Goal: Task Accomplishment & Management: Manage account settings

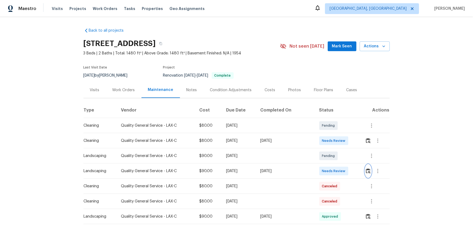
click at [336, 149] on button "button" at bounding box center [368, 171] width 6 height 13
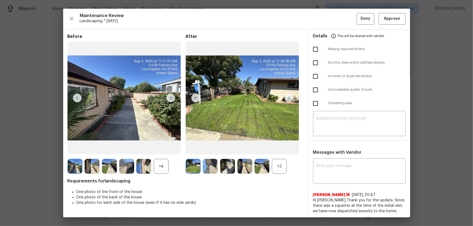
click at [274, 149] on div "+2" at bounding box center [279, 166] width 15 height 15
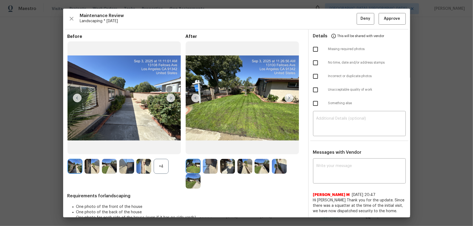
click at [158, 149] on div "+4" at bounding box center [161, 166] width 15 height 15
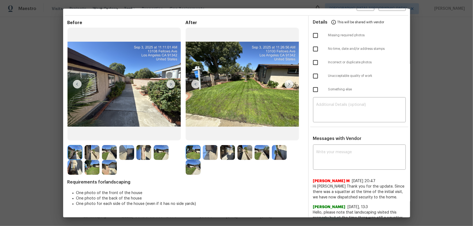
scroll to position [37, 0]
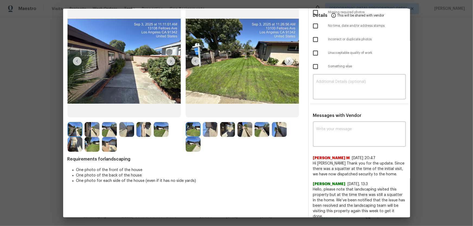
click at [208, 132] on img at bounding box center [210, 129] width 15 height 15
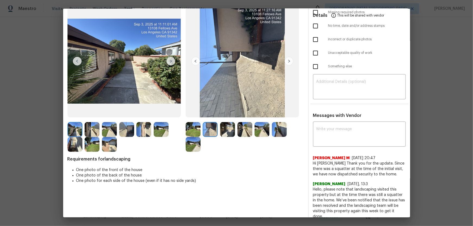
click at [220, 131] on img at bounding box center [227, 129] width 15 height 15
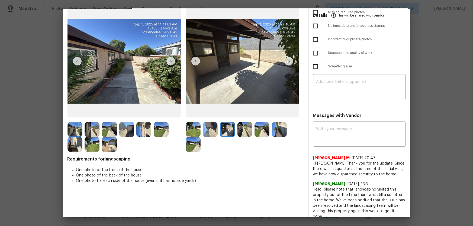
click at [246, 132] on img at bounding box center [244, 129] width 15 height 15
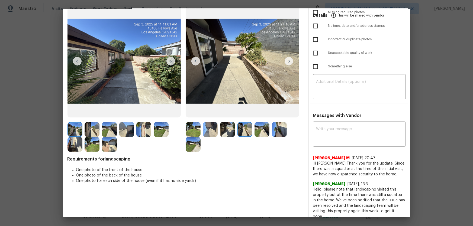
click at [263, 135] on img at bounding box center [261, 129] width 15 height 15
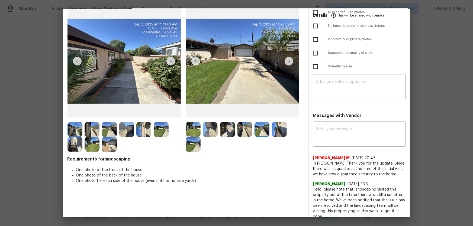
click at [281, 135] on img at bounding box center [279, 129] width 15 height 15
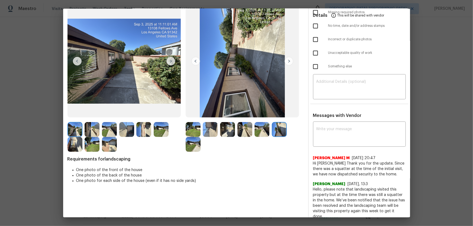
click at [193, 144] on img at bounding box center [193, 144] width 15 height 15
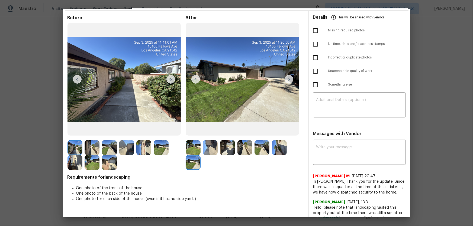
scroll to position [0, 0]
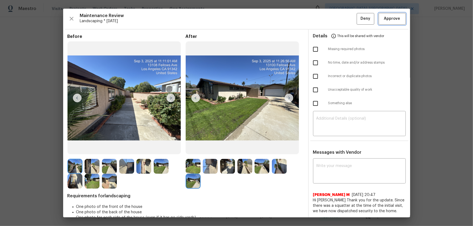
click at [336, 16] on span "Approve" at bounding box center [392, 18] width 16 height 7
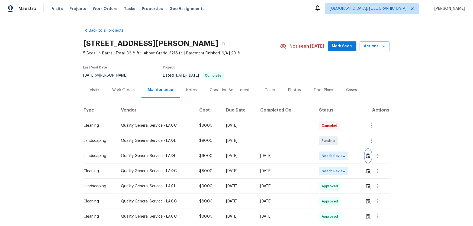
click at [336, 149] on img "button" at bounding box center [368, 155] width 5 height 5
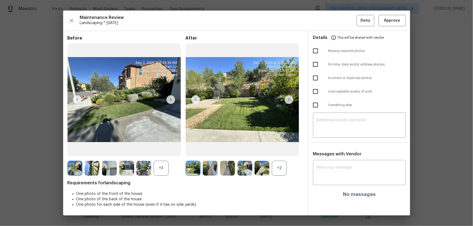
click at [280, 149] on div "+2" at bounding box center [279, 168] width 15 height 15
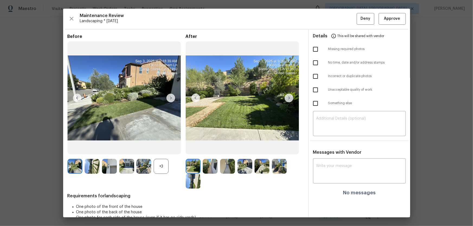
click at [158, 149] on div "+3" at bounding box center [161, 166] width 15 height 15
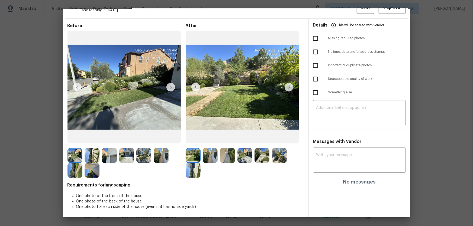
click at [213, 149] on img at bounding box center [210, 155] width 15 height 15
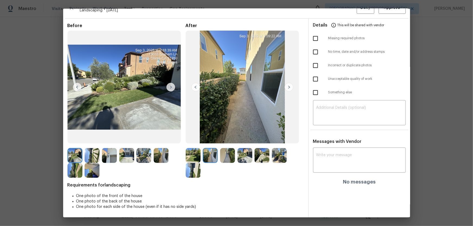
click at [226, 149] on img at bounding box center [227, 155] width 15 height 15
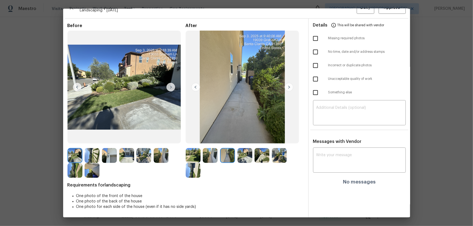
click at [239, 149] on img at bounding box center [244, 155] width 15 height 15
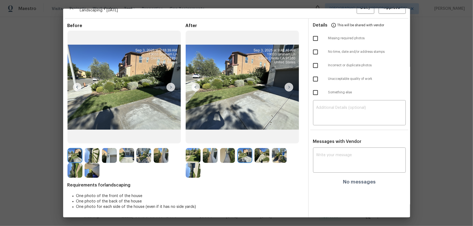
click at [260, 149] on img at bounding box center [261, 155] width 15 height 15
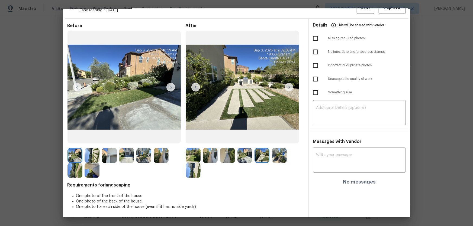
click at [274, 149] on img at bounding box center [279, 155] width 15 height 15
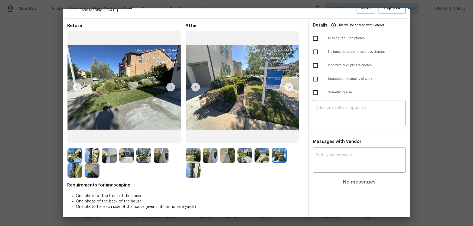
click at [184, 149] on div at bounding box center [126, 163] width 118 height 30
click at [191, 149] on img at bounding box center [193, 170] width 15 height 15
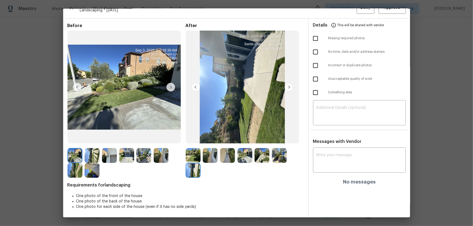
scroll to position [0, 0]
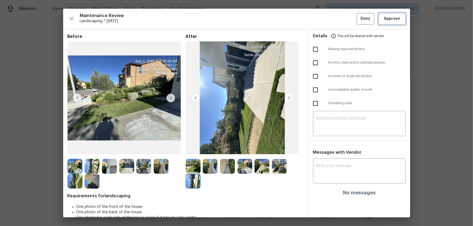
click at [336, 22] on button "Approve" at bounding box center [391, 19] width 27 height 12
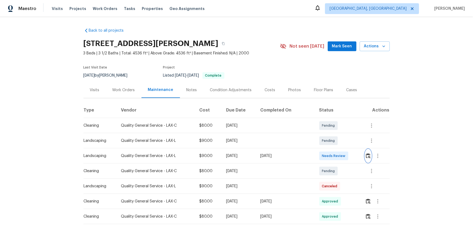
click at [336, 149] on button "button" at bounding box center [368, 155] width 6 height 13
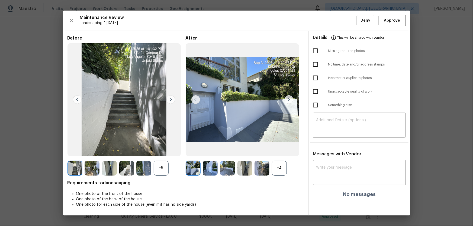
click at [284, 149] on div "+4" at bounding box center [279, 168] width 15 height 15
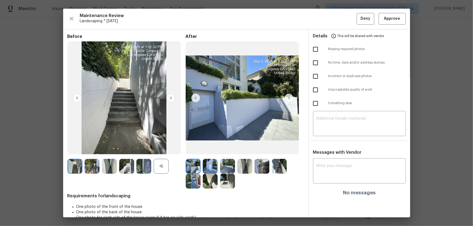
click at [156, 149] on div "+5" at bounding box center [161, 166] width 15 height 15
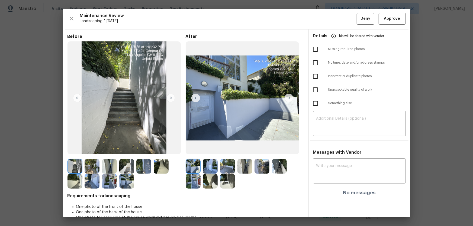
scroll to position [11, 0]
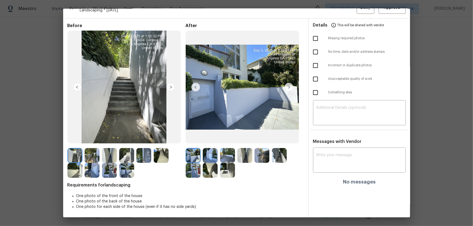
click at [206, 149] on img at bounding box center [210, 155] width 15 height 15
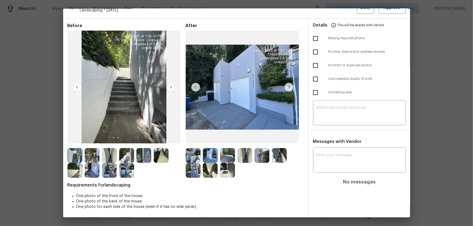
click at [226, 149] on img at bounding box center [227, 155] width 15 height 15
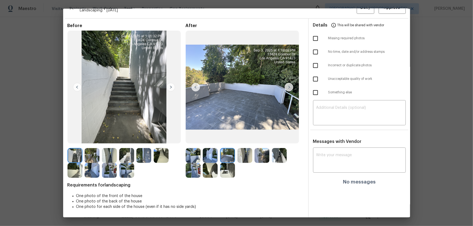
click at [239, 149] on img at bounding box center [244, 155] width 15 height 15
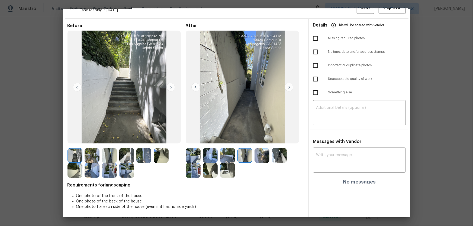
click at [262, 149] on img at bounding box center [261, 155] width 15 height 15
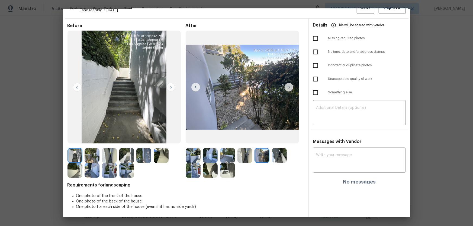
click at [276, 149] on img at bounding box center [279, 155] width 15 height 15
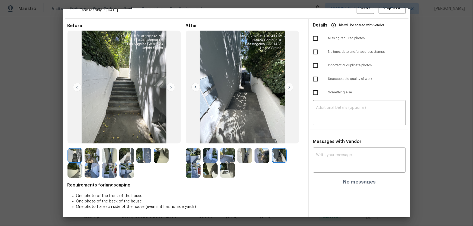
click at [195, 149] on img at bounding box center [193, 170] width 15 height 15
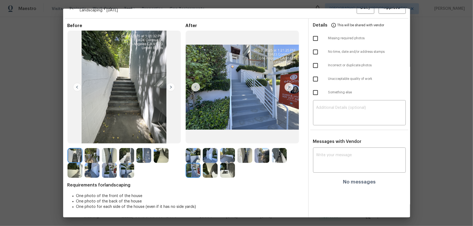
click at [209, 149] on img at bounding box center [210, 170] width 15 height 15
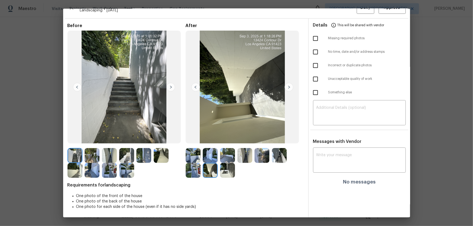
click at [224, 149] on img at bounding box center [227, 170] width 15 height 15
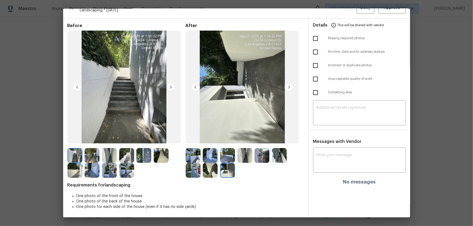
click at [195, 149] on img at bounding box center [193, 155] width 15 height 15
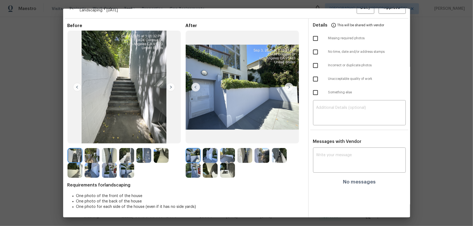
click at [204, 149] on img at bounding box center [210, 155] width 15 height 15
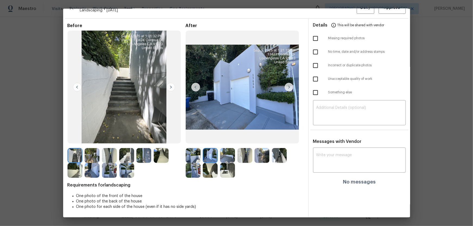
click at [233, 149] on img at bounding box center [227, 155] width 15 height 15
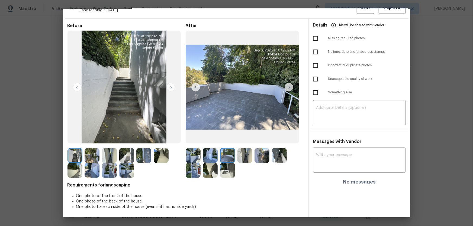
click at [242, 149] on img at bounding box center [244, 155] width 15 height 15
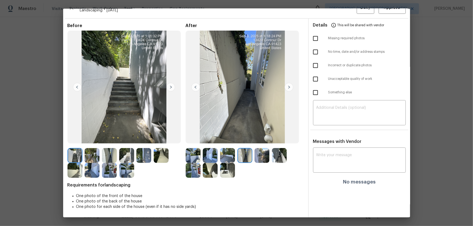
click at [258, 149] on img at bounding box center [261, 155] width 15 height 15
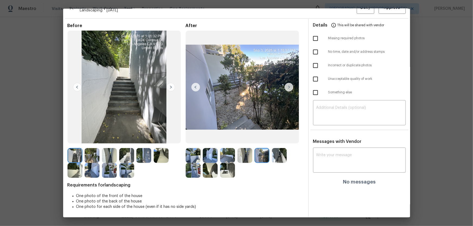
click at [274, 149] on img at bounding box center [279, 155] width 15 height 15
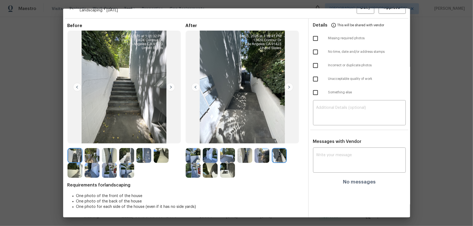
click at [193, 149] on img at bounding box center [193, 170] width 15 height 15
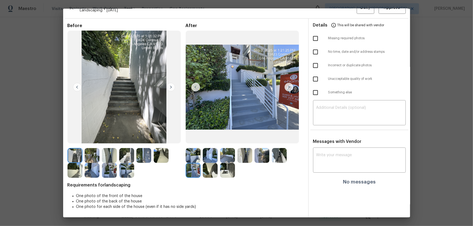
click at [204, 149] on img at bounding box center [210, 170] width 15 height 15
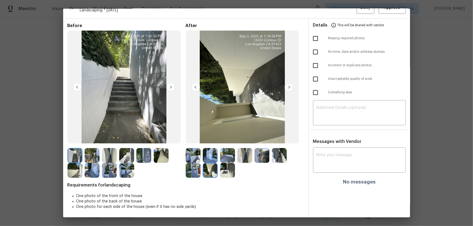
click at [220, 149] on img at bounding box center [227, 170] width 15 height 15
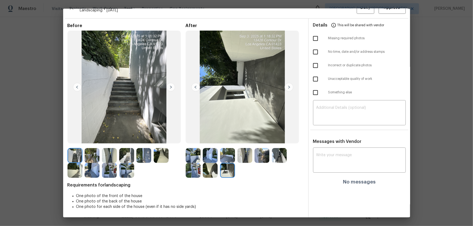
scroll to position [0, 0]
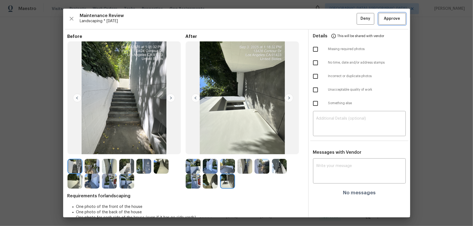
click at [336, 22] on span "Approve" at bounding box center [392, 18] width 16 height 7
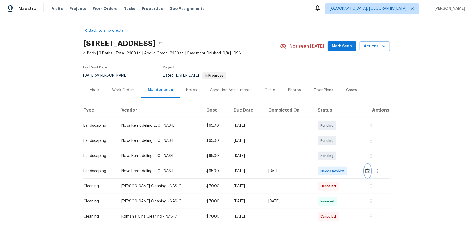
click at [336, 149] on img "button" at bounding box center [367, 170] width 5 height 5
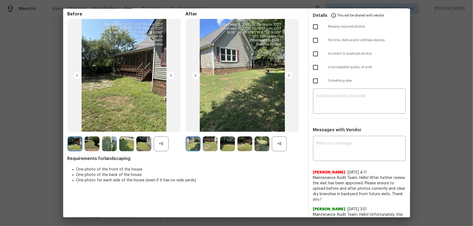
scroll to position [49, 0]
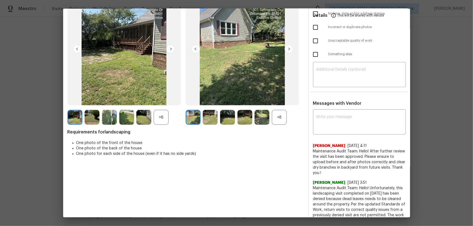
click at [276, 117] on div "+8" at bounding box center [279, 117] width 15 height 15
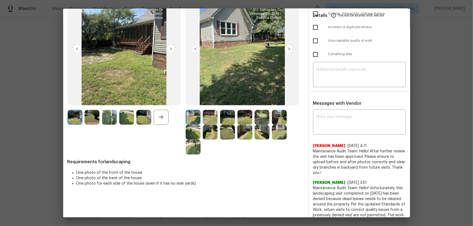
click at [160, 118] on div "+8" at bounding box center [161, 117] width 15 height 15
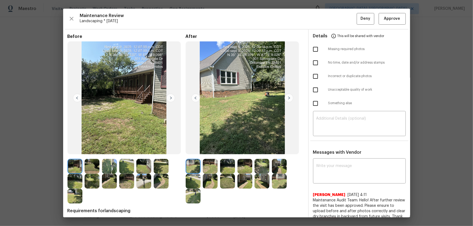
scroll to position [0, 0]
click at [215, 149] on img at bounding box center [210, 166] width 15 height 15
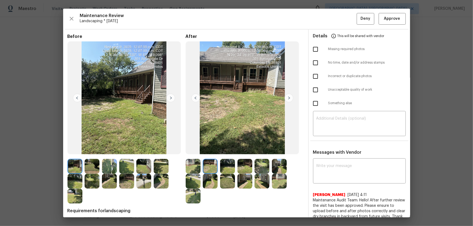
click at [225, 149] on img at bounding box center [227, 166] width 15 height 15
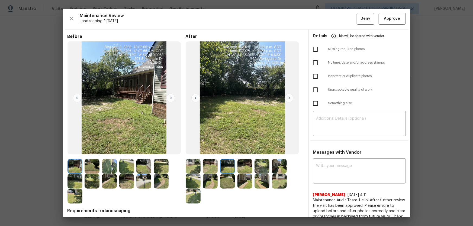
click at [245, 149] on img at bounding box center [244, 166] width 15 height 15
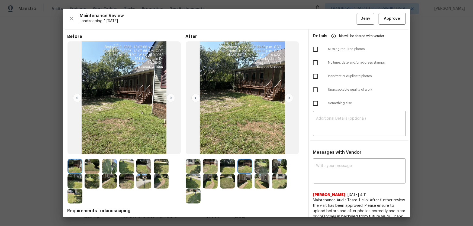
click at [255, 149] on img at bounding box center [261, 166] width 15 height 15
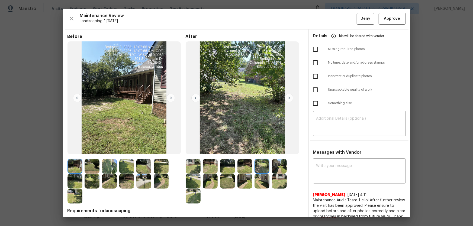
click at [273, 149] on img at bounding box center [279, 166] width 15 height 15
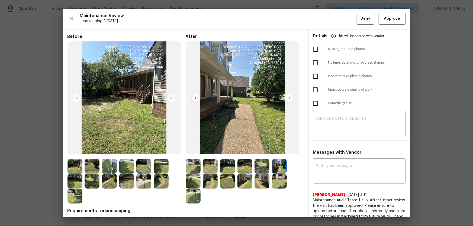
click at [191, 149] on img at bounding box center [193, 181] width 15 height 15
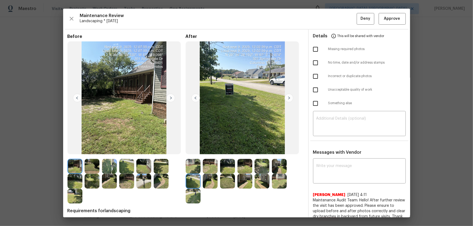
click at [209, 149] on img at bounding box center [210, 181] width 15 height 15
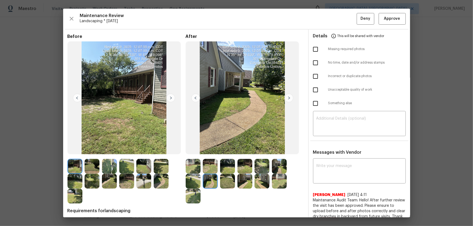
click at [229, 149] on img at bounding box center [227, 181] width 15 height 15
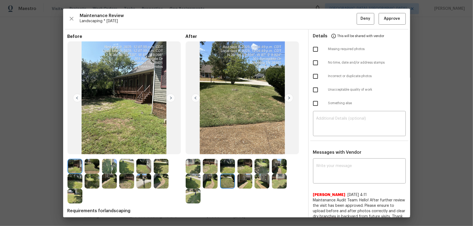
click at [248, 149] on img at bounding box center [244, 181] width 15 height 15
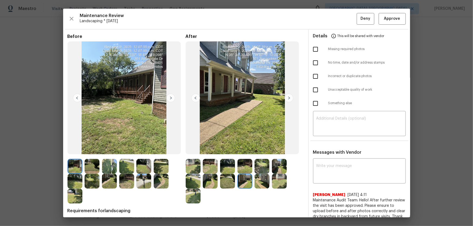
click at [258, 149] on img at bounding box center [261, 181] width 15 height 15
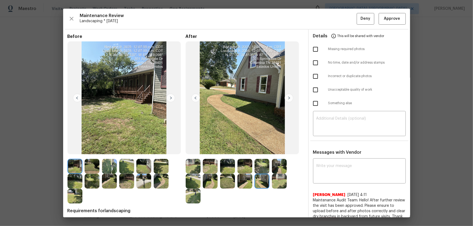
click at [269, 149] on div at bounding box center [262, 181] width 17 height 15
click at [276, 149] on img at bounding box center [279, 181] width 15 height 15
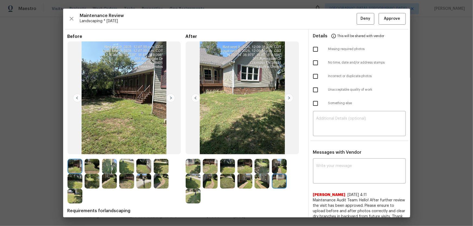
click at [198, 149] on img at bounding box center [193, 196] width 15 height 15
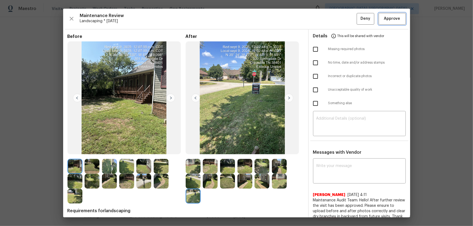
click at [336, 21] on button "Approve" at bounding box center [391, 19] width 27 height 12
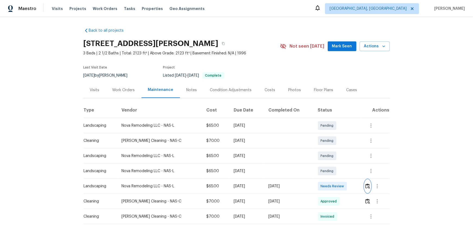
click at [336, 149] on button "button" at bounding box center [367, 186] width 6 height 13
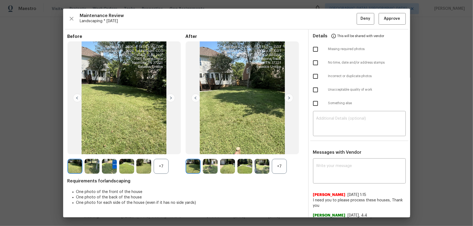
click at [274, 149] on div "+7" at bounding box center [279, 166] width 15 height 15
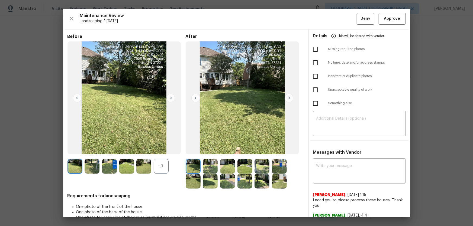
click at [162, 149] on div "+7" at bounding box center [161, 166] width 15 height 15
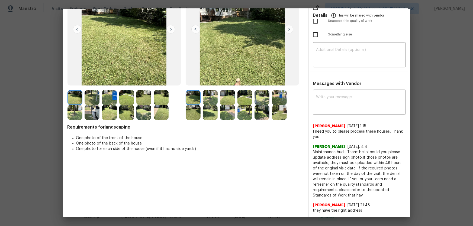
scroll to position [74, 0]
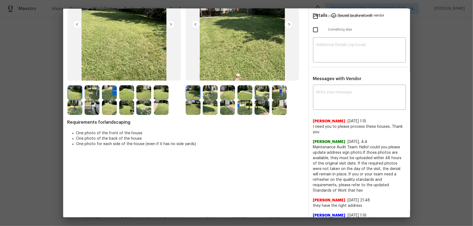
click at [210, 91] on img at bounding box center [210, 92] width 15 height 15
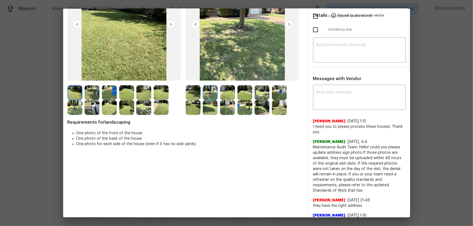
click at [226, 93] on img at bounding box center [227, 92] width 15 height 15
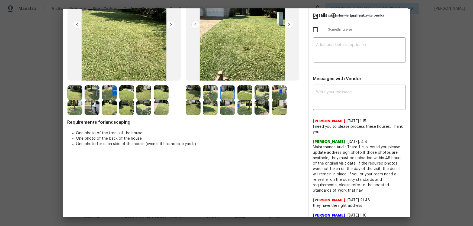
click at [243, 98] on img at bounding box center [244, 92] width 15 height 15
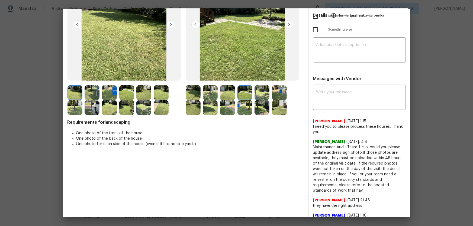
click at [255, 96] on img at bounding box center [261, 92] width 15 height 15
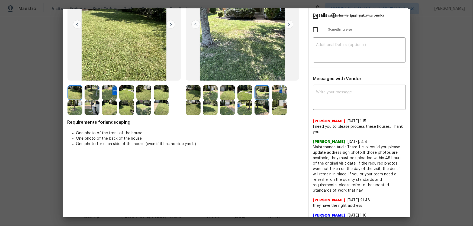
click at [273, 97] on img at bounding box center [279, 92] width 15 height 15
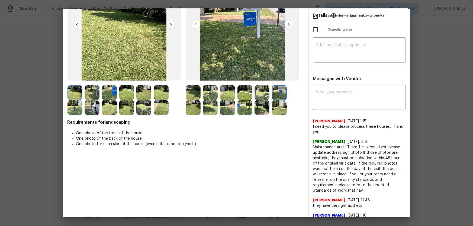
click at [189, 109] on img at bounding box center [193, 107] width 15 height 15
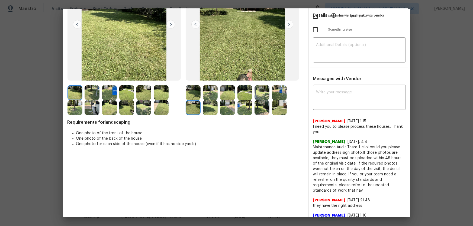
click at [209, 108] on img at bounding box center [210, 107] width 15 height 15
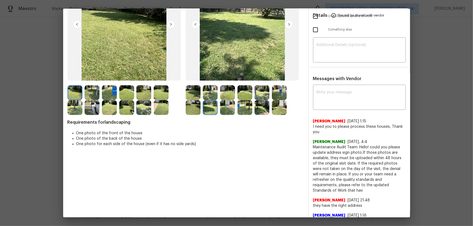
click at [224, 108] on img at bounding box center [227, 107] width 15 height 15
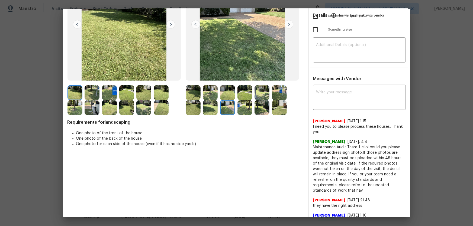
click at [243, 108] on img at bounding box center [244, 107] width 15 height 15
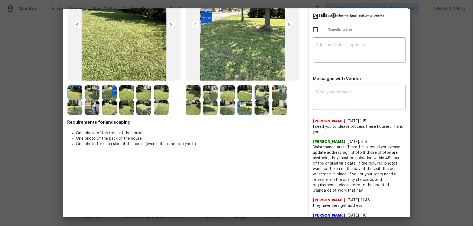
click at [262, 108] on img at bounding box center [261, 107] width 15 height 15
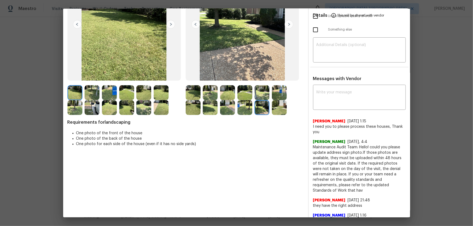
click at [280, 109] on img at bounding box center [279, 107] width 15 height 15
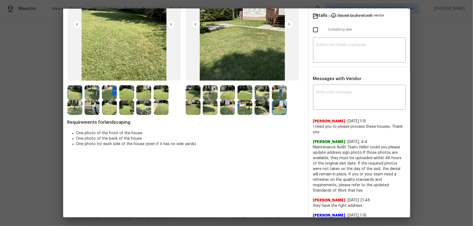
scroll to position [0, 0]
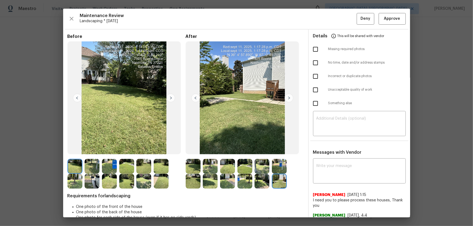
click at [194, 149] on img at bounding box center [193, 166] width 15 height 15
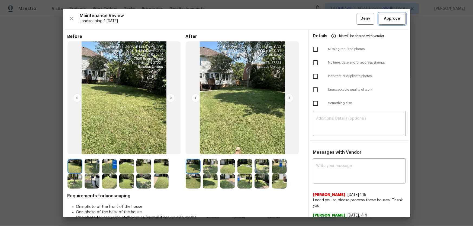
click at [336, 19] on span "Approve" at bounding box center [392, 18] width 16 height 7
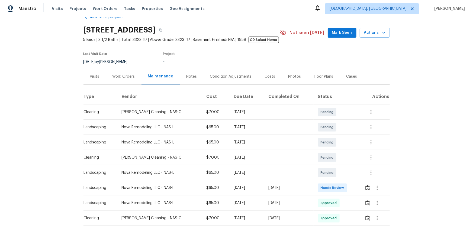
scroll to position [24, 0]
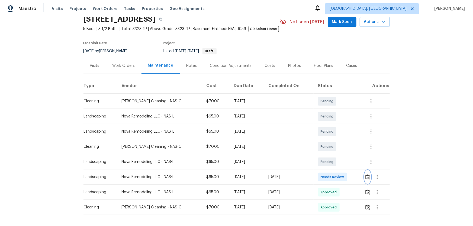
click at [336, 149] on img "button" at bounding box center [367, 176] width 5 height 5
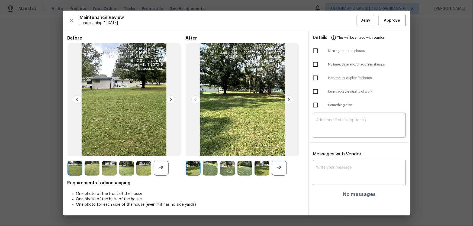
click at [278, 149] on div "+8" at bounding box center [279, 168] width 15 height 15
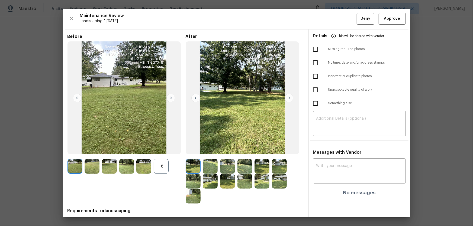
click at [165, 149] on div "+8" at bounding box center [161, 166] width 15 height 15
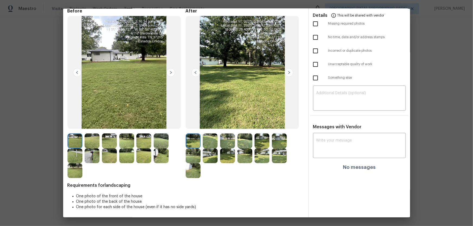
scroll to position [26, 0]
click at [206, 136] on img at bounding box center [210, 140] width 15 height 15
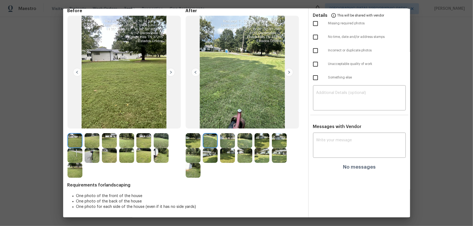
click at [224, 138] on img at bounding box center [227, 140] width 15 height 15
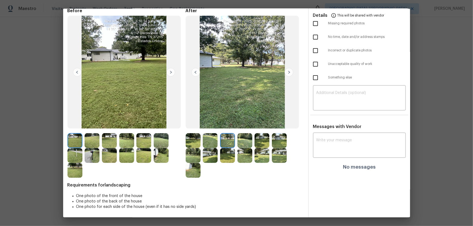
click at [241, 140] on img at bounding box center [244, 140] width 15 height 15
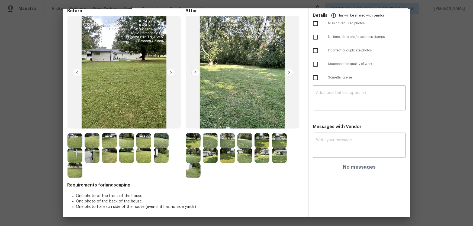
click at [261, 141] on img at bounding box center [261, 140] width 15 height 15
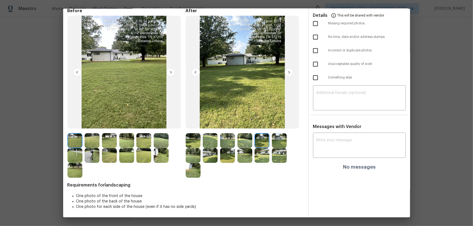
click at [278, 141] on img at bounding box center [279, 140] width 15 height 15
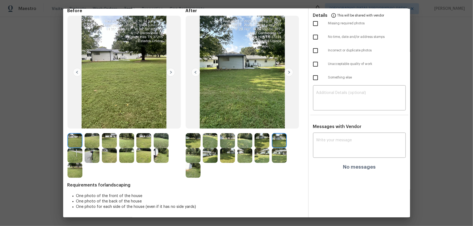
click at [186, 149] on img at bounding box center [193, 155] width 15 height 15
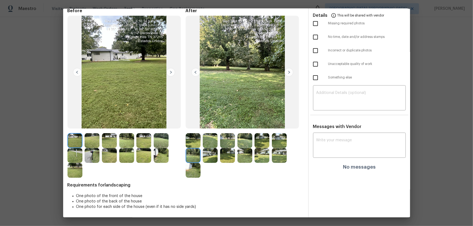
click at [206, 149] on img at bounding box center [210, 155] width 15 height 15
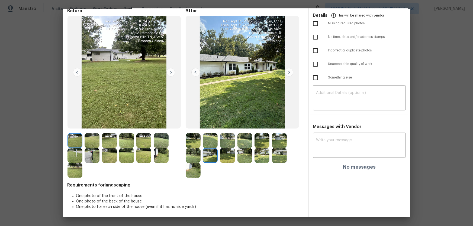
click at [231, 149] on img at bounding box center [227, 155] width 15 height 15
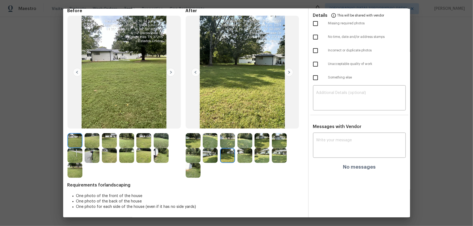
click at [243, 149] on img at bounding box center [244, 155] width 15 height 15
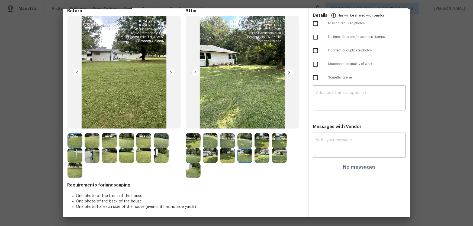
click at [257, 149] on img at bounding box center [261, 155] width 15 height 15
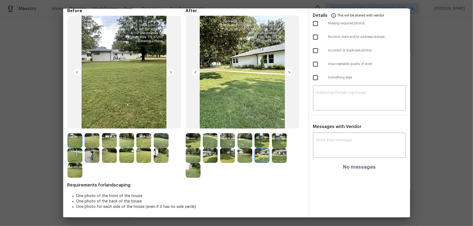
click at [275, 149] on img at bounding box center [279, 155] width 15 height 15
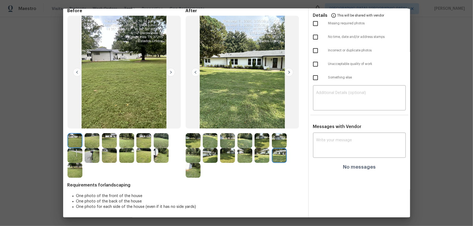
click at [193, 149] on img at bounding box center [193, 170] width 15 height 15
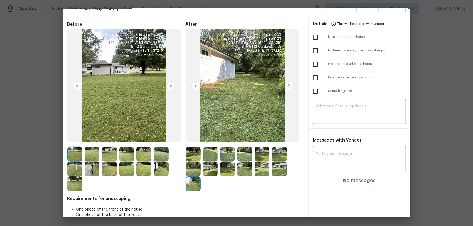
scroll to position [0, 0]
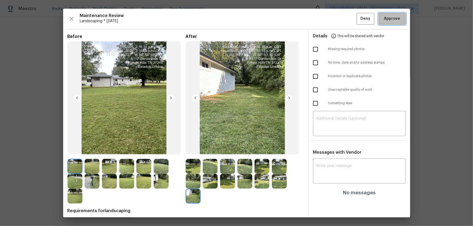
click at [336, 20] on span "Approve" at bounding box center [392, 18] width 18 height 7
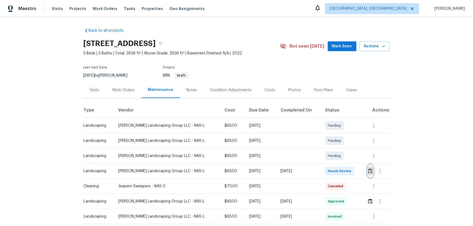
click at [336, 149] on button "button" at bounding box center [370, 171] width 6 height 13
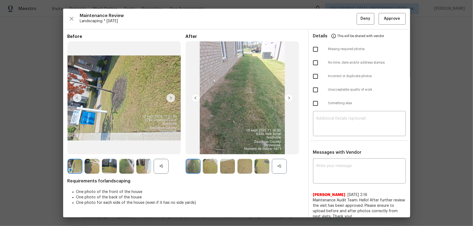
click at [277, 149] on div "+5" at bounding box center [279, 166] width 15 height 15
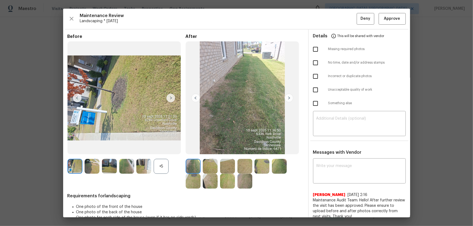
click at [157, 149] on div "+5" at bounding box center [161, 166] width 15 height 15
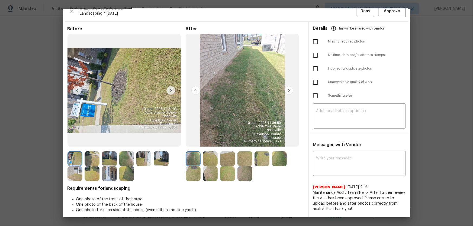
scroll to position [11, 0]
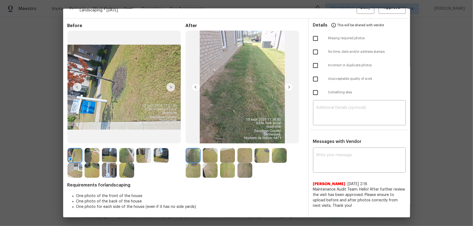
click at [209, 149] on img at bounding box center [210, 155] width 15 height 15
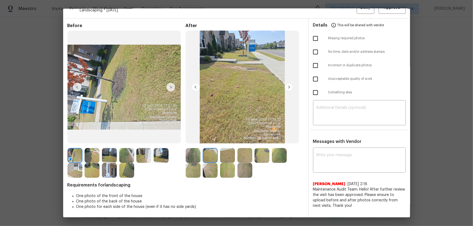
click at [224, 149] on img at bounding box center [227, 155] width 15 height 15
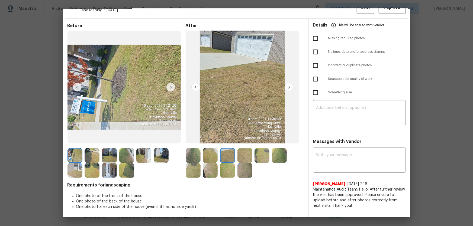
click at [244, 149] on img at bounding box center [244, 155] width 15 height 15
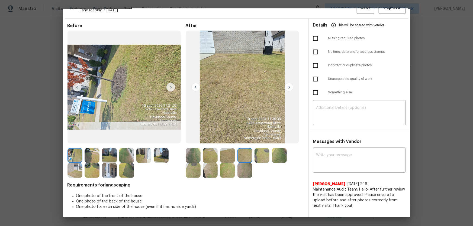
click at [260, 149] on img at bounding box center [261, 155] width 15 height 15
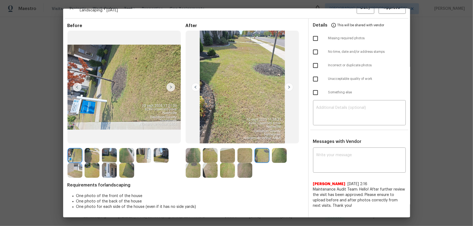
click at [276, 149] on img at bounding box center [279, 155] width 15 height 15
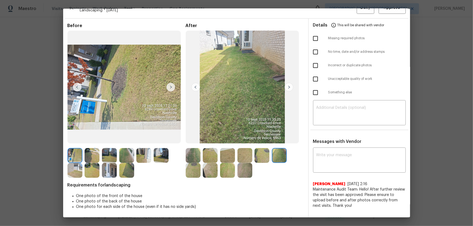
click at [190, 149] on img at bounding box center [193, 170] width 15 height 15
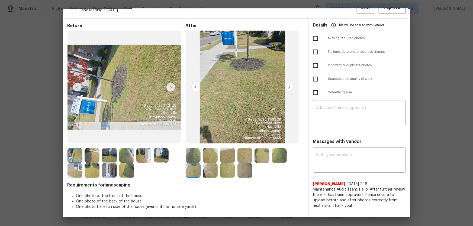
drag, startPoint x: 205, startPoint y: 172, endPoint x: 209, endPoint y: 173, distance: 3.9
click at [206, 149] on img at bounding box center [210, 170] width 15 height 15
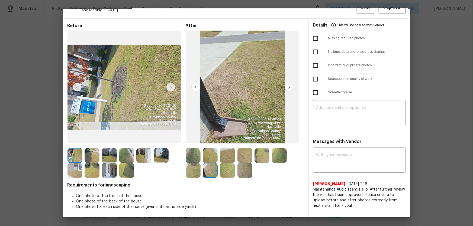
click at [225, 149] on img at bounding box center [227, 170] width 15 height 15
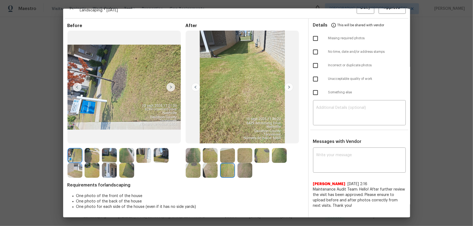
click at [245, 149] on img at bounding box center [244, 170] width 15 height 15
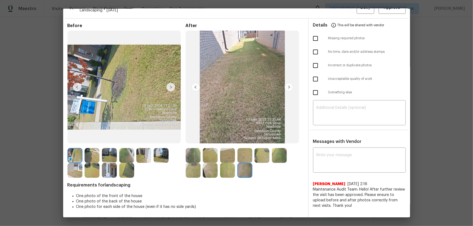
scroll to position [0, 0]
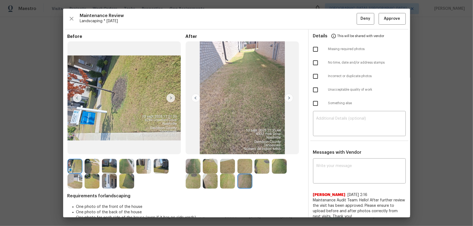
click at [191, 149] on img at bounding box center [193, 166] width 15 height 15
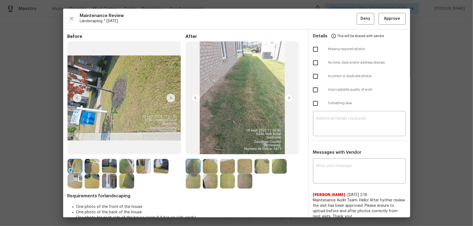
click at [207, 149] on img at bounding box center [210, 166] width 15 height 15
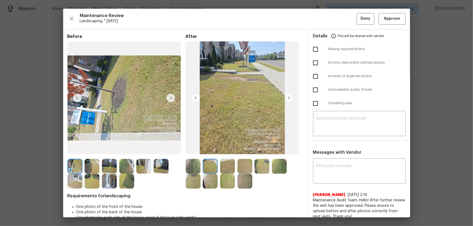
click at [227, 149] on img at bounding box center [227, 166] width 15 height 15
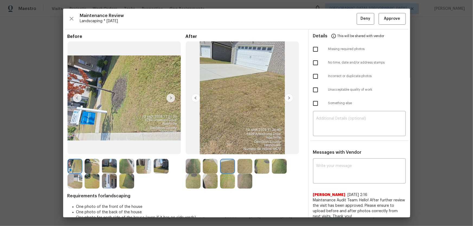
click at [247, 149] on img at bounding box center [244, 166] width 15 height 15
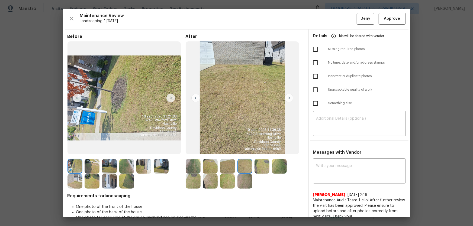
click at [258, 149] on img at bounding box center [261, 166] width 15 height 15
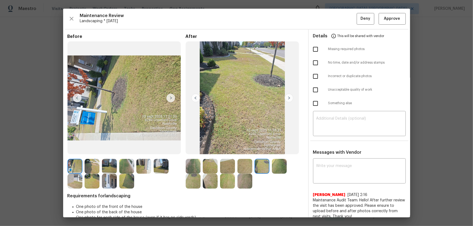
click at [269, 149] on div at bounding box center [262, 166] width 17 height 15
click at [274, 149] on img at bounding box center [279, 166] width 15 height 15
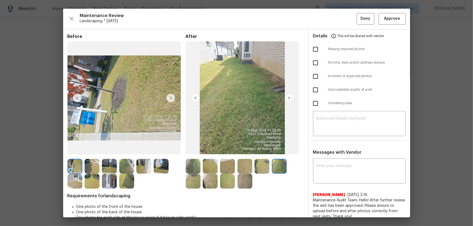
click at [194, 149] on img at bounding box center [193, 181] width 15 height 15
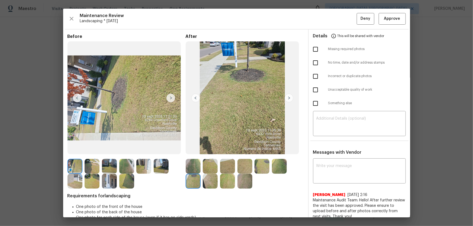
click at [206, 149] on img at bounding box center [210, 181] width 15 height 15
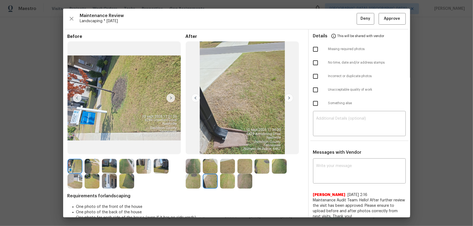
click at [228, 149] on img at bounding box center [227, 181] width 15 height 15
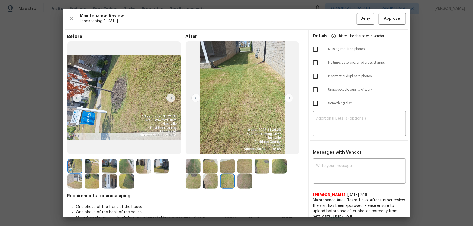
click at [248, 149] on img at bounding box center [244, 181] width 15 height 15
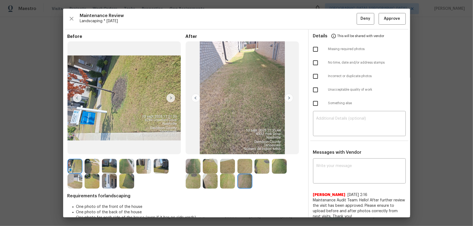
click at [200, 149] on div at bounding box center [194, 166] width 17 height 15
click at [197, 149] on img at bounding box center [193, 166] width 15 height 15
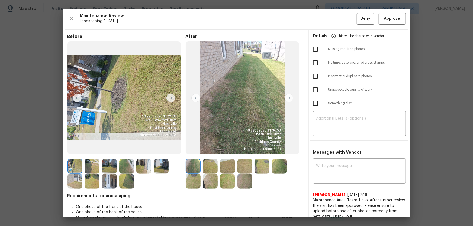
click at [210, 149] on img at bounding box center [210, 166] width 15 height 15
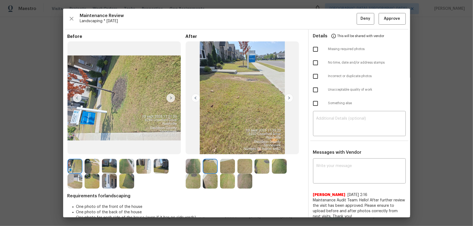
click at [220, 149] on img at bounding box center [227, 166] width 15 height 15
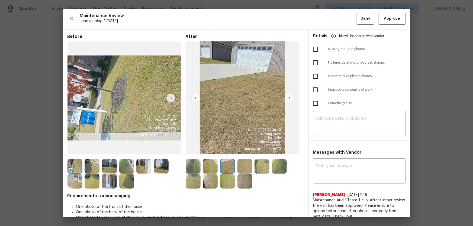
click at [242, 149] on img at bounding box center [244, 166] width 15 height 15
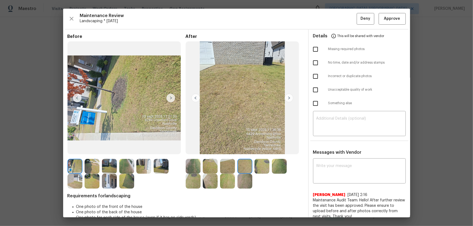
click at [257, 149] on img at bounding box center [261, 166] width 15 height 15
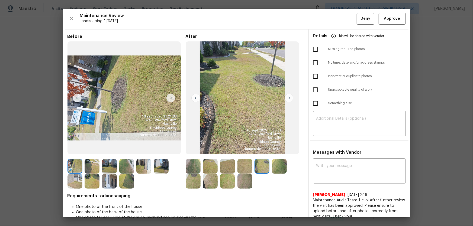
click at [275, 149] on img at bounding box center [279, 166] width 15 height 15
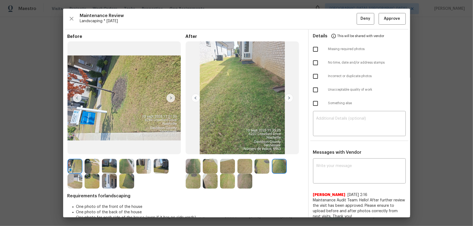
click at [196, 149] on img at bounding box center [193, 181] width 15 height 15
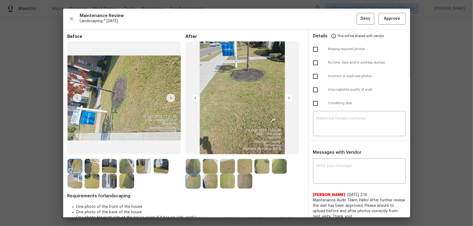
click at [207, 149] on img at bounding box center [210, 181] width 15 height 15
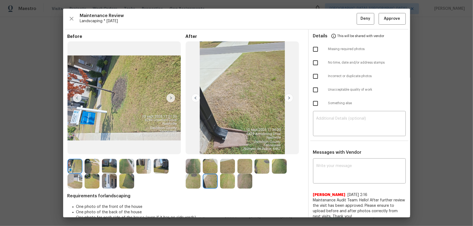
click at [231, 149] on img at bounding box center [227, 181] width 15 height 15
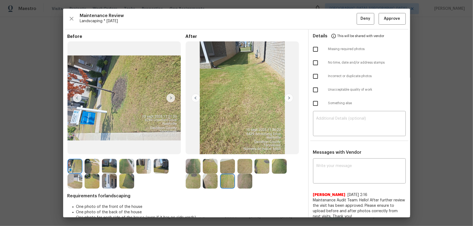
click at [242, 149] on img at bounding box center [244, 181] width 15 height 15
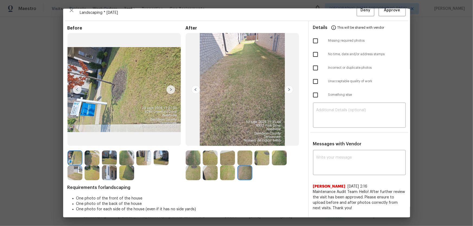
scroll to position [11, 0]
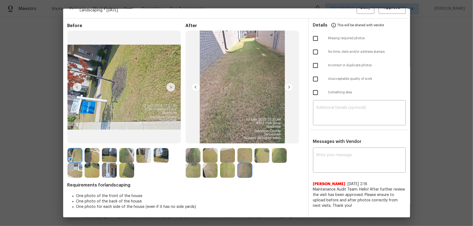
click at [196, 149] on img at bounding box center [193, 155] width 15 height 15
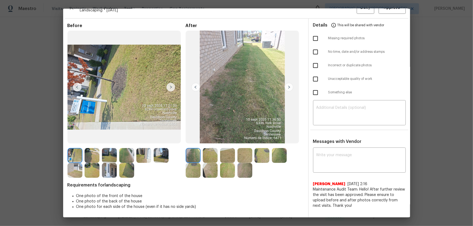
click at [206, 149] on img at bounding box center [210, 155] width 15 height 15
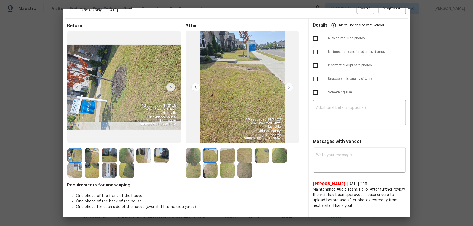
click at [221, 149] on img at bounding box center [227, 155] width 15 height 15
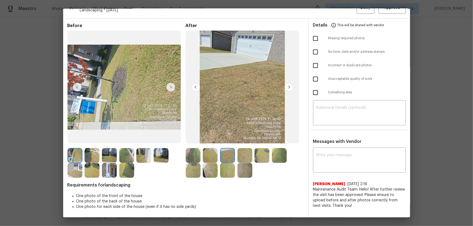
click at [238, 149] on img at bounding box center [244, 155] width 15 height 15
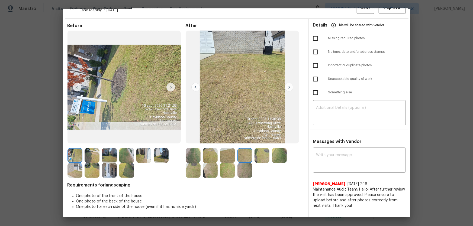
click at [255, 149] on img at bounding box center [261, 155] width 15 height 15
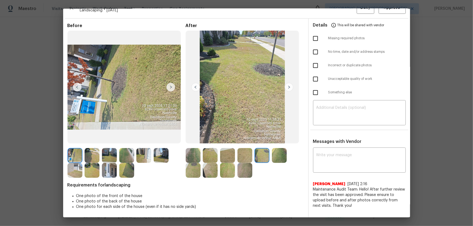
click at [275, 149] on img at bounding box center [279, 155] width 15 height 15
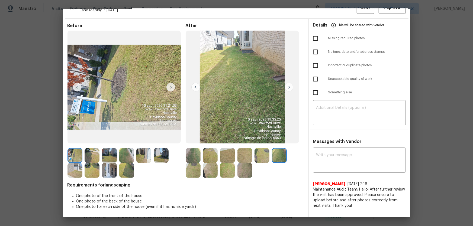
click at [191, 149] on img at bounding box center [193, 170] width 15 height 15
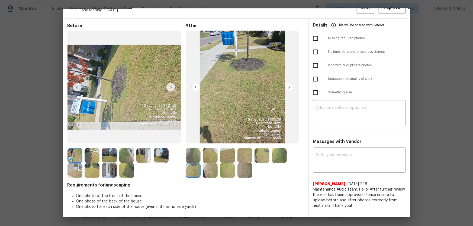
click at [209, 149] on img at bounding box center [210, 170] width 15 height 15
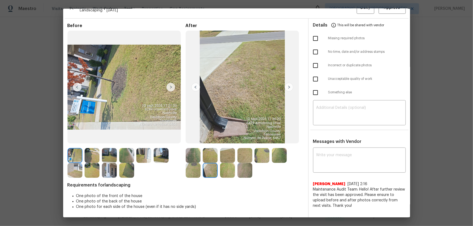
click at [226, 149] on img at bounding box center [227, 170] width 15 height 15
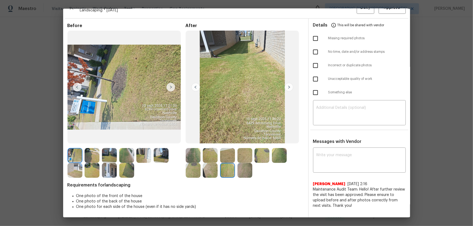
click at [243, 149] on img at bounding box center [244, 170] width 15 height 15
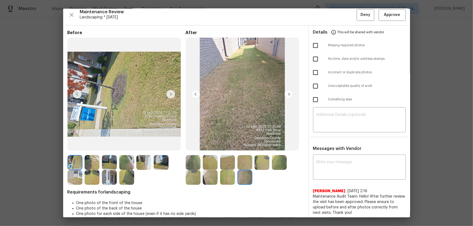
scroll to position [0, 0]
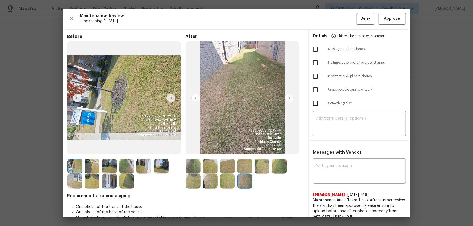
click at [93, 149] on img at bounding box center [91, 166] width 15 height 15
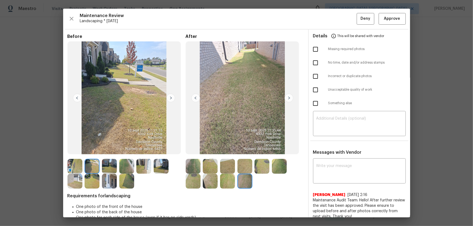
click at [105, 149] on img at bounding box center [109, 166] width 15 height 15
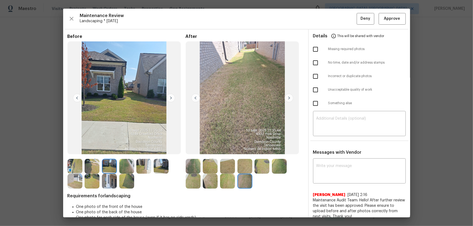
click at [120, 149] on img at bounding box center [126, 166] width 15 height 15
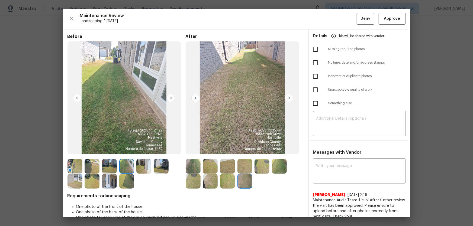
click at [143, 149] on img at bounding box center [143, 166] width 15 height 15
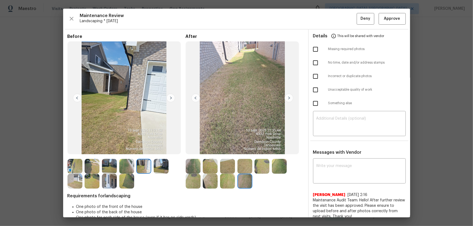
click at [156, 149] on img at bounding box center [161, 166] width 15 height 15
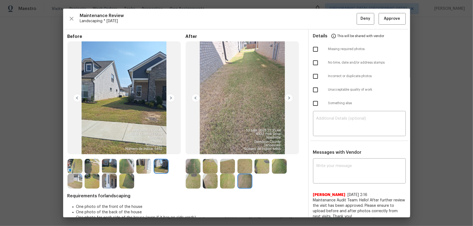
click at [79, 149] on img at bounding box center [74, 181] width 15 height 15
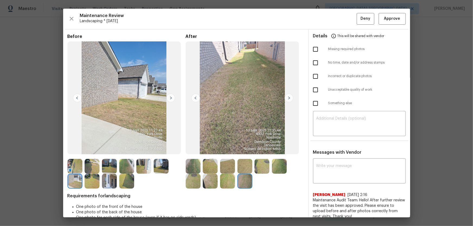
click at [89, 149] on img at bounding box center [91, 181] width 15 height 15
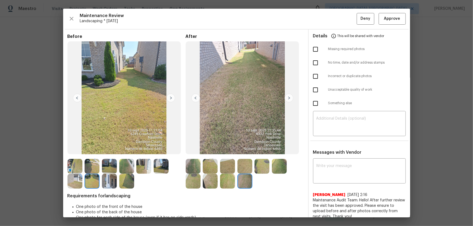
click at [113, 149] on img at bounding box center [109, 181] width 15 height 15
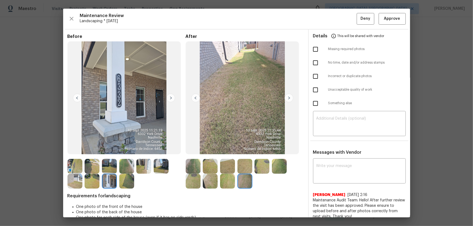
click at [126, 149] on img at bounding box center [126, 181] width 15 height 15
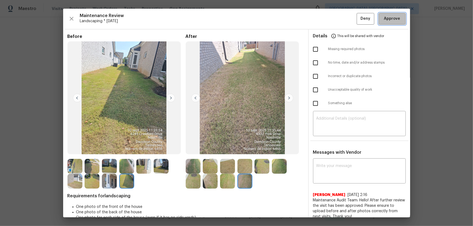
click at [336, 20] on span "Approve" at bounding box center [392, 18] width 16 height 7
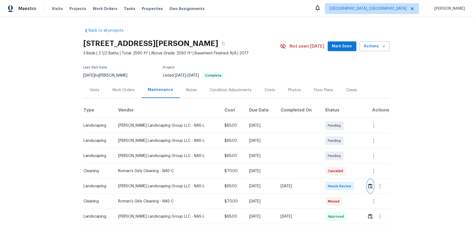
click at [336, 149] on button "button" at bounding box center [370, 186] width 6 height 13
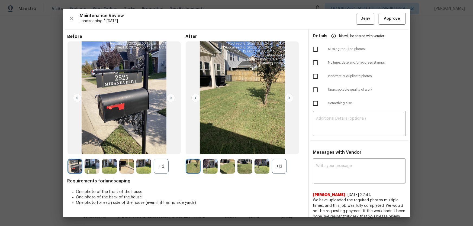
click at [158, 149] on div "+12" at bounding box center [161, 166] width 15 height 15
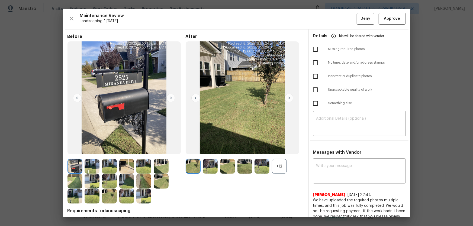
click at [280, 149] on div "+13" at bounding box center [279, 166] width 15 height 15
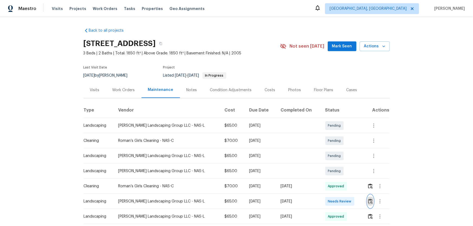
click at [370, 203] on img "button" at bounding box center [370, 201] width 5 height 5
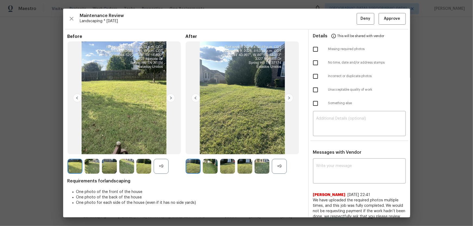
click at [276, 165] on div "+9" at bounding box center [279, 166] width 15 height 15
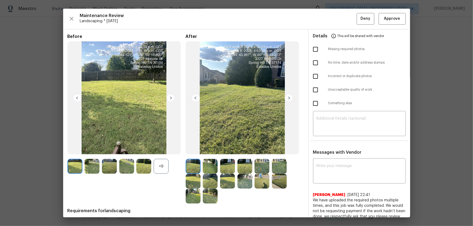
click at [159, 163] on div "+9" at bounding box center [161, 166] width 15 height 15
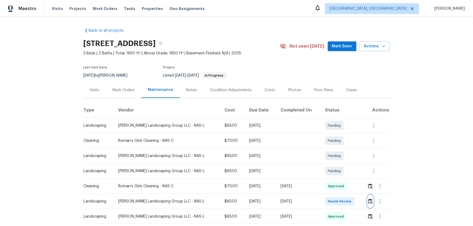
click at [371, 204] on button "button" at bounding box center [370, 201] width 6 height 13
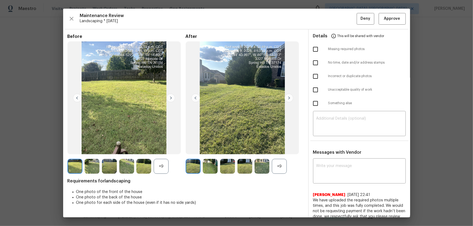
click at [276, 167] on div "+9" at bounding box center [279, 166] width 15 height 15
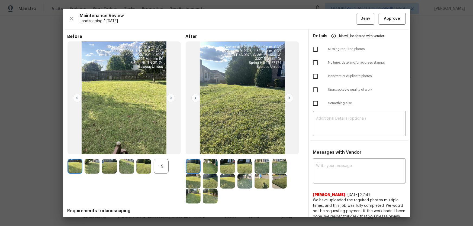
click at [160, 166] on div "+9" at bounding box center [161, 166] width 15 height 15
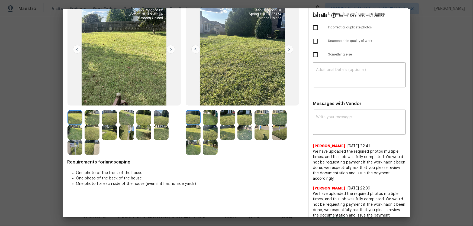
scroll to position [49, 0]
click at [213, 119] on img at bounding box center [210, 117] width 15 height 15
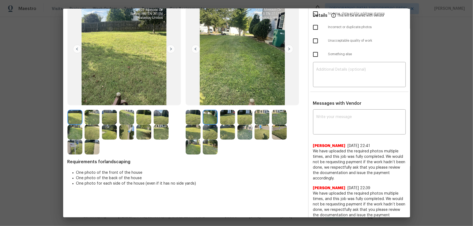
click at [230, 120] on img at bounding box center [227, 117] width 15 height 15
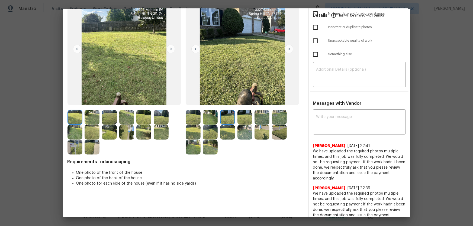
click at [237, 120] on img at bounding box center [244, 117] width 15 height 15
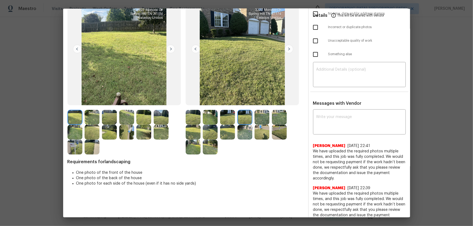
click at [265, 120] on img at bounding box center [261, 117] width 15 height 15
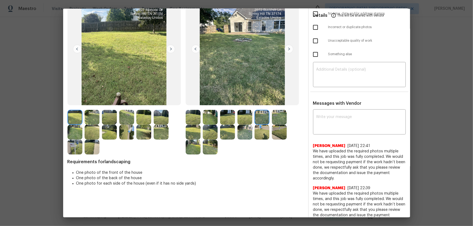
click at [272, 119] on img at bounding box center [279, 117] width 15 height 15
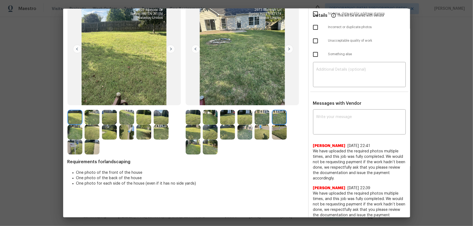
click at [191, 133] on img at bounding box center [193, 132] width 15 height 15
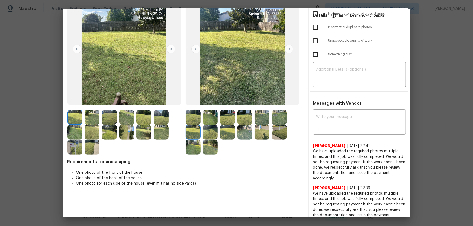
click at [210, 134] on img at bounding box center [210, 132] width 15 height 15
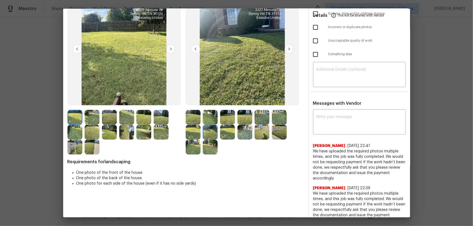
click at [227, 134] on img at bounding box center [227, 132] width 15 height 15
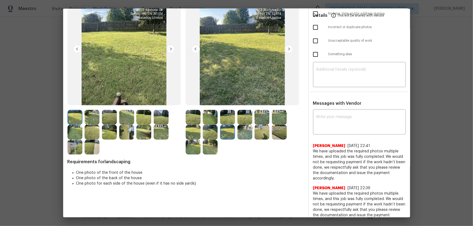
click at [238, 133] on img at bounding box center [244, 132] width 15 height 15
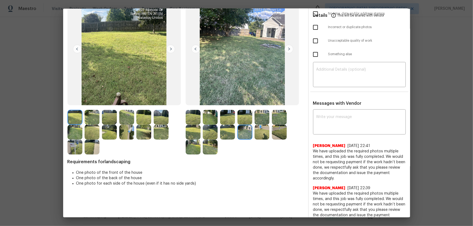
click at [258, 136] on img at bounding box center [261, 132] width 15 height 15
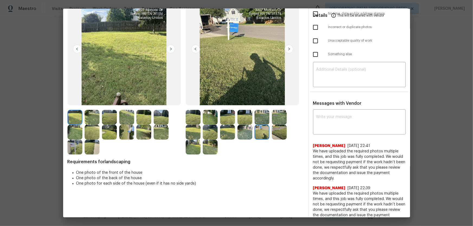
click at [272, 136] on img at bounding box center [279, 132] width 15 height 15
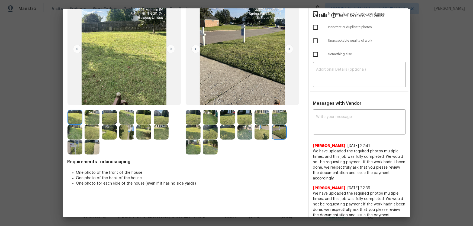
click at [192, 146] on img at bounding box center [193, 147] width 15 height 15
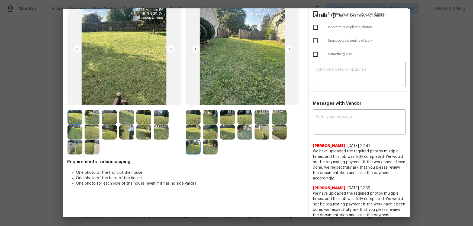
click at [209, 148] on img at bounding box center [210, 147] width 15 height 15
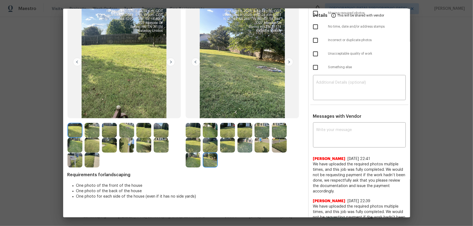
scroll to position [0, 0]
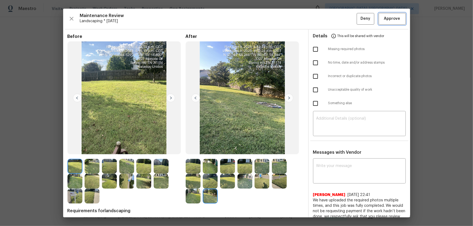
click at [385, 19] on span "Approve" at bounding box center [392, 18] width 16 height 7
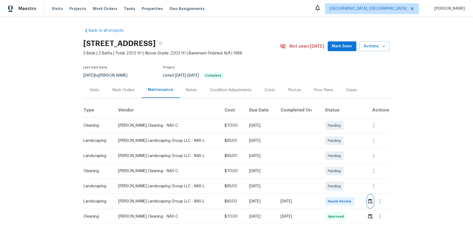
click at [368, 198] on button "button" at bounding box center [370, 201] width 6 height 13
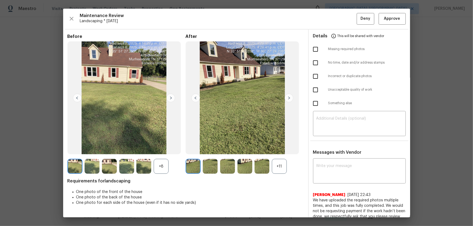
click at [279, 168] on div "+11" at bounding box center [279, 166] width 15 height 15
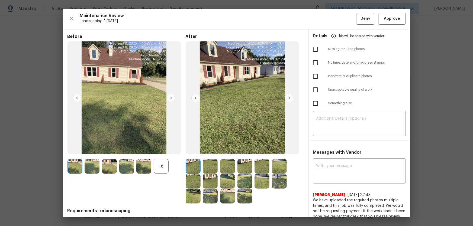
click at [162, 168] on div "+8" at bounding box center [161, 166] width 15 height 15
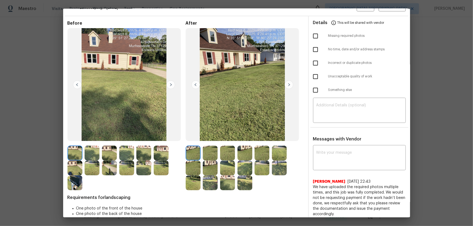
scroll to position [24, 0]
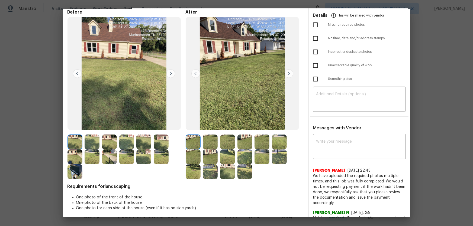
click at [210, 141] on img at bounding box center [210, 142] width 15 height 15
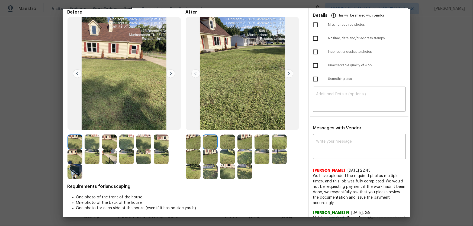
click at [223, 142] on img at bounding box center [227, 142] width 15 height 15
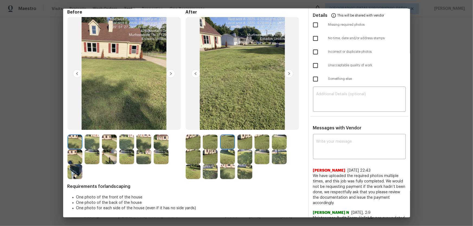
click at [240, 143] on img at bounding box center [244, 142] width 15 height 15
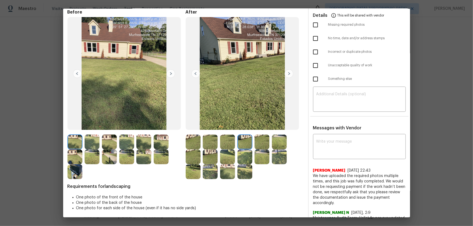
click at [254, 144] on img at bounding box center [261, 142] width 15 height 15
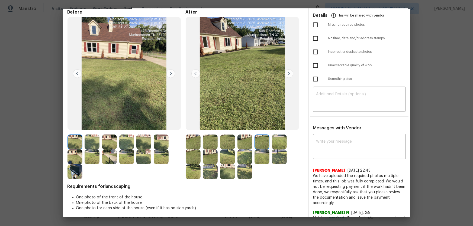
click at [276, 144] on img at bounding box center [279, 142] width 15 height 15
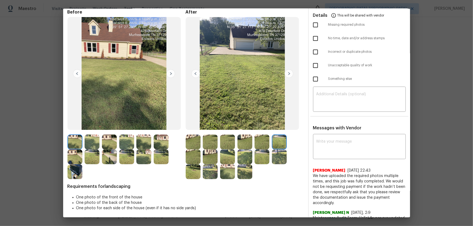
click at [192, 152] on img at bounding box center [193, 156] width 15 height 15
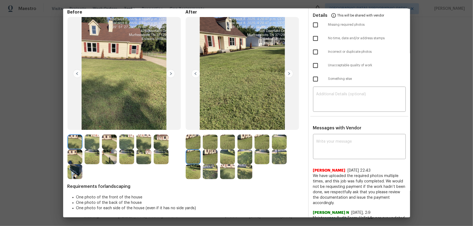
click at [203, 155] on img at bounding box center [210, 156] width 15 height 15
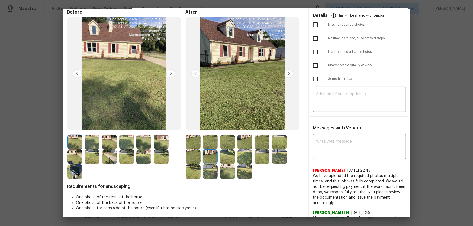
click at [224, 156] on img at bounding box center [227, 156] width 15 height 15
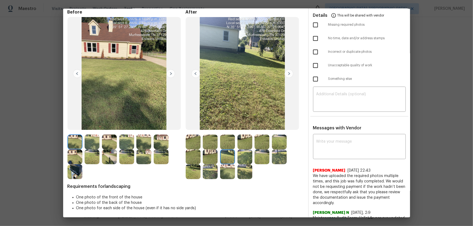
click at [245, 158] on img at bounding box center [244, 156] width 15 height 15
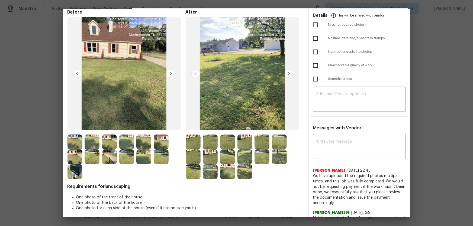
click at [252, 159] on div at bounding box center [245, 156] width 17 height 15
click at [268, 161] on img at bounding box center [261, 156] width 15 height 15
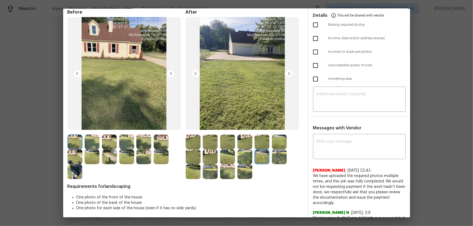
click at [278, 160] on img at bounding box center [279, 156] width 15 height 15
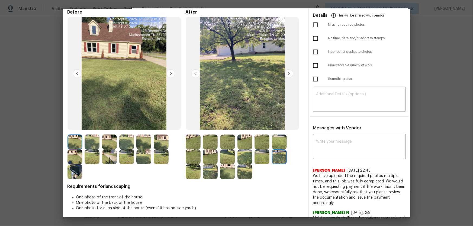
click at [194, 171] on img at bounding box center [193, 171] width 15 height 15
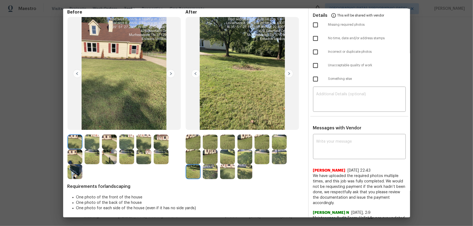
click at [210, 172] on img at bounding box center [210, 171] width 15 height 15
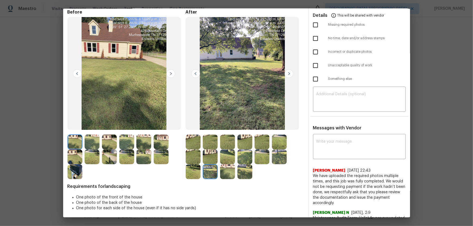
click at [222, 173] on img at bounding box center [227, 171] width 15 height 15
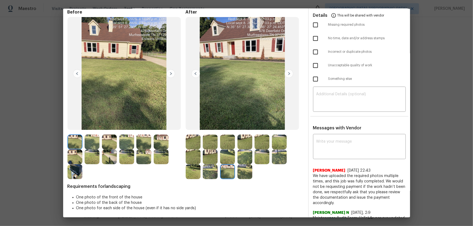
click at [248, 173] on img at bounding box center [244, 171] width 15 height 15
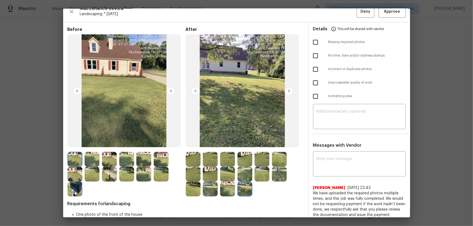
scroll to position [0, 0]
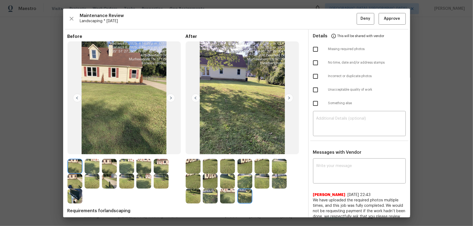
click at [230, 187] on img at bounding box center [227, 181] width 15 height 15
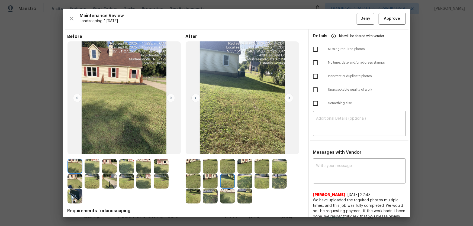
click at [228, 193] on img at bounding box center [227, 196] width 15 height 15
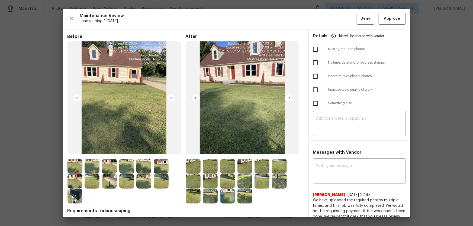
click at [239, 195] on img at bounding box center [244, 196] width 15 height 15
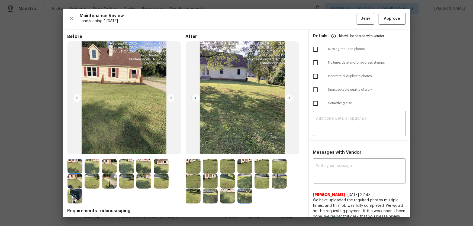
click at [227, 195] on img at bounding box center [227, 196] width 15 height 15
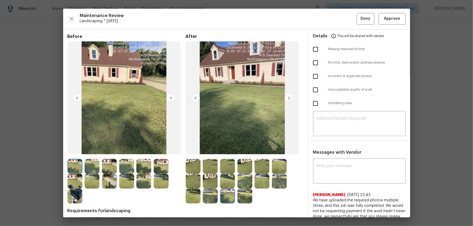
click at [245, 195] on img at bounding box center [244, 196] width 15 height 15
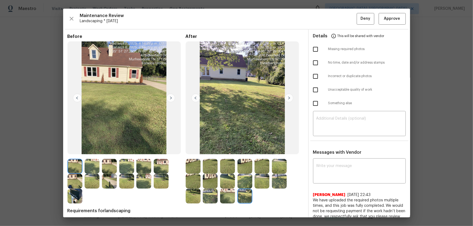
click at [230, 195] on img at bounding box center [227, 196] width 15 height 15
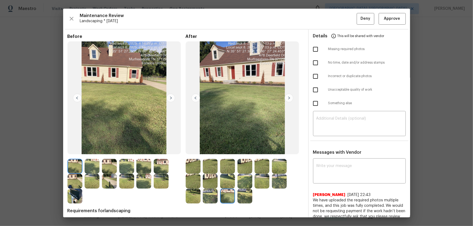
click at [246, 194] on img at bounding box center [244, 196] width 15 height 15
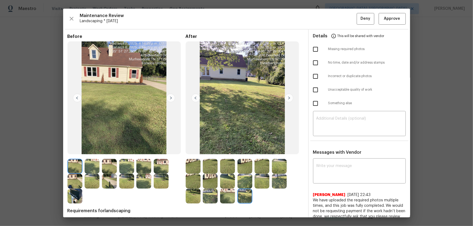
click at [220, 194] on img at bounding box center [227, 196] width 15 height 15
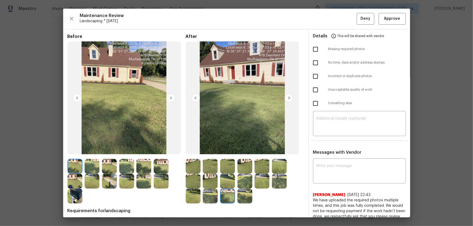
click at [249, 196] on img at bounding box center [244, 196] width 15 height 15
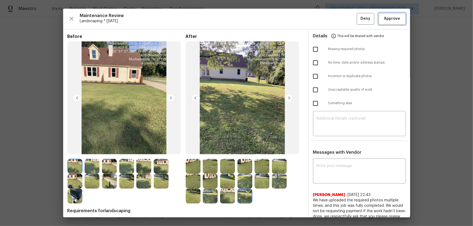
click at [384, 17] on span "Approve" at bounding box center [392, 18] width 16 height 7
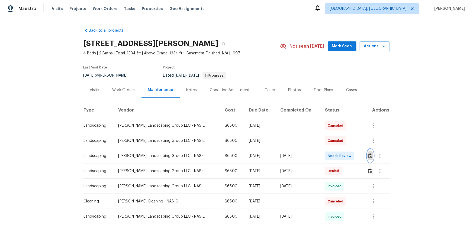
click at [336, 149] on img "button" at bounding box center [370, 155] width 5 height 5
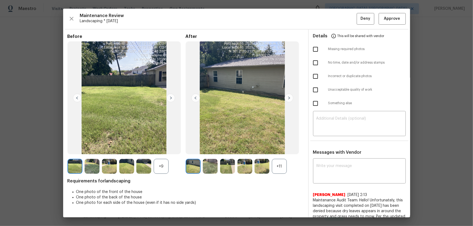
click at [280, 149] on div "+11" at bounding box center [279, 166] width 15 height 15
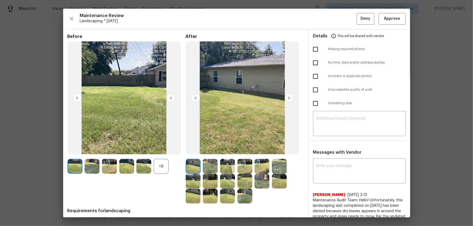
click at [163, 149] on div "+9" at bounding box center [161, 166] width 15 height 15
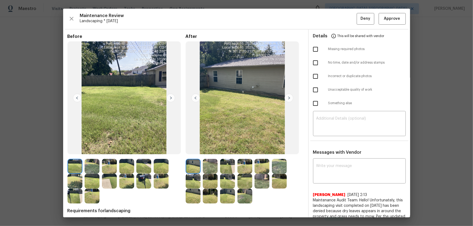
scroll to position [24, 0]
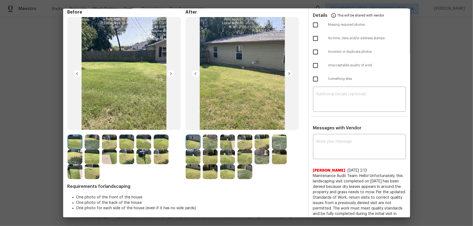
click at [205, 140] on img at bounding box center [210, 142] width 15 height 15
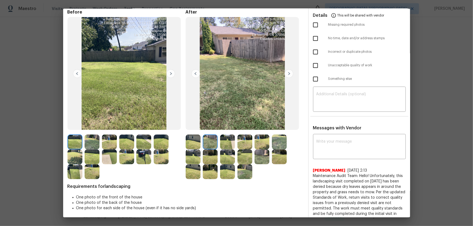
click at [230, 143] on img at bounding box center [227, 142] width 15 height 15
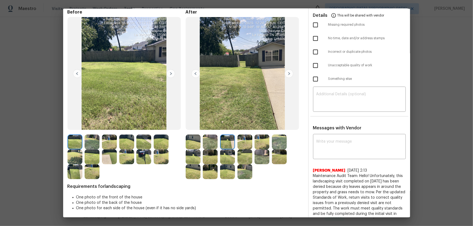
click at [244, 144] on img at bounding box center [244, 142] width 15 height 15
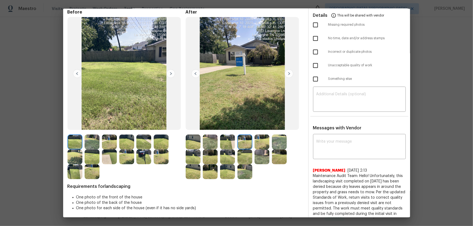
click at [257, 145] on img at bounding box center [261, 142] width 15 height 15
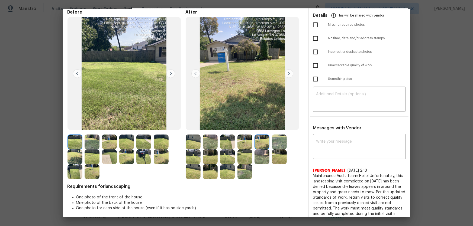
click at [270, 146] on div at bounding box center [262, 142] width 17 height 15
click at [281, 145] on img at bounding box center [279, 142] width 15 height 15
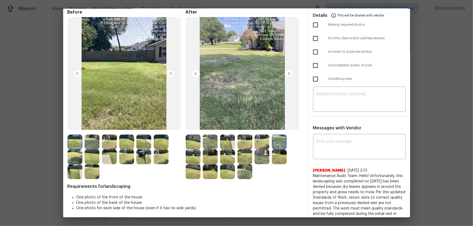
click at [195, 149] on img at bounding box center [193, 156] width 15 height 15
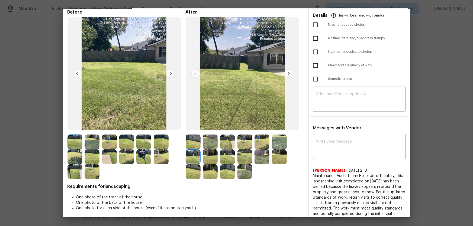
click at [208, 149] on img at bounding box center [210, 156] width 15 height 15
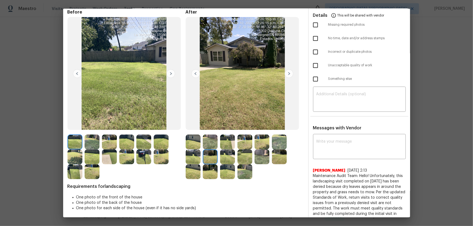
click at [229, 149] on img at bounding box center [227, 156] width 15 height 15
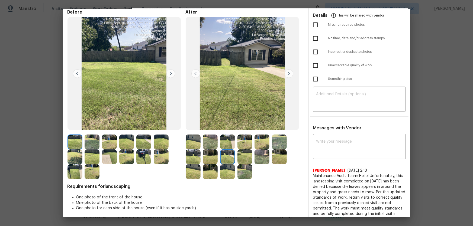
click at [239, 149] on img at bounding box center [244, 156] width 15 height 15
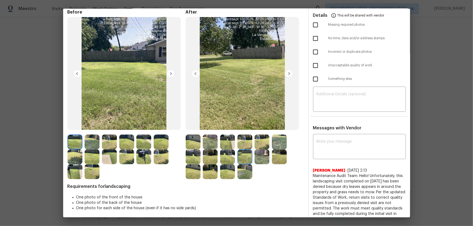
click at [258, 149] on img at bounding box center [261, 156] width 15 height 15
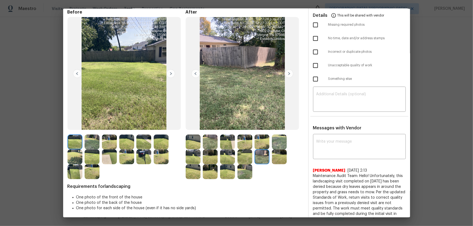
click at [274, 149] on img at bounding box center [279, 156] width 15 height 15
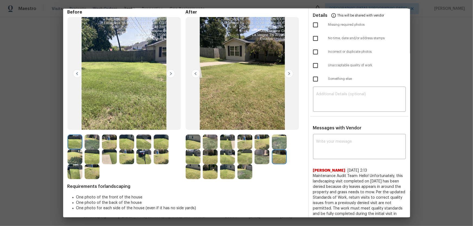
click at [195, 149] on img at bounding box center [193, 171] width 15 height 15
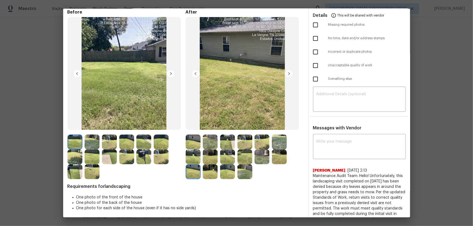
click at [207, 149] on img at bounding box center [210, 171] width 15 height 15
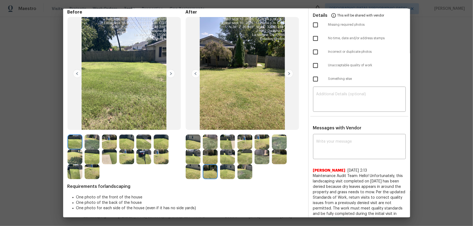
click at [228, 149] on img at bounding box center [227, 171] width 15 height 15
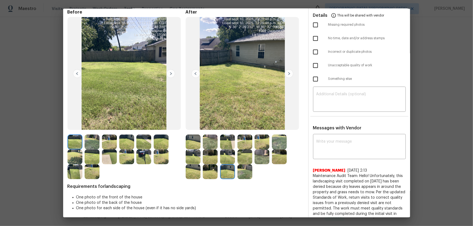
click at [238, 149] on img at bounding box center [244, 171] width 15 height 15
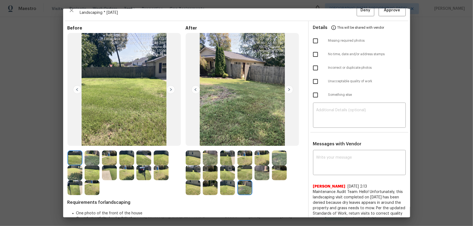
scroll to position [0, 0]
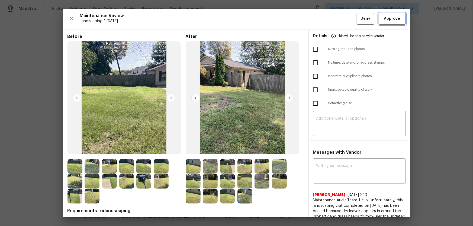
click at [336, 19] on span "Approve" at bounding box center [392, 18] width 16 height 7
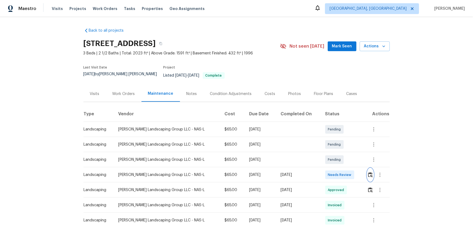
click at [368, 172] on img "button" at bounding box center [370, 174] width 5 height 5
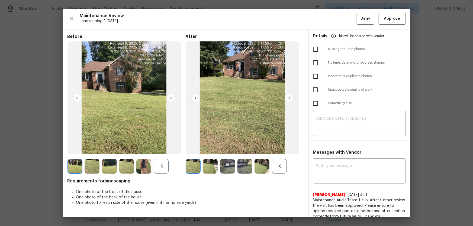
click at [277, 165] on div "+8" at bounding box center [279, 166] width 15 height 15
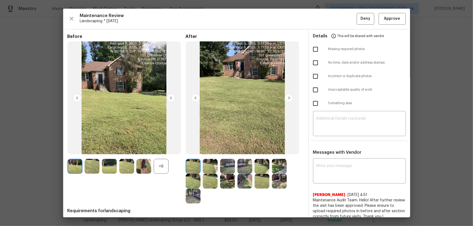
click at [166, 168] on div "+9" at bounding box center [161, 166] width 15 height 15
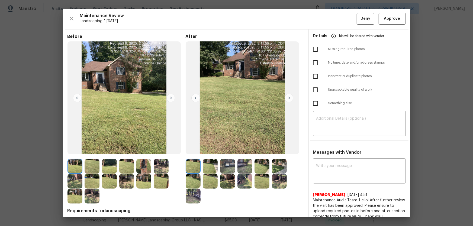
click at [206, 174] on img at bounding box center [210, 181] width 15 height 15
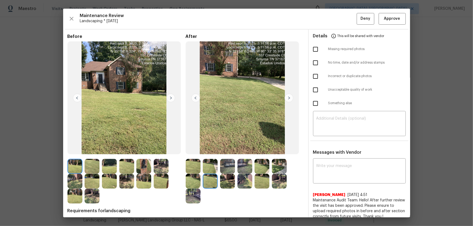
click at [207, 170] on img at bounding box center [210, 166] width 15 height 15
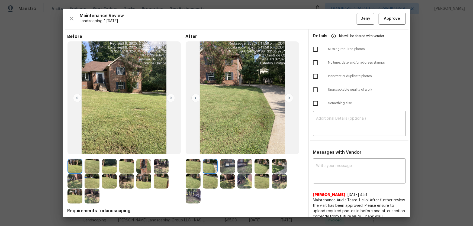
click at [224, 169] on img at bounding box center [227, 166] width 15 height 15
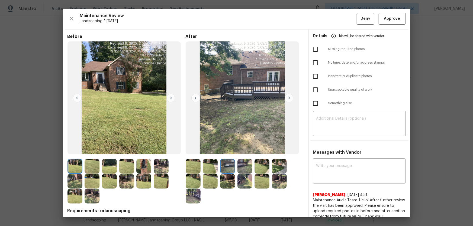
click at [241, 166] on img at bounding box center [244, 166] width 15 height 15
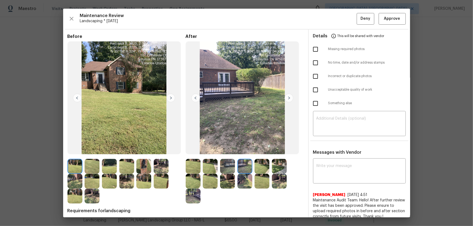
click at [266, 164] on img at bounding box center [261, 166] width 15 height 15
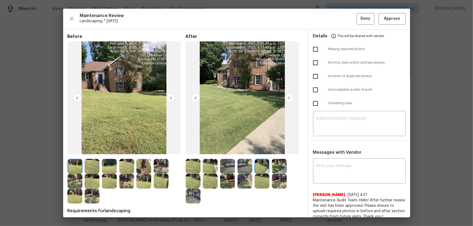
click at [272, 165] on img at bounding box center [279, 166] width 15 height 15
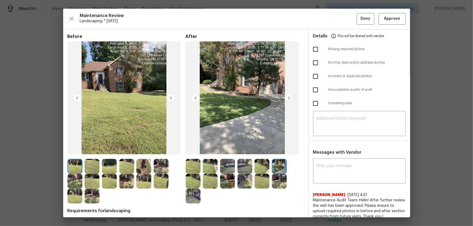
click at [189, 180] on img at bounding box center [193, 181] width 15 height 15
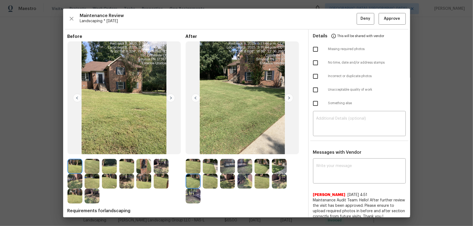
click at [207, 181] on img at bounding box center [210, 181] width 15 height 15
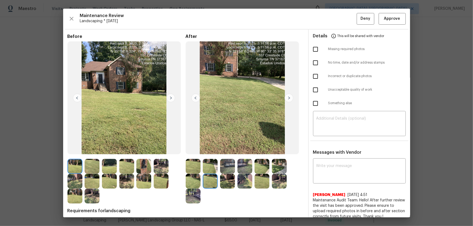
click at [220, 182] on img at bounding box center [227, 181] width 15 height 15
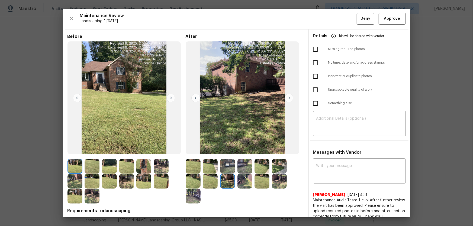
click at [238, 184] on img at bounding box center [244, 181] width 15 height 15
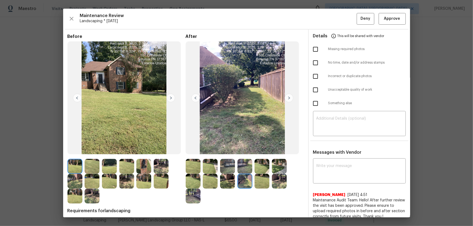
click at [258, 182] on img at bounding box center [261, 181] width 15 height 15
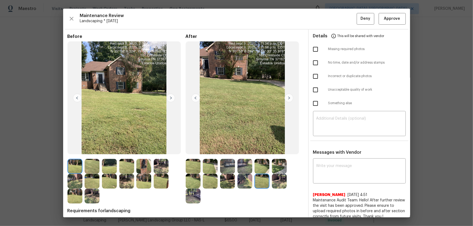
click at [274, 183] on img at bounding box center [279, 181] width 15 height 15
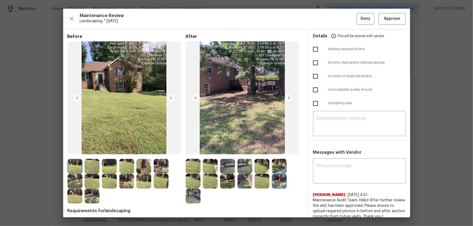
click at [189, 198] on img at bounding box center [193, 196] width 15 height 15
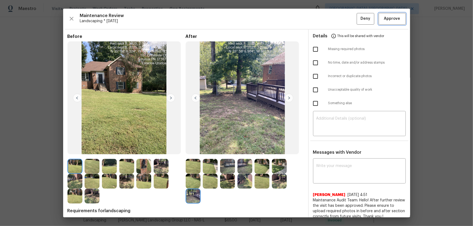
click at [379, 23] on button "Approve" at bounding box center [391, 19] width 27 height 12
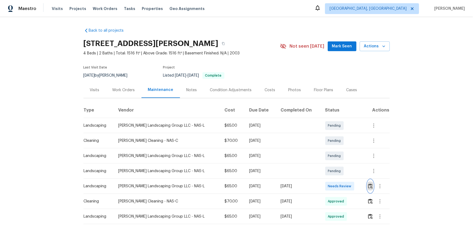
click at [336, 149] on img "button" at bounding box center [370, 186] width 5 height 5
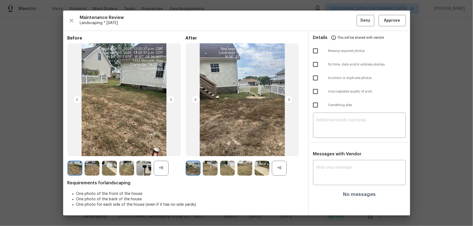
click at [164, 149] on div "+8" at bounding box center [161, 168] width 15 height 15
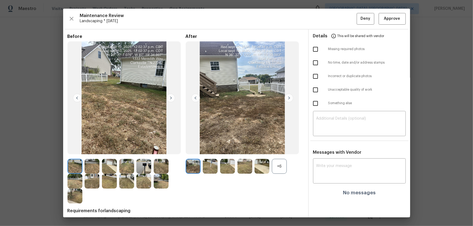
click at [273, 149] on div "+6" at bounding box center [279, 166] width 15 height 15
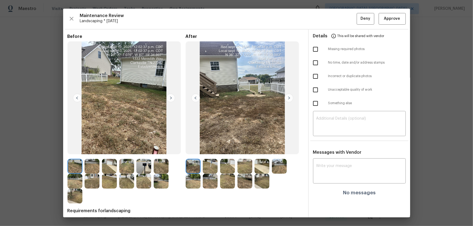
click at [206, 149] on img at bounding box center [210, 166] width 15 height 15
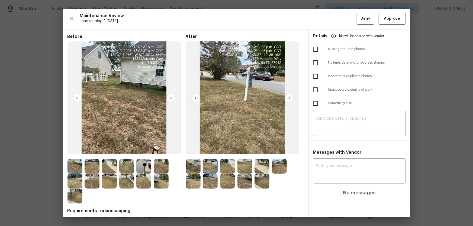
click at [231, 149] on img at bounding box center [227, 166] width 15 height 15
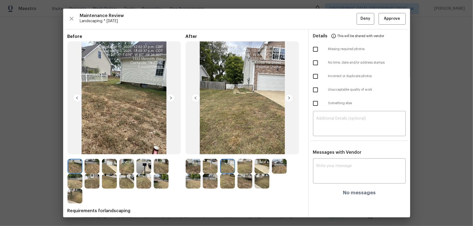
click at [239, 149] on img at bounding box center [244, 166] width 15 height 15
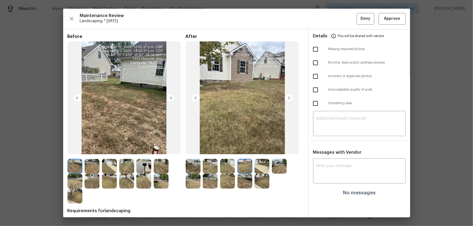
click at [267, 149] on img at bounding box center [261, 166] width 15 height 15
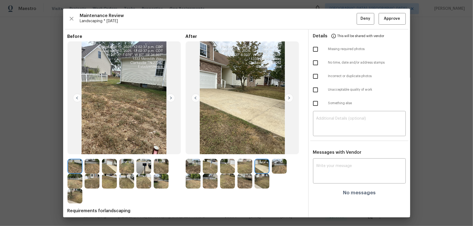
click at [272, 149] on img at bounding box center [279, 166] width 15 height 15
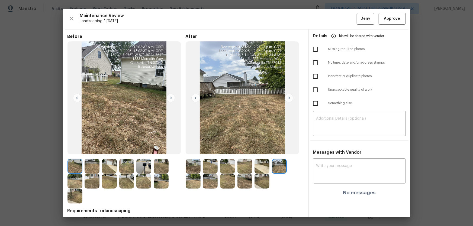
click at [192, 149] on img at bounding box center [193, 181] width 15 height 15
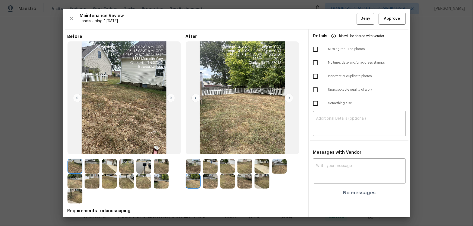
click at [207, 149] on img at bounding box center [210, 181] width 15 height 15
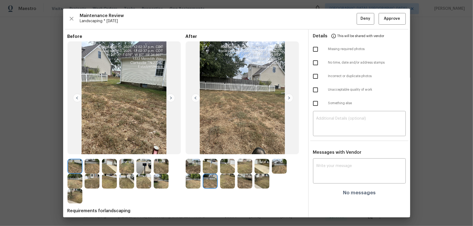
click at [221, 149] on img at bounding box center [227, 181] width 15 height 15
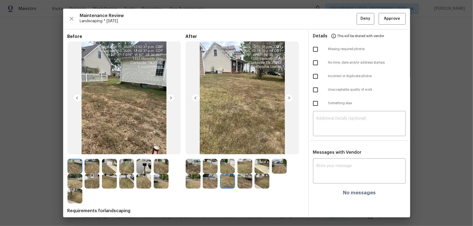
click at [247, 149] on img at bounding box center [244, 181] width 15 height 15
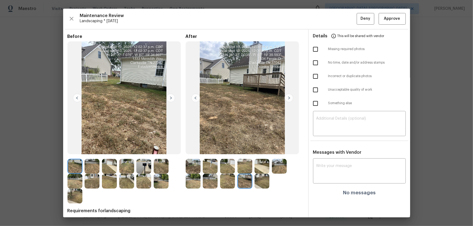
click at [255, 149] on img at bounding box center [261, 181] width 15 height 15
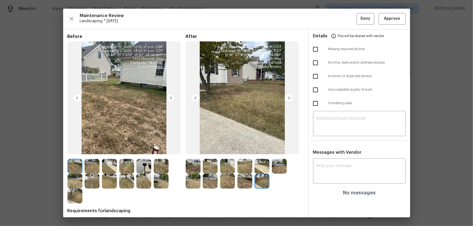
click at [336, 25] on div "Maintenance Review Landscaping * [DATE] Deny Approve Before After Requirements …" at bounding box center [236, 113] width 347 height 209
click at [336, 19] on span "Approve" at bounding box center [392, 18] width 16 height 7
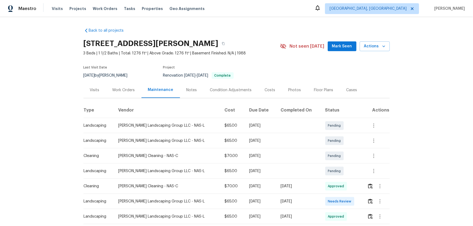
scroll to position [24, 0]
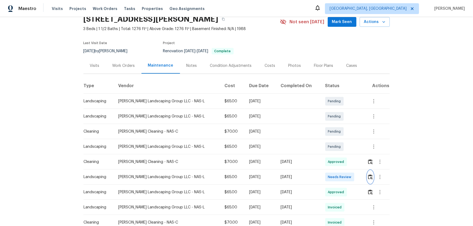
click at [369, 175] on img "button" at bounding box center [370, 176] width 5 height 5
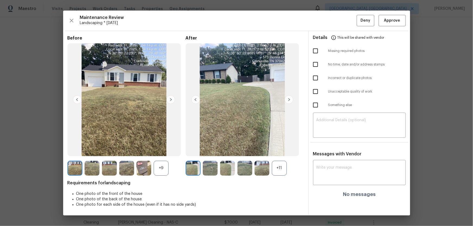
click at [276, 170] on div "+11" at bounding box center [279, 168] width 15 height 15
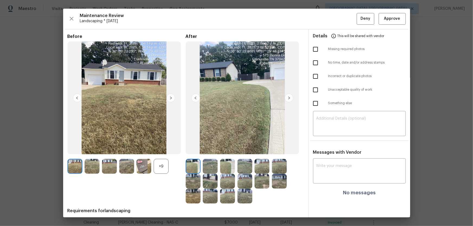
click at [165, 169] on div "+9" at bounding box center [161, 166] width 15 height 15
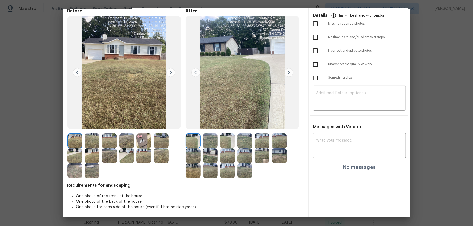
scroll to position [26, 0]
click at [212, 144] on img at bounding box center [210, 140] width 15 height 15
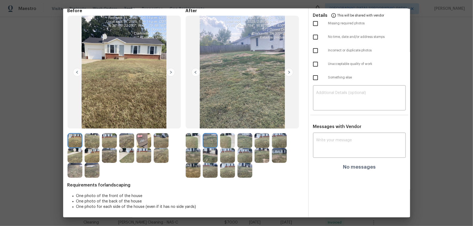
click at [227, 144] on img at bounding box center [227, 140] width 15 height 15
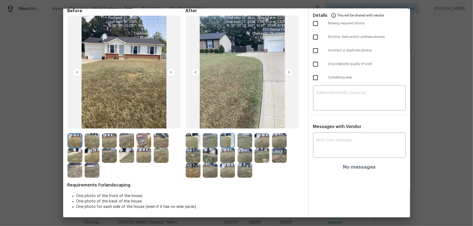
click at [242, 143] on img at bounding box center [244, 140] width 15 height 15
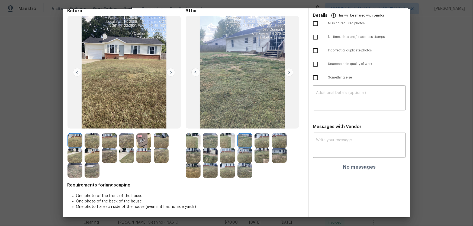
click at [262, 144] on img at bounding box center [261, 140] width 15 height 15
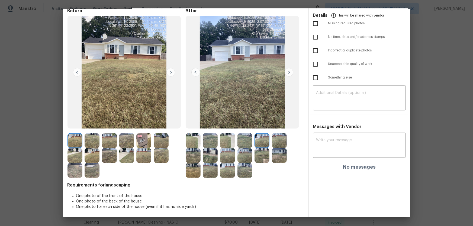
click at [276, 144] on img at bounding box center [279, 140] width 15 height 15
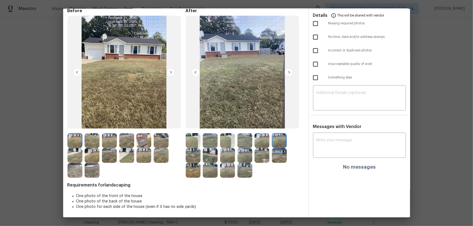
click at [196, 161] on img at bounding box center [193, 155] width 15 height 15
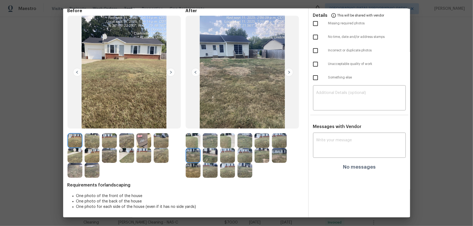
click at [208, 160] on img at bounding box center [210, 155] width 15 height 15
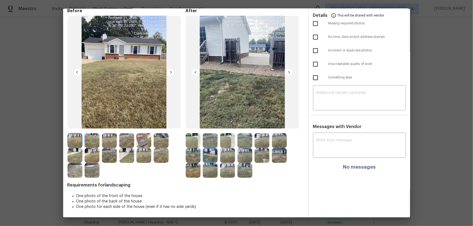
click at [230, 158] on img at bounding box center [227, 155] width 15 height 15
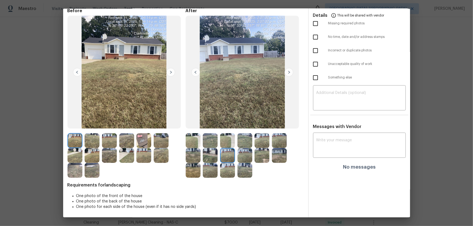
click at [250, 158] on img at bounding box center [244, 155] width 15 height 15
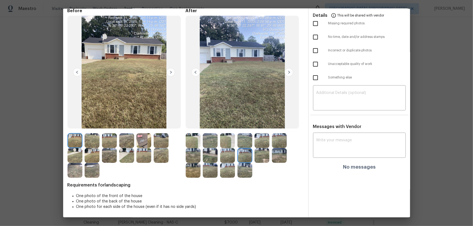
click at [261, 157] on img at bounding box center [261, 155] width 15 height 15
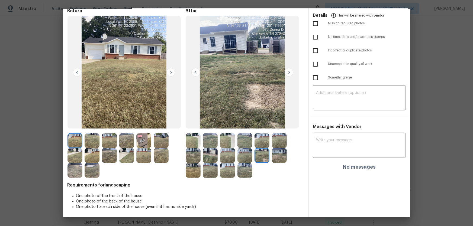
click at [275, 157] on img at bounding box center [279, 155] width 15 height 15
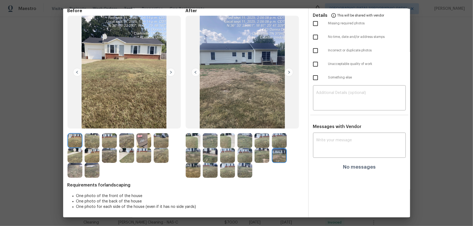
click at [200, 170] on div at bounding box center [194, 170] width 17 height 15
click at [196, 170] on img at bounding box center [193, 170] width 15 height 15
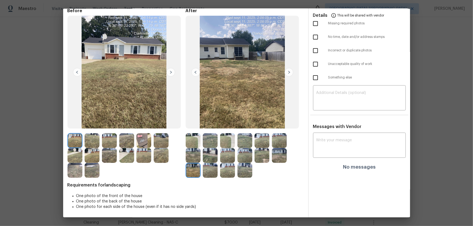
click at [209, 172] on img at bounding box center [210, 170] width 15 height 15
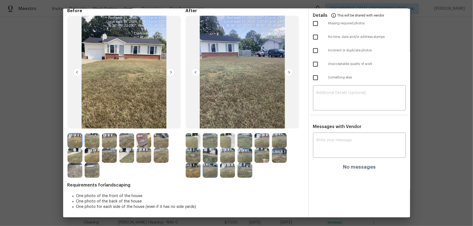
click at [224, 173] on img at bounding box center [227, 170] width 15 height 15
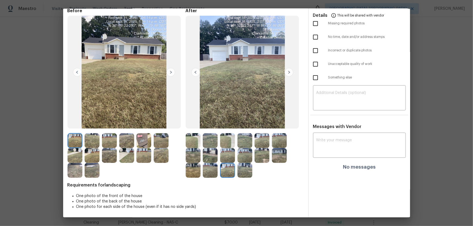
click at [245, 171] on img at bounding box center [244, 170] width 15 height 15
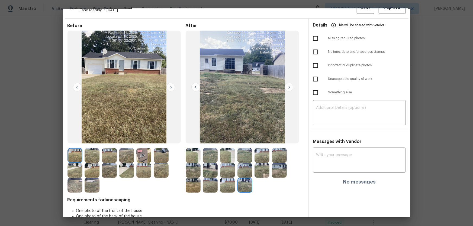
scroll to position [0, 0]
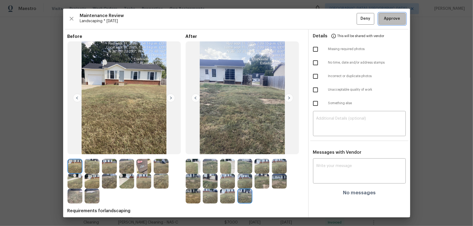
click at [386, 16] on span "Approve" at bounding box center [392, 18] width 16 height 7
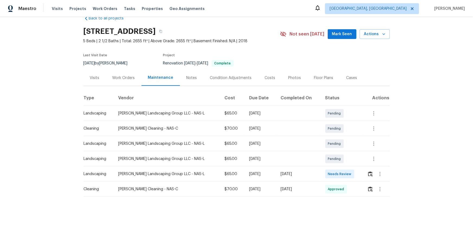
scroll to position [19, 0]
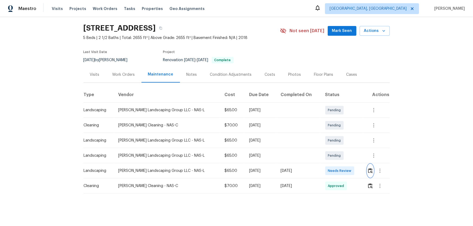
click at [369, 164] on button "button" at bounding box center [370, 170] width 6 height 13
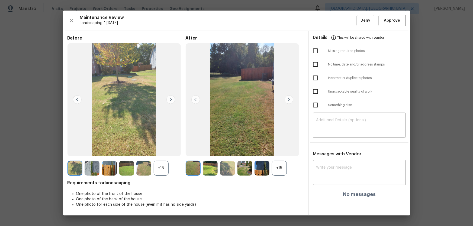
click at [279, 167] on div "+15" at bounding box center [279, 168] width 15 height 15
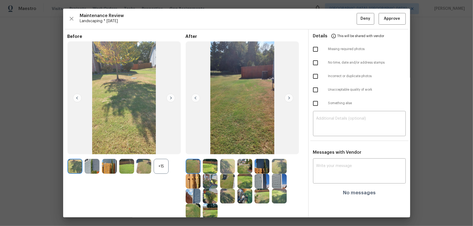
click at [161, 168] on div "+15" at bounding box center [161, 166] width 15 height 15
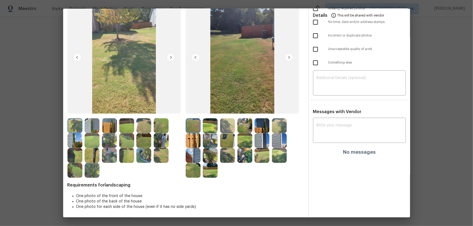
scroll to position [41, 0]
click at [203, 124] on img at bounding box center [210, 125] width 15 height 15
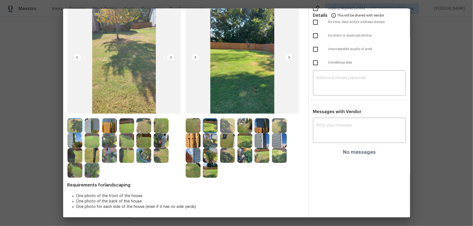
click at [231, 123] on img at bounding box center [227, 125] width 15 height 15
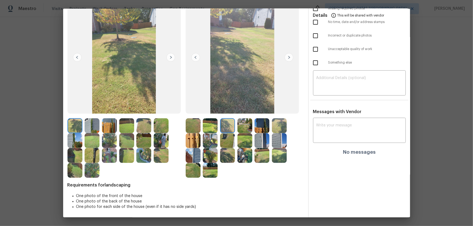
click at [249, 124] on img at bounding box center [244, 125] width 15 height 15
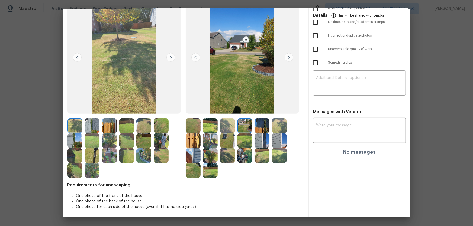
click at [260, 124] on img at bounding box center [261, 125] width 15 height 15
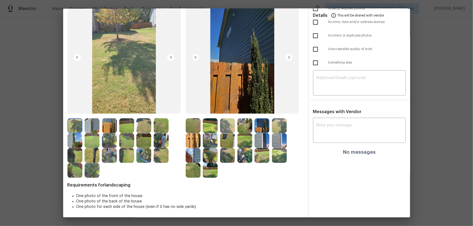
click at [200, 140] on div at bounding box center [194, 140] width 17 height 15
click at [208, 142] on img at bounding box center [210, 140] width 15 height 15
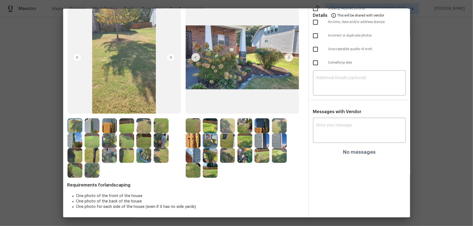
click at [225, 142] on img at bounding box center [227, 140] width 15 height 15
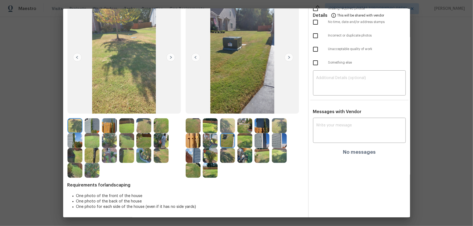
click at [244, 141] on img at bounding box center [244, 140] width 15 height 15
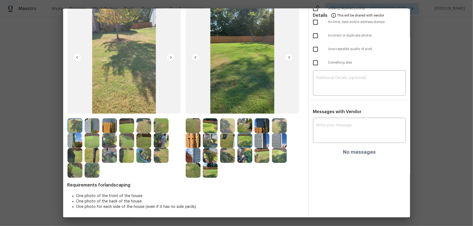
click at [256, 141] on img at bounding box center [261, 140] width 15 height 15
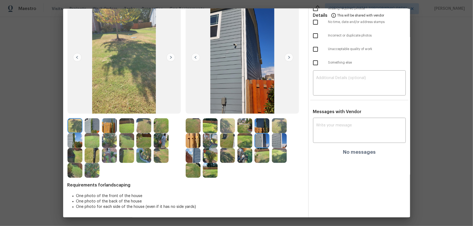
click at [279, 141] on img at bounding box center [279, 140] width 15 height 15
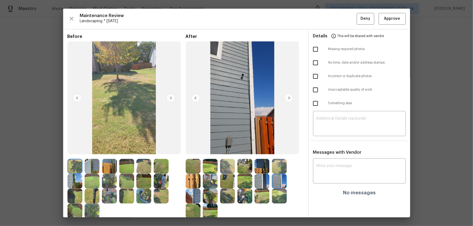
scroll to position [24, 0]
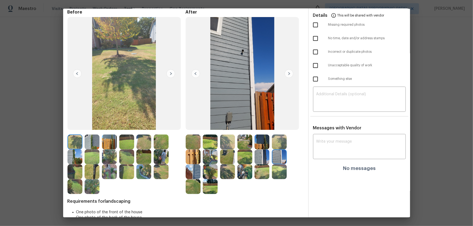
click at [209, 143] on img at bounding box center [210, 142] width 15 height 15
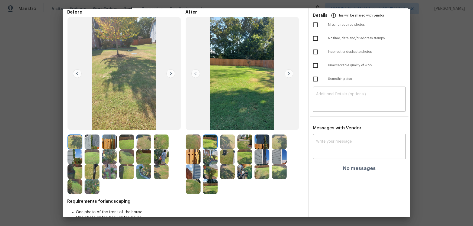
click at [209, 152] on img at bounding box center [210, 156] width 15 height 15
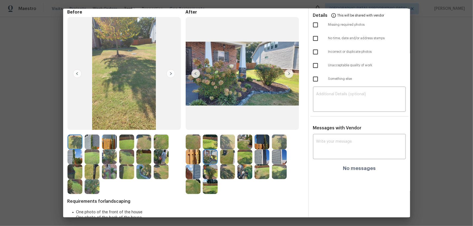
click at [195, 155] on img at bounding box center [193, 156] width 15 height 15
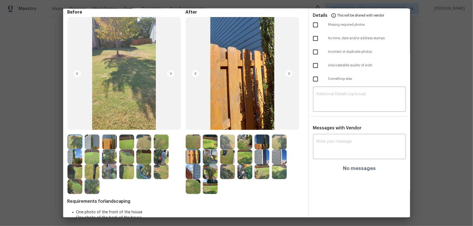
click at [204, 157] on img at bounding box center [210, 156] width 15 height 15
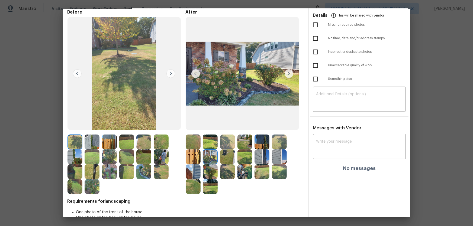
click at [259, 148] on img at bounding box center [261, 142] width 15 height 15
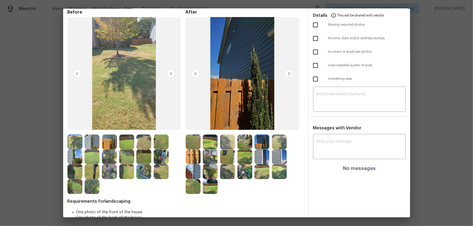
click at [259, 152] on img at bounding box center [261, 156] width 15 height 15
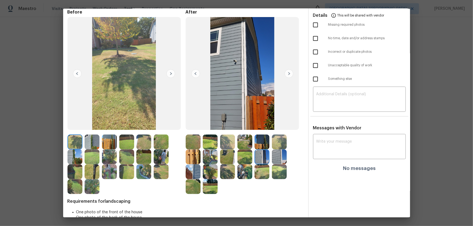
click at [283, 154] on img at bounding box center [279, 156] width 15 height 15
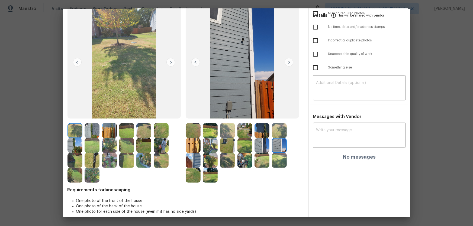
scroll to position [41, 0]
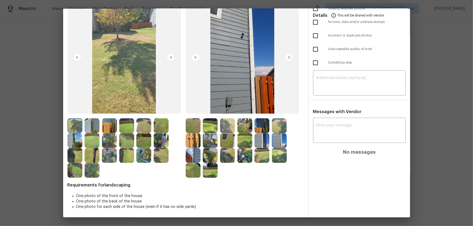
click at [130, 126] on img at bounding box center [126, 125] width 15 height 15
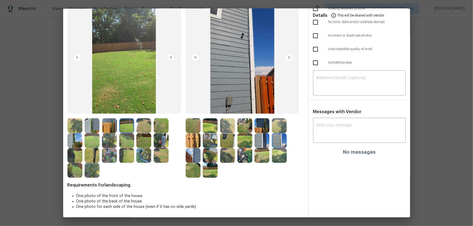
click at [149, 128] on img at bounding box center [143, 125] width 15 height 15
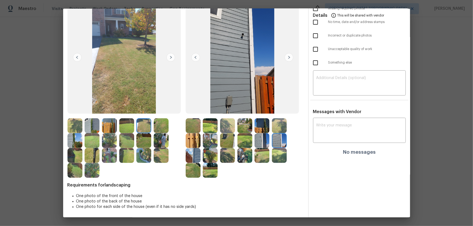
click at [165, 128] on img at bounding box center [161, 125] width 15 height 15
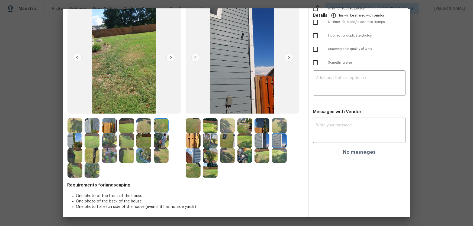
click at [205, 127] on img at bounding box center [210, 125] width 15 height 15
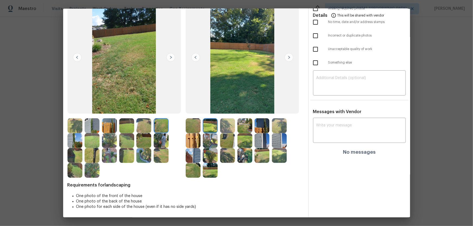
click at [199, 126] on img at bounding box center [193, 125] width 15 height 15
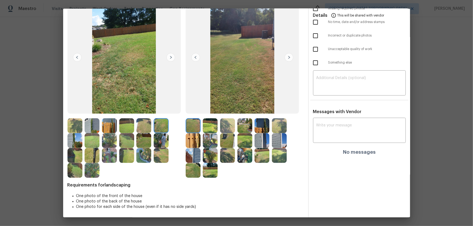
click at [214, 126] on img at bounding box center [210, 125] width 15 height 15
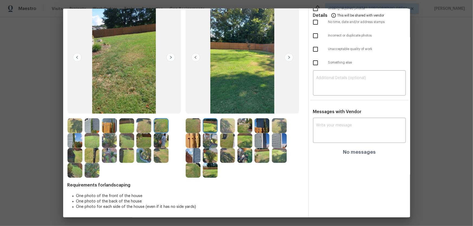
click at [94, 152] on img at bounding box center [91, 155] width 15 height 15
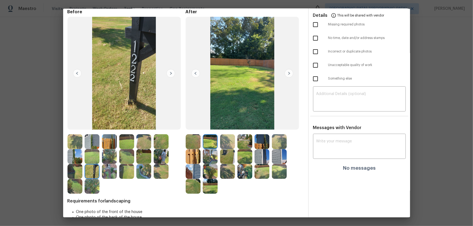
scroll to position [16, 0]
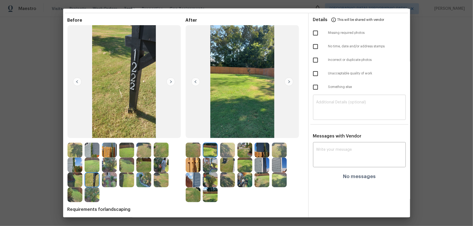
click at [340, 114] on textarea at bounding box center [359, 107] width 86 height 15
paste textarea "Maintenance Audit Team: Hello! Unfortunately this landscaping visit completed o…"
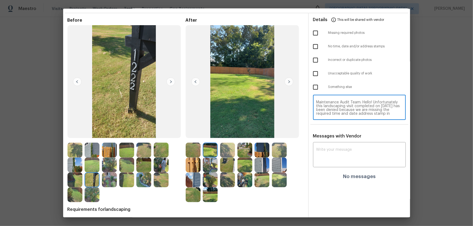
scroll to position [30, 0]
type textarea "Maintenance Audit Team: Hello! Unfortunately this landscaping visit completed o…"
click at [345, 151] on textarea at bounding box center [359, 155] width 86 height 15
paste textarea "Maintenance Audit Team: Hello! Unfortunately this landscaping visit completed o…"
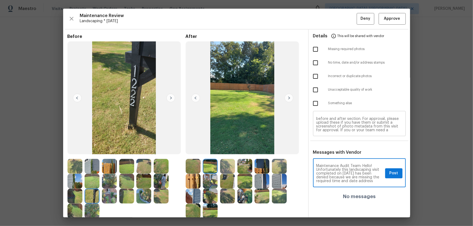
scroll to position [0, 0]
type textarea "Maintenance Audit Team: Hello! Unfortunately this landscaping visit completed o…"
click at [311, 59] on input "checkbox" at bounding box center [315, 62] width 11 height 11
checkbox input "true"
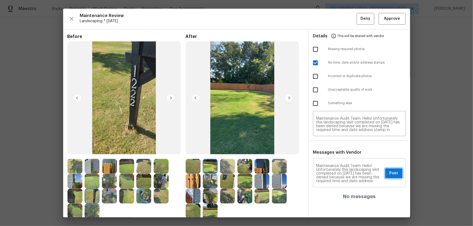
click at [389, 173] on span "Post" at bounding box center [393, 173] width 9 height 7
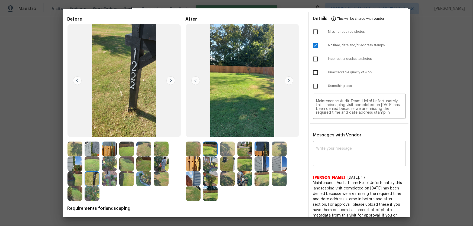
scroll to position [43, 0]
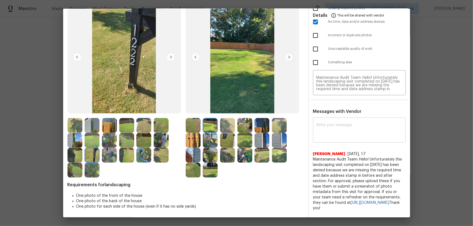
click at [339, 138] on div "x ​" at bounding box center [359, 131] width 93 height 24
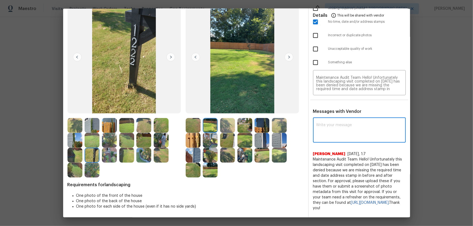
paste textarea "Maintenance Audit Team: Hello! Unfortunately this landscaping visit completed o…"
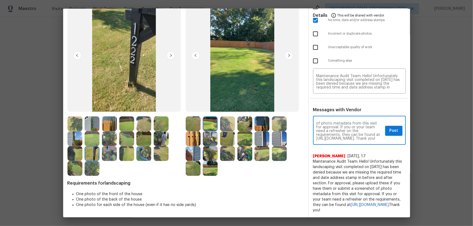
scroll to position [0, 0]
type textarea "Maintenance Audit Team: Hello! Unfortunately this landscaping visit completed o…"
click at [389, 132] on span "Post" at bounding box center [393, 131] width 9 height 7
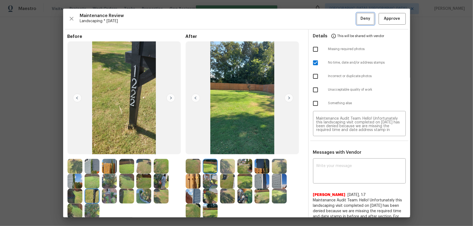
click at [359, 23] on button "Deny" at bounding box center [365, 19] width 18 height 12
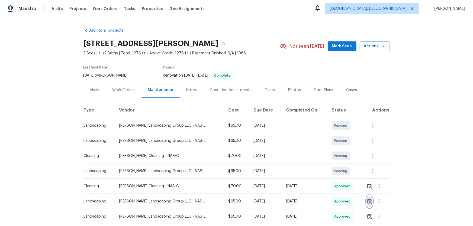
click at [366, 198] on button "button" at bounding box center [369, 201] width 6 height 13
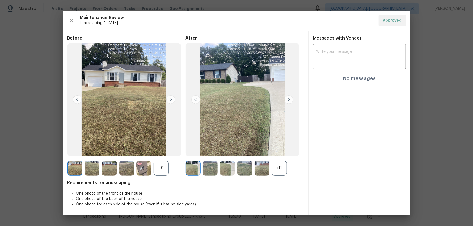
click at [281, 170] on div "+11" at bounding box center [279, 168] width 15 height 15
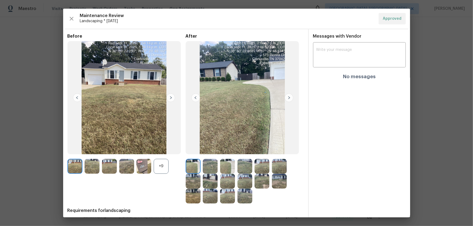
click at [251, 171] on div at bounding box center [245, 166] width 17 height 15
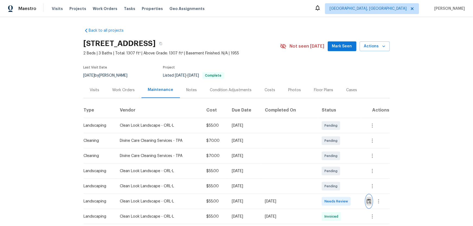
click at [366, 203] on img "button" at bounding box center [368, 201] width 5 height 5
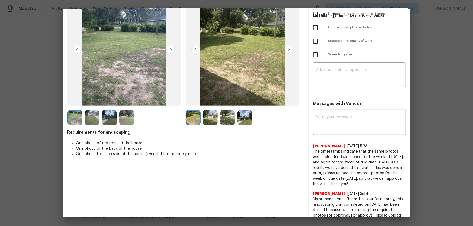
scroll to position [49, 0]
click at [207, 119] on img at bounding box center [210, 117] width 15 height 15
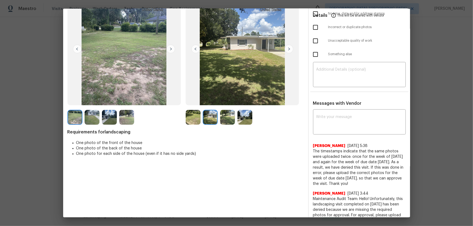
click at [225, 121] on img at bounding box center [227, 117] width 15 height 15
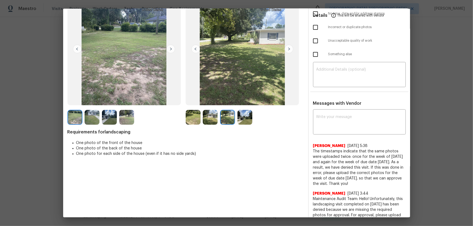
click at [245, 120] on img at bounding box center [244, 117] width 15 height 15
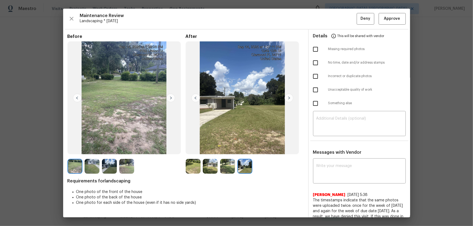
scroll to position [0, 0]
click at [199, 164] on div at bounding box center [194, 166] width 17 height 15
click at [206, 166] on img at bounding box center [210, 166] width 15 height 15
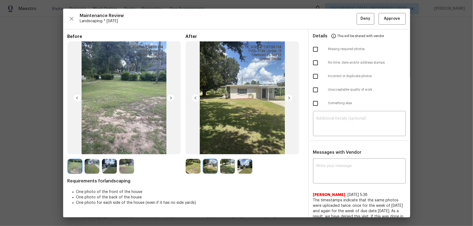
click at [94, 168] on img at bounding box center [91, 166] width 15 height 15
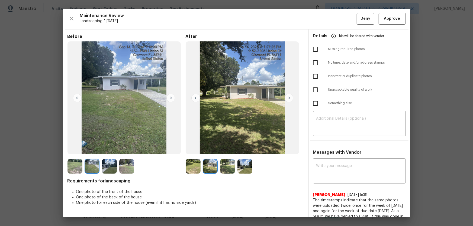
click at [106, 168] on img at bounding box center [109, 166] width 15 height 15
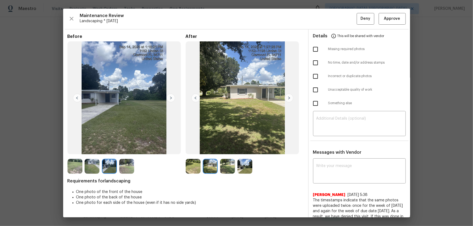
click at [123, 170] on img at bounding box center [126, 166] width 15 height 15
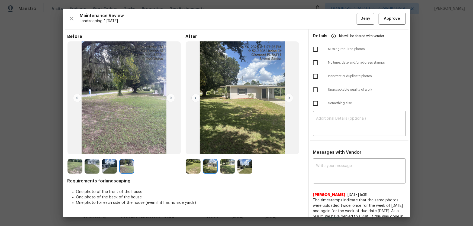
click at [228, 172] on img at bounding box center [227, 166] width 15 height 15
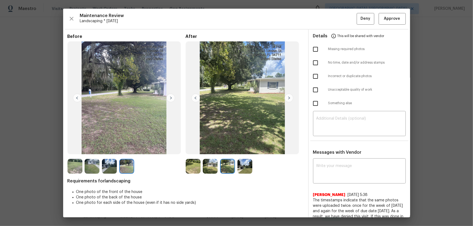
click at [245, 172] on img at bounding box center [244, 166] width 15 height 15
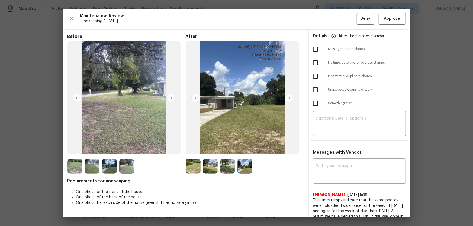
click at [231, 170] on img at bounding box center [227, 166] width 15 height 15
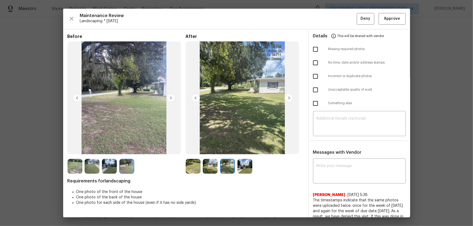
click at [209, 169] on img at bounding box center [210, 166] width 15 height 15
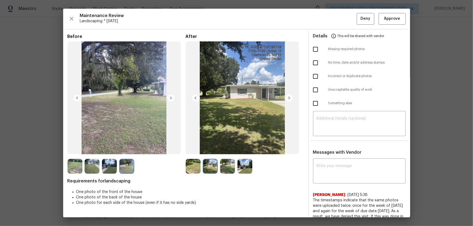
click at [192, 168] on img at bounding box center [193, 166] width 15 height 15
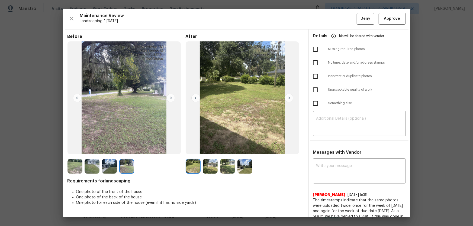
click at [116, 165] on img at bounding box center [109, 166] width 15 height 15
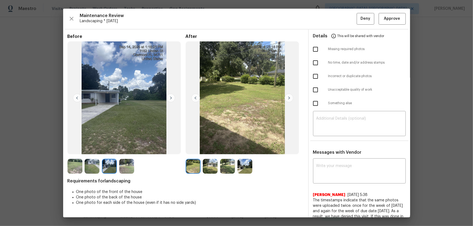
click at [99, 165] on img at bounding box center [91, 166] width 15 height 15
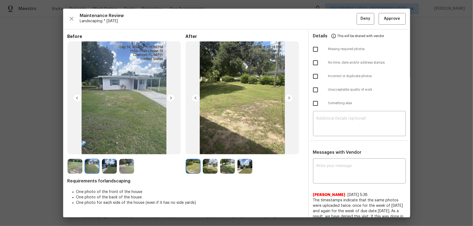
click at [382, 25] on div "Maintenance Review Landscaping * [DATE] Deny Approve Before After Requirements …" at bounding box center [236, 113] width 347 height 209
click at [386, 18] on span "Approve" at bounding box center [392, 18] width 16 height 7
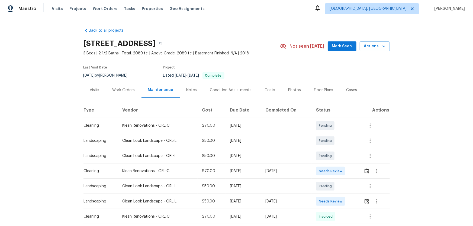
click at [360, 199] on td at bounding box center [374, 201] width 30 height 15
click at [367, 205] on button "button" at bounding box center [366, 201] width 6 height 13
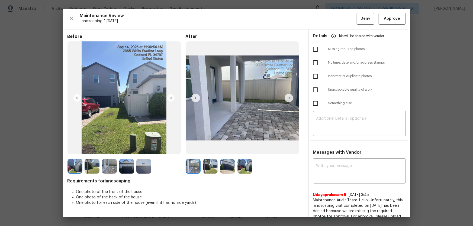
click at [212, 168] on img at bounding box center [210, 166] width 15 height 15
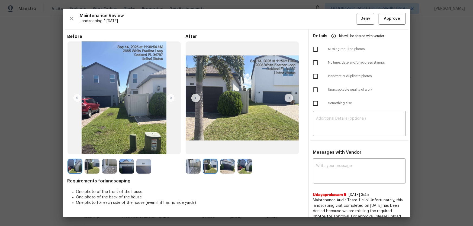
click at [225, 169] on img at bounding box center [227, 166] width 15 height 15
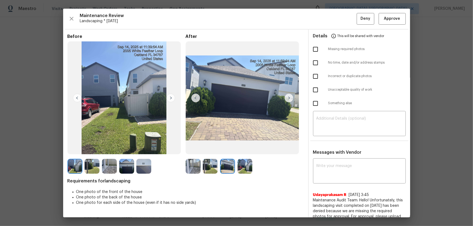
click at [245, 169] on img at bounding box center [244, 166] width 15 height 15
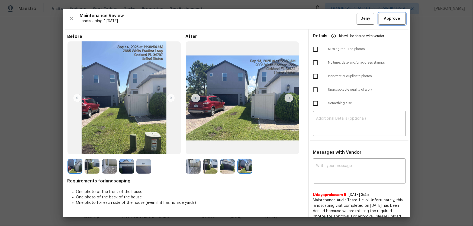
click at [384, 19] on span "Approve" at bounding box center [392, 18] width 16 height 7
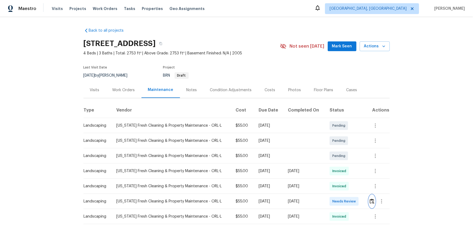
click at [373, 202] on button "button" at bounding box center [372, 201] width 6 height 13
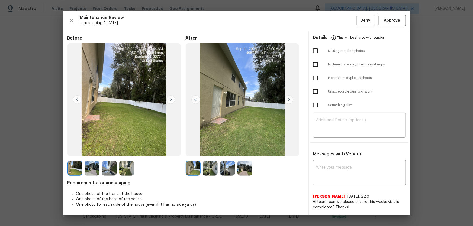
click at [207, 171] on img at bounding box center [210, 168] width 15 height 15
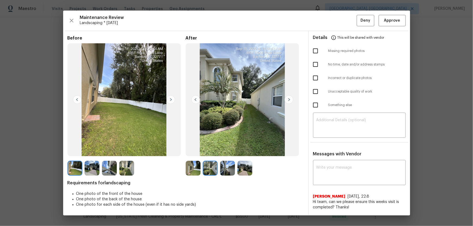
click at [228, 172] on img at bounding box center [227, 168] width 15 height 15
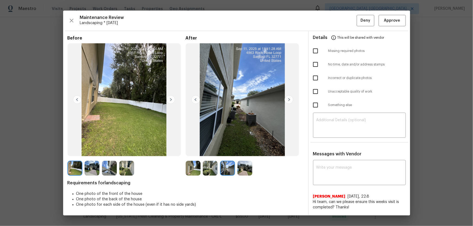
click at [242, 171] on img at bounding box center [244, 168] width 15 height 15
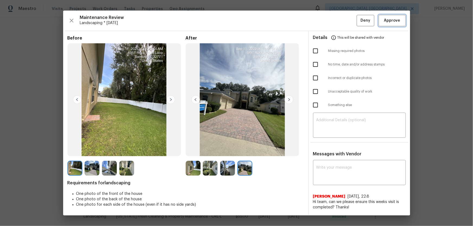
click at [385, 19] on span "Approve" at bounding box center [392, 20] width 16 height 7
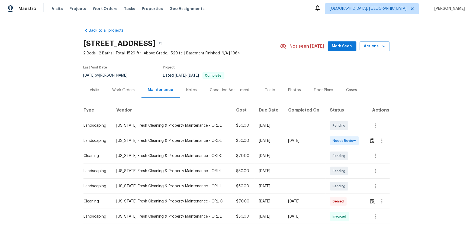
click at [369, 136] on div at bounding box center [379, 140] width 20 height 13
click at [370, 142] on img "button" at bounding box center [372, 140] width 5 height 5
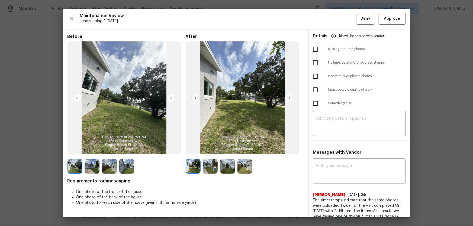
click at [206, 168] on img at bounding box center [210, 166] width 15 height 15
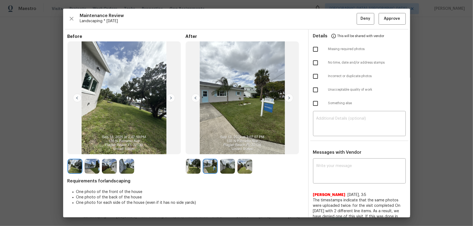
click at [223, 168] on img at bounding box center [227, 166] width 15 height 15
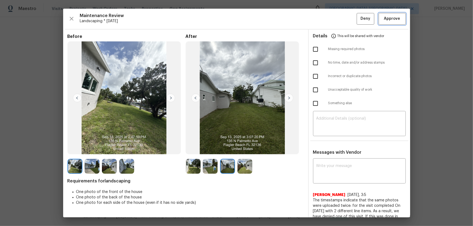
click at [378, 17] on button "Approve" at bounding box center [391, 19] width 27 height 12
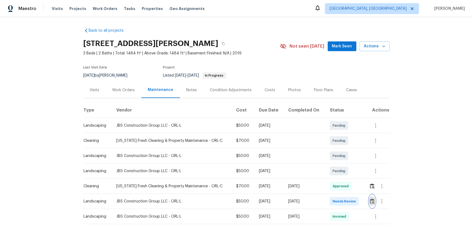
click at [336, 149] on img "button" at bounding box center [372, 201] width 5 height 5
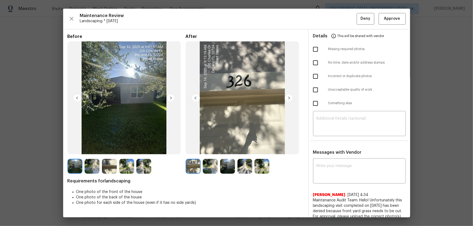
click at [209, 149] on img at bounding box center [210, 166] width 15 height 15
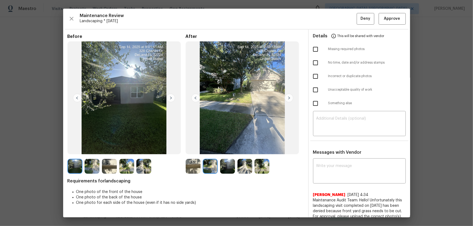
click at [221, 149] on img at bounding box center [227, 166] width 15 height 15
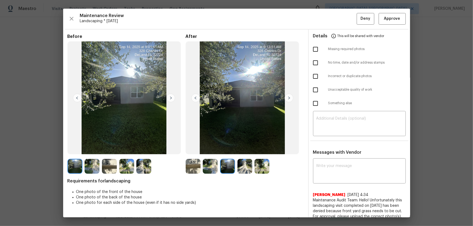
click at [239, 149] on img at bounding box center [244, 166] width 15 height 15
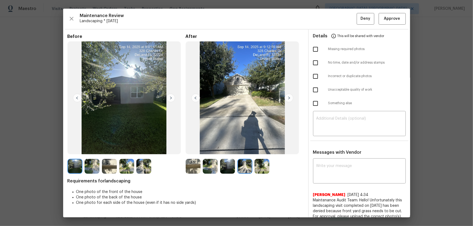
click at [255, 149] on img at bounding box center [261, 166] width 15 height 15
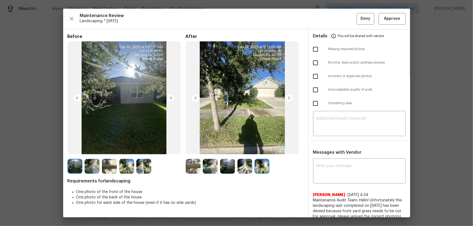
click at [215, 149] on img at bounding box center [210, 166] width 15 height 15
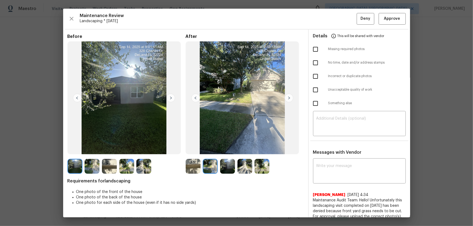
click at [222, 149] on img at bounding box center [227, 166] width 15 height 15
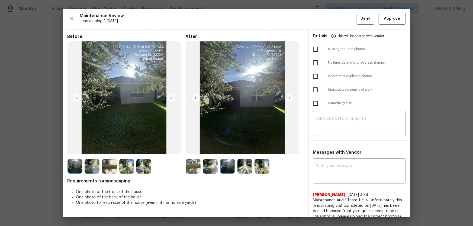
click at [242, 149] on img at bounding box center [244, 166] width 15 height 15
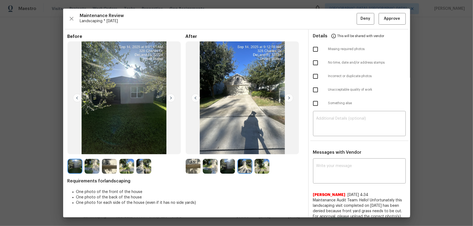
click at [267, 149] on img at bounding box center [261, 166] width 15 height 15
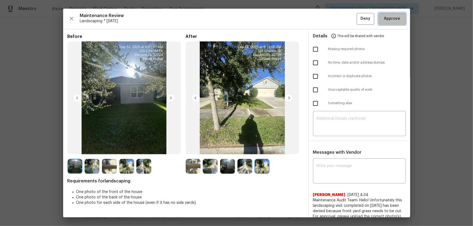
click at [336, 16] on span "Approve" at bounding box center [392, 18] width 16 height 7
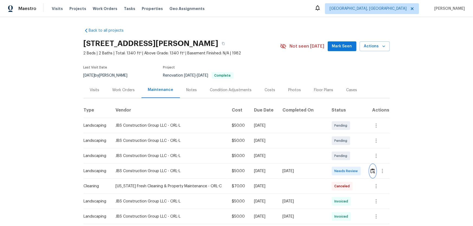
click at [336, 149] on button "button" at bounding box center [372, 171] width 6 height 13
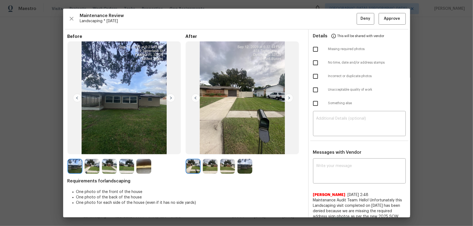
click at [212, 149] on img at bounding box center [210, 166] width 15 height 15
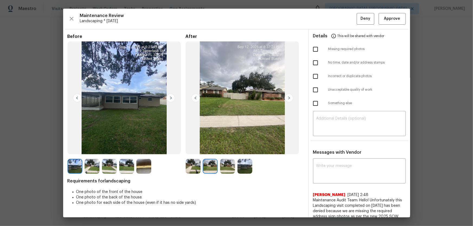
click at [227, 149] on img at bounding box center [227, 166] width 15 height 15
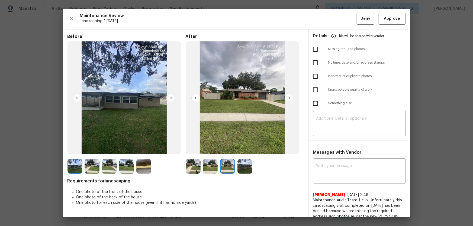
click at [237, 149] on img at bounding box center [244, 166] width 15 height 15
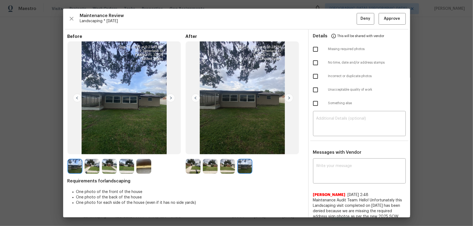
click at [193, 149] on img at bounding box center [193, 166] width 15 height 15
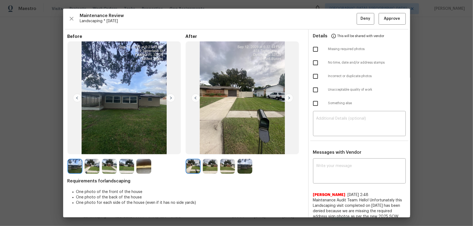
click at [208, 149] on img at bounding box center [210, 166] width 15 height 15
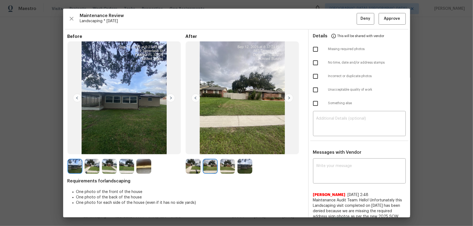
click at [225, 149] on img at bounding box center [227, 166] width 15 height 15
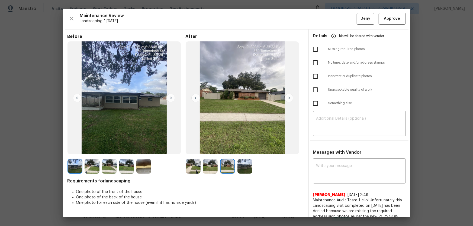
click at [241, 149] on img at bounding box center [244, 166] width 15 height 15
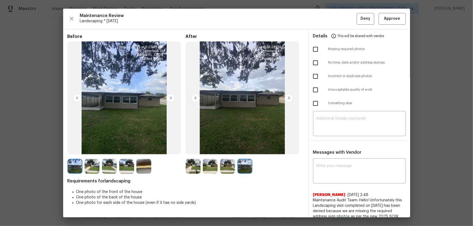
click at [193, 149] on img at bounding box center [193, 166] width 15 height 15
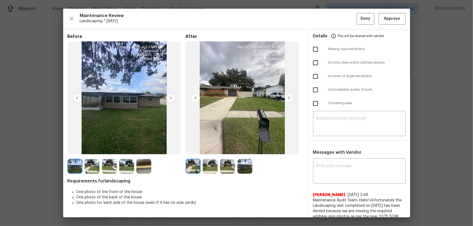
click at [209, 149] on img at bounding box center [210, 166] width 15 height 15
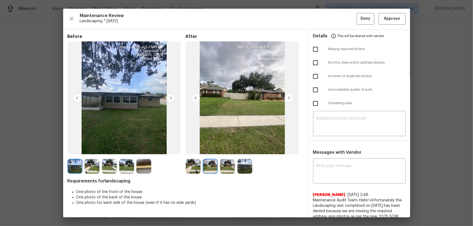
click at [209, 149] on img at bounding box center [210, 166] width 15 height 15
click at [234, 149] on div at bounding box center [228, 166] width 17 height 15
click at [229, 149] on img at bounding box center [227, 166] width 15 height 15
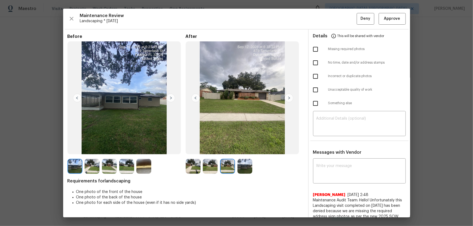
click at [239, 149] on img at bounding box center [244, 166] width 15 height 15
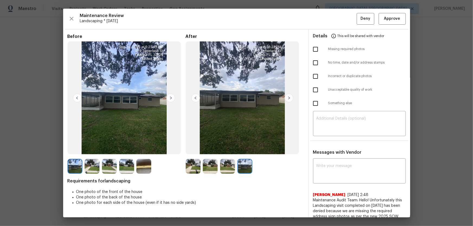
click at [149, 149] on img at bounding box center [143, 166] width 15 height 15
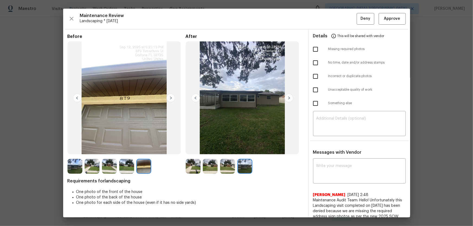
click at [147, 149] on img at bounding box center [143, 166] width 15 height 15
click at [192, 149] on img at bounding box center [193, 166] width 15 height 15
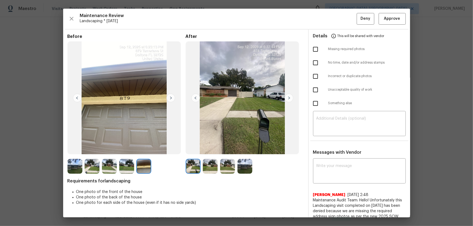
click at [213, 149] on img at bounding box center [210, 166] width 15 height 15
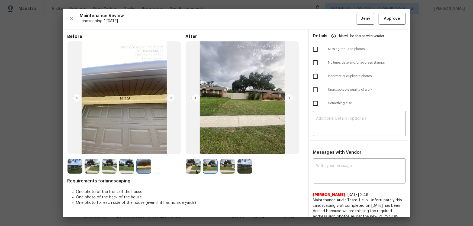
click at [232, 149] on img at bounding box center [227, 166] width 15 height 15
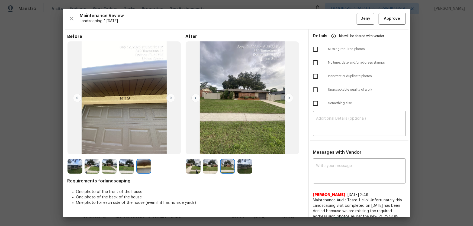
click at [249, 149] on img at bounding box center [244, 166] width 15 height 15
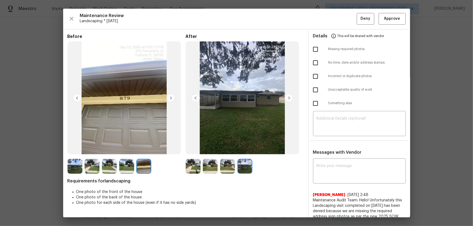
drag, startPoint x: 434, startPoint y: 105, endPoint x: 427, endPoint y: 110, distance: 9.1
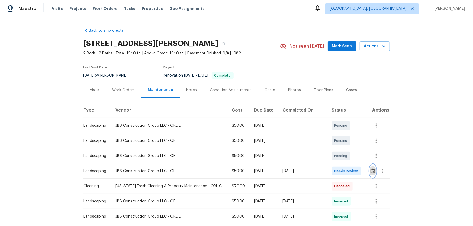
click at [336, 149] on button "button" at bounding box center [372, 171] width 6 height 13
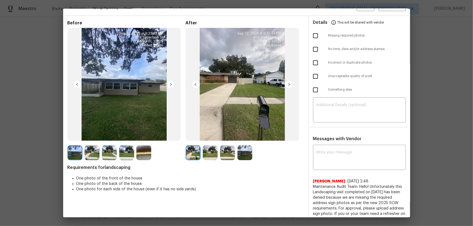
scroll to position [24, 0]
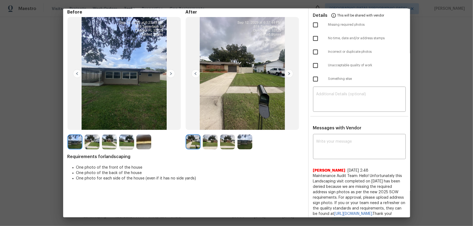
click at [207, 141] on img at bounding box center [210, 142] width 15 height 15
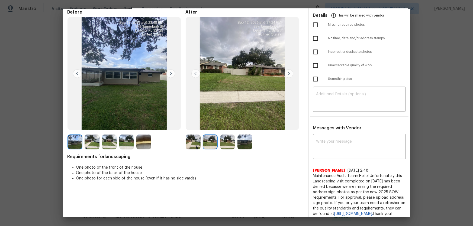
click at [222, 145] on img at bounding box center [227, 142] width 15 height 15
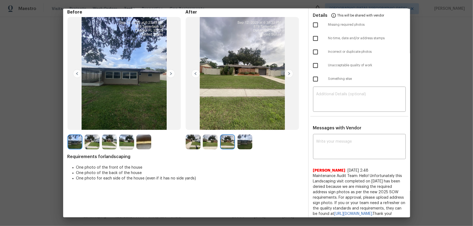
click at [241, 147] on img at bounding box center [244, 142] width 15 height 15
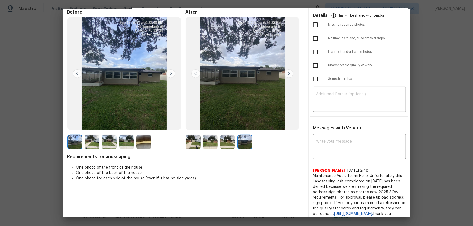
click at [190, 148] on img at bounding box center [193, 142] width 15 height 15
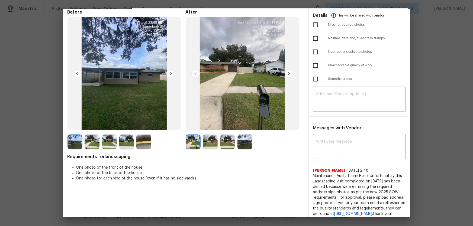
click at [210, 139] on img at bounding box center [210, 142] width 15 height 15
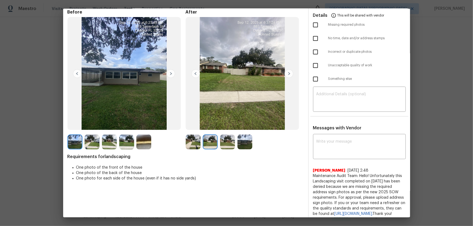
click at [224, 147] on img at bounding box center [227, 142] width 15 height 15
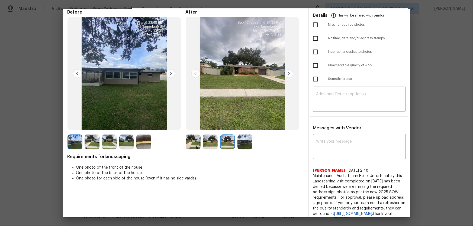
click at [250, 145] on img at bounding box center [244, 142] width 15 height 15
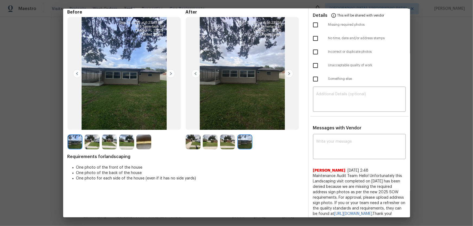
click at [192, 142] on img at bounding box center [193, 142] width 15 height 15
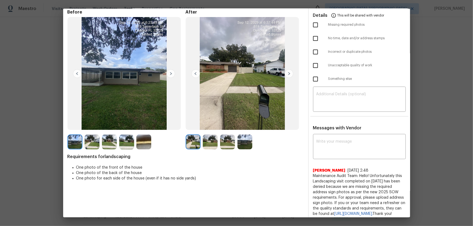
click at [203, 145] on img at bounding box center [210, 142] width 15 height 15
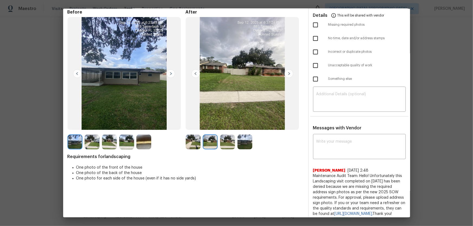
click at [229, 145] on img at bounding box center [227, 142] width 15 height 15
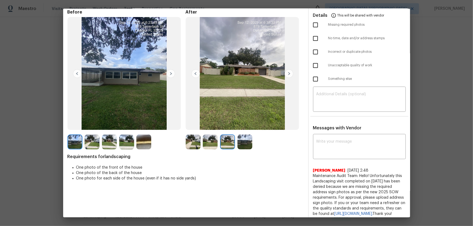
click at [241, 142] on img at bounding box center [244, 142] width 15 height 15
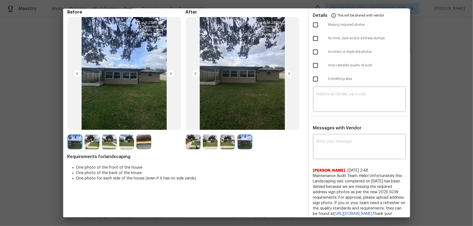
click at [191, 145] on img at bounding box center [193, 142] width 15 height 15
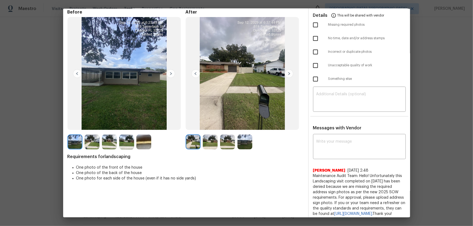
click at [207, 146] on img at bounding box center [210, 142] width 15 height 15
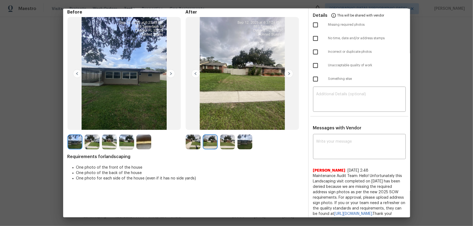
click at [225, 144] on img at bounding box center [227, 142] width 15 height 15
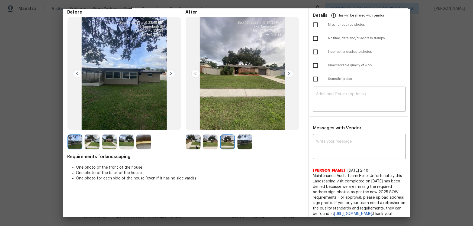
click at [241, 141] on img at bounding box center [244, 142] width 15 height 15
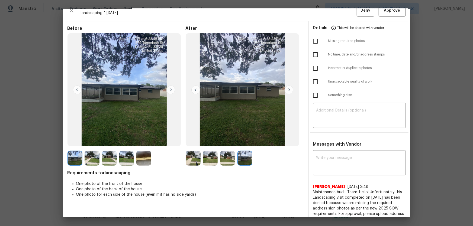
scroll to position [0, 0]
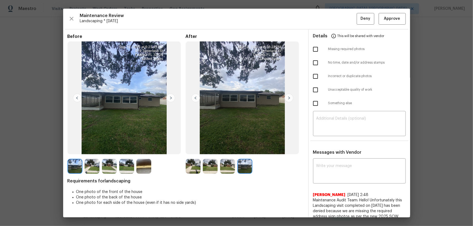
click at [191, 149] on img at bounding box center [193, 166] width 15 height 15
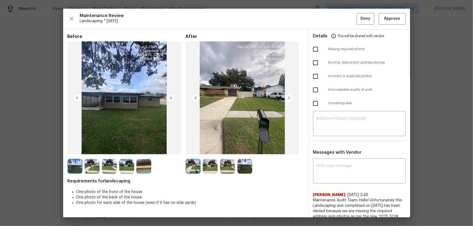
click at [209, 149] on img at bounding box center [210, 166] width 15 height 15
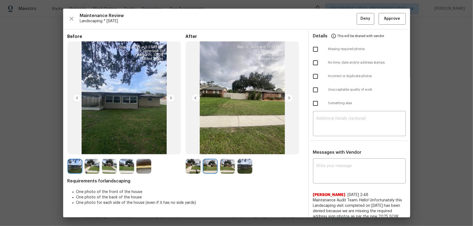
click at [209, 149] on img at bounding box center [210, 166] width 15 height 15
click at [225, 149] on img at bounding box center [227, 166] width 15 height 15
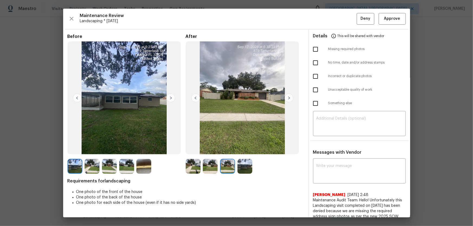
click at [225, 149] on img at bounding box center [227, 166] width 15 height 15
click at [249, 149] on img at bounding box center [244, 166] width 15 height 15
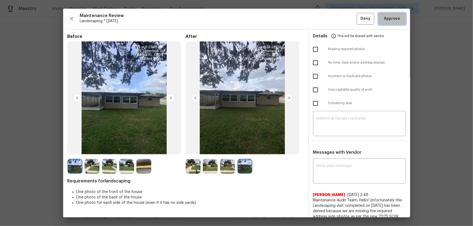
click at [336, 22] on button "Approve" at bounding box center [391, 19] width 27 height 12
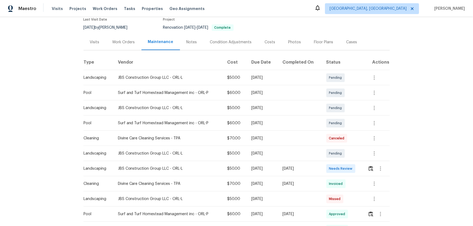
scroll to position [49, 0]
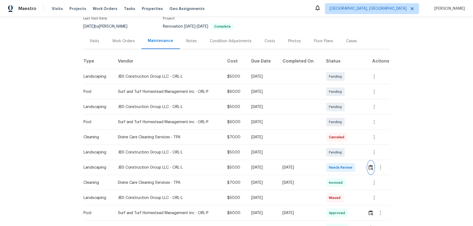
click at [368, 169] on img "button" at bounding box center [370, 167] width 5 height 5
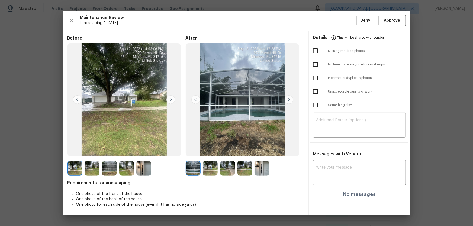
click at [212, 168] on img at bounding box center [210, 168] width 15 height 15
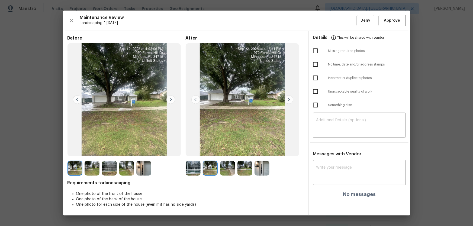
click at [224, 170] on img at bounding box center [227, 168] width 15 height 15
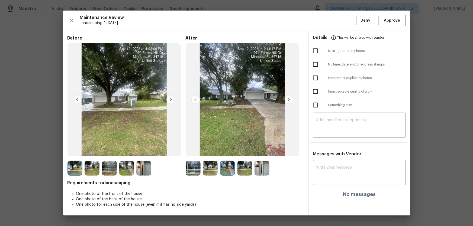
click at [246, 168] on img at bounding box center [244, 168] width 15 height 15
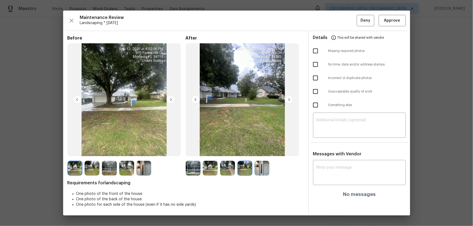
click at [264, 169] on img at bounding box center [261, 168] width 15 height 15
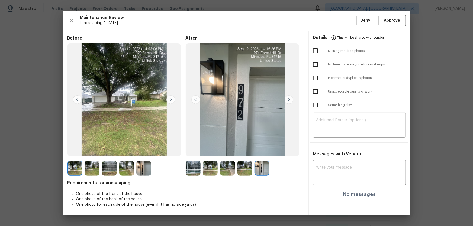
click at [189, 171] on img at bounding box center [193, 168] width 15 height 15
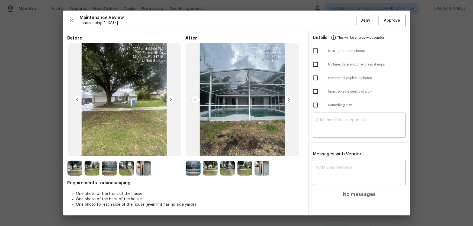
drag, startPoint x: 214, startPoint y: 171, endPoint x: 219, endPoint y: 171, distance: 5.1
click at [214, 171] on img at bounding box center [210, 168] width 15 height 15
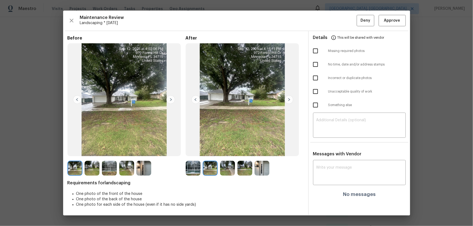
click at [223, 170] on img at bounding box center [227, 168] width 15 height 15
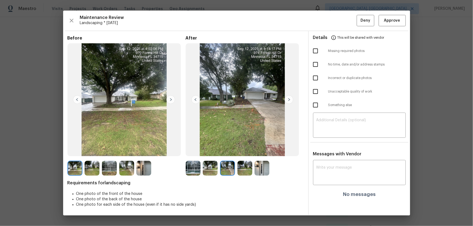
click at [245, 173] on img at bounding box center [244, 168] width 15 height 15
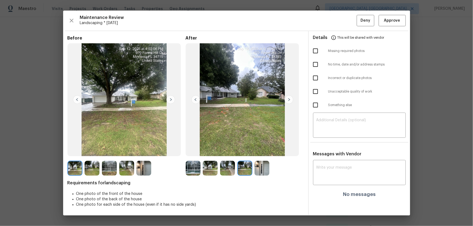
click at [257, 172] on img at bounding box center [261, 168] width 15 height 15
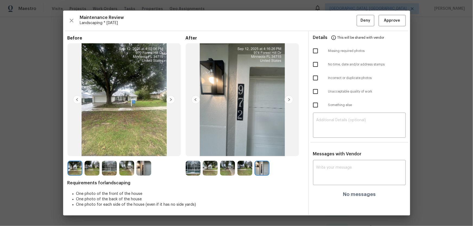
click at [192, 171] on img at bounding box center [193, 168] width 15 height 15
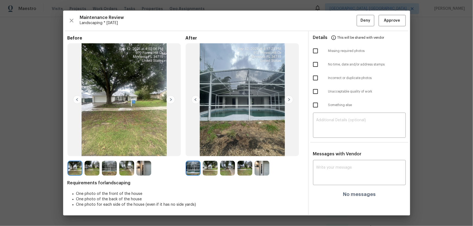
click at [205, 170] on img at bounding box center [210, 168] width 15 height 15
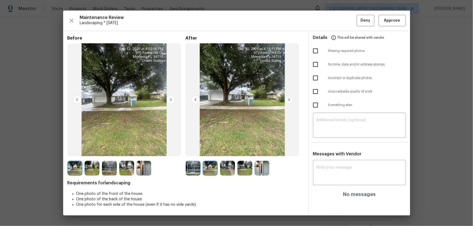
click at [222, 172] on img at bounding box center [227, 168] width 15 height 15
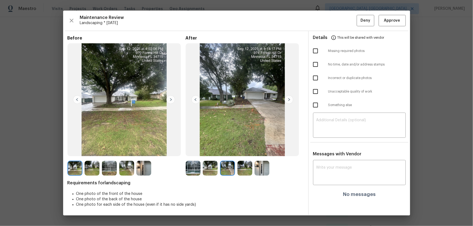
click at [237, 173] on div at bounding box center [228, 168] width 17 height 15
click at [269, 177] on div "Before After Requirements for landscaping One photo of the front of the house O…" at bounding box center [185, 125] width 236 height 180
click at [268, 172] on img at bounding box center [261, 168] width 15 height 15
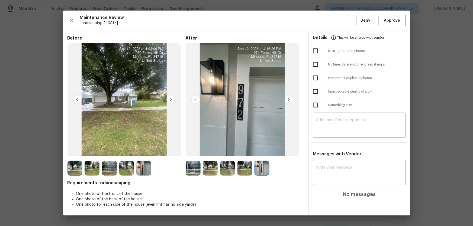
click at [252, 173] on img at bounding box center [244, 168] width 15 height 15
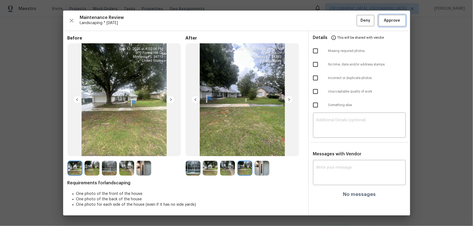
click at [398, 16] on button "Approve" at bounding box center [391, 21] width 27 height 12
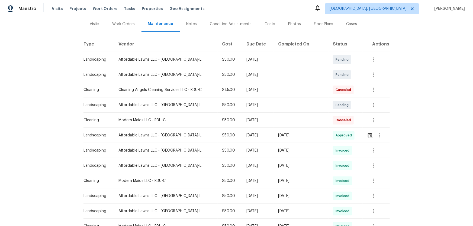
scroll to position [74, 0]
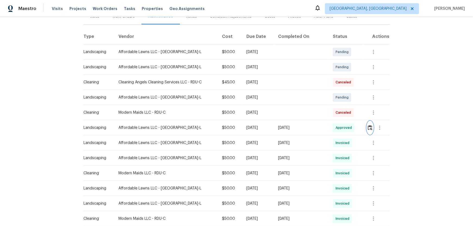
click at [336, 122] on button "button" at bounding box center [370, 127] width 6 height 13
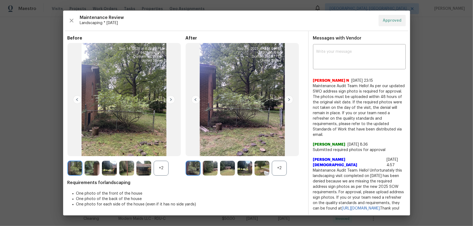
click at [276, 149] on div "+2" at bounding box center [279, 168] width 15 height 15
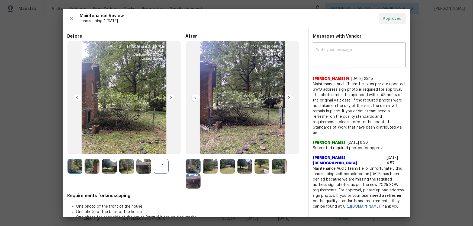
click at [158, 149] on div "+2" at bounding box center [161, 166] width 15 height 15
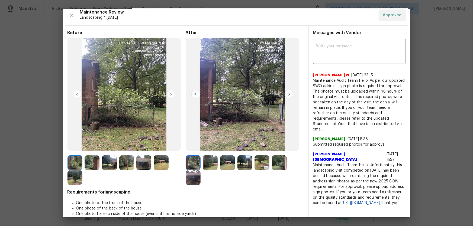
scroll to position [0, 0]
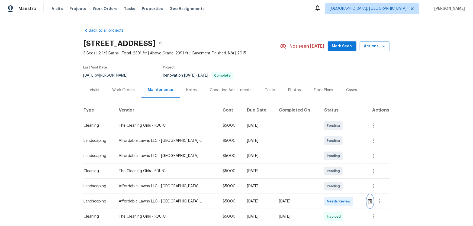
click at [367, 205] on button "button" at bounding box center [370, 201] width 6 height 13
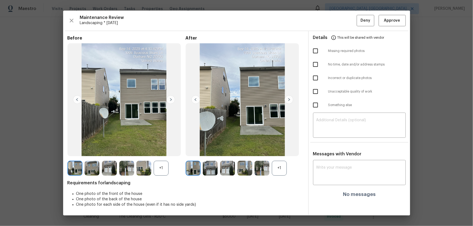
click at [274, 174] on div "+1" at bounding box center [279, 168] width 15 height 15
click at [161, 167] on div "+1" at bounding box center [161, 168] width 15 height 15
click at [208, 169] on img at bounding box center [210, 168] width 15 height 15
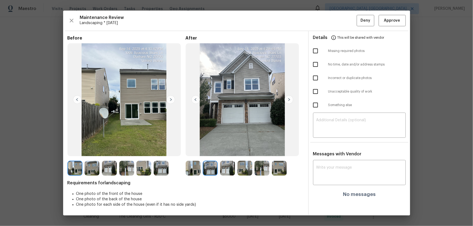
click at [219, 170] on div at bounding box center [211, 168] width 17 height 15
click at [230, 171] on img at bounding box center [227, 168] width 15 height 15
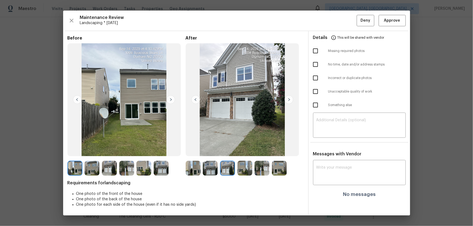
click at [241, 171] on img at bounding box center [244, 168] width 15 height 15
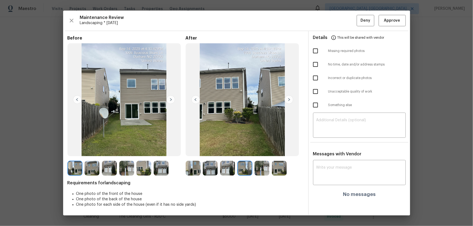
click at [263, 172] on img at bounding box center [261, 168] width 15 height 15
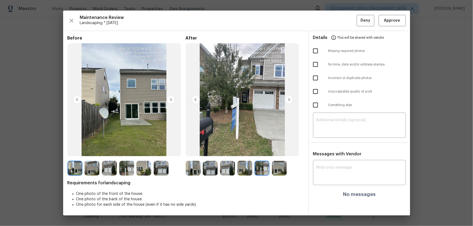
click at [283, 169] on img at bounding box center [279, 168] width 15 height 15
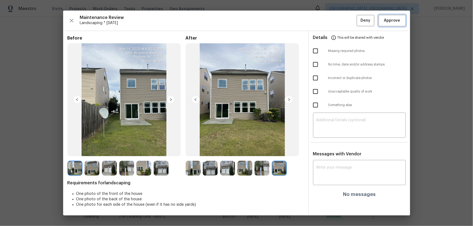
click at [388, 24] on span "Approve" at bounding box center [392, 20] width 16 height 7
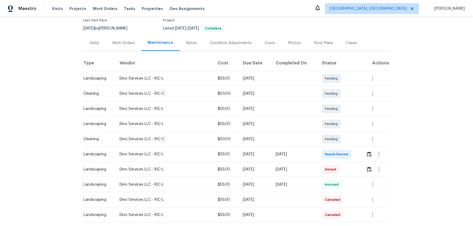
scroll to position [49, 0]
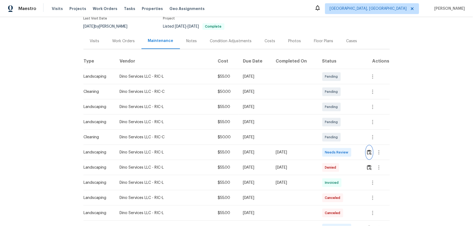
click at [366, 155] on button "button" at bounding box center [369, 152] width 6 height 13
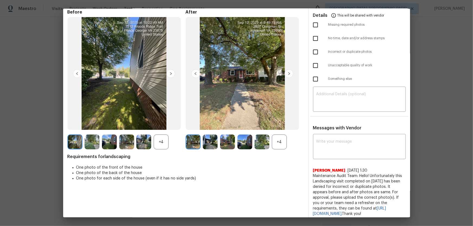
scroll to position [24, 0]
click at [276, 143] on div "+4" at bounding box center [279, 142] width 15 height 15
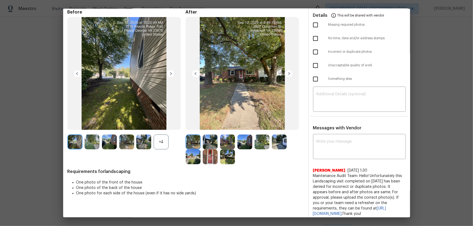
click at [162, 141] on div "+4" at bounding box center [161, 142] width 15 height 15
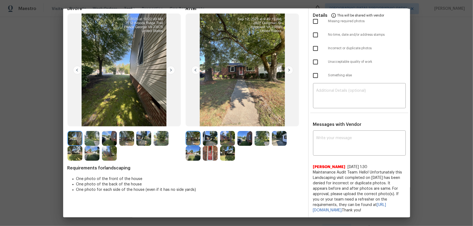
scroll to position [32, 0]
click at [211, 138] on img at bounding box center [210, 138] width 15 height 15
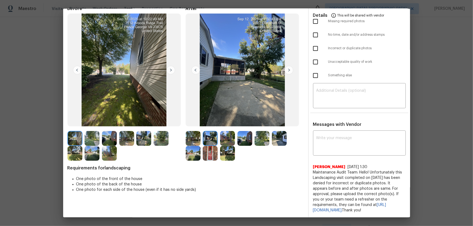
click at [223, 133] on img at bounding box center [227, 138] width 15 height 15
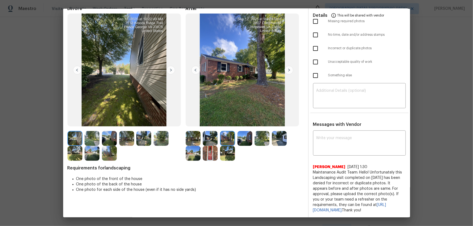
click at [245, 136] on img at bounding box center [244, 138] width 15 height 15
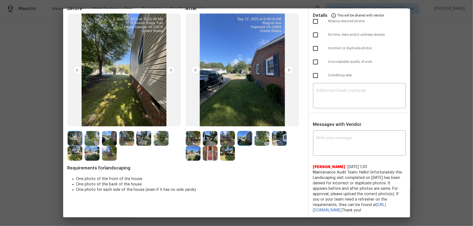
click at [252, 135] on div at bounding box center [245, 138] width 17 height 15
click at [265, 135] on img at bounding box center [261, 138] width 15 height 15
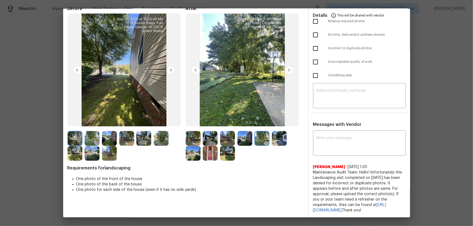
click at [276, 135] on img at bounding box center [279, 138] width 15 height 15
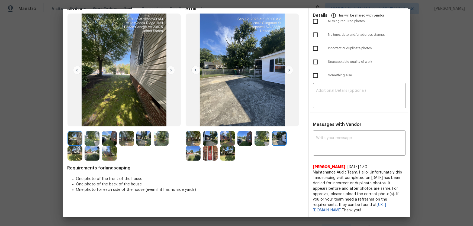
click at [186, 149] on img at bounding box center [193, 153] width 15 height 15
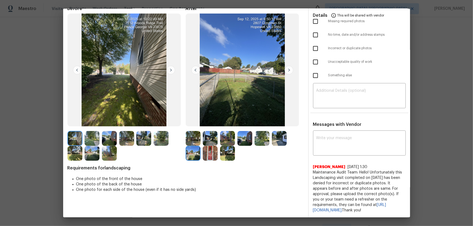
click at [197, 134] on img at bounding box center [193, 138] width 15 height 15
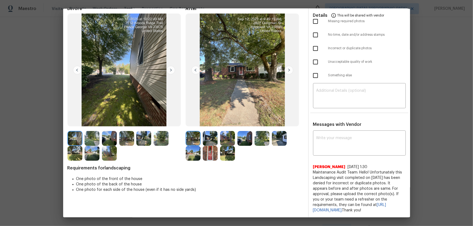
click at [200, 134] on div at bounding box center [194, 138] width 17 height 15
click at [206, 135] on img at bounding box center [210, 138] width 15 height 15
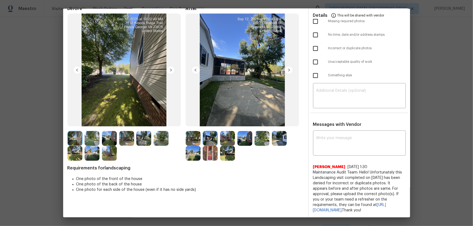
click at [234, 139] on div at bounding box center [228, 138] width 17 height 15
click at [227, 135] on img at bounding box center [227, 138] width 15 height 15
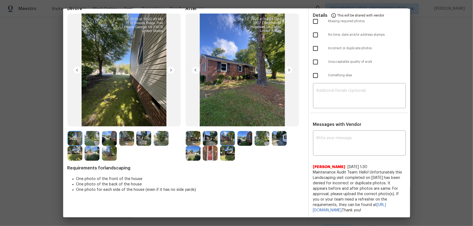
click at [250, 135] on img at bounding box center [244, 138] width 15 height 15
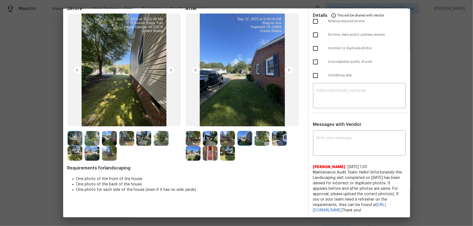
click at [262, 136] on img at bounding box center [261, 138] width 15 height 15
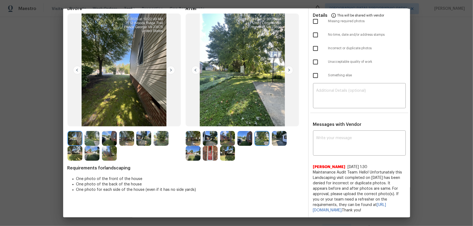
click at [280, 136] on img at bounding box center [279, 138] width 15 height 15
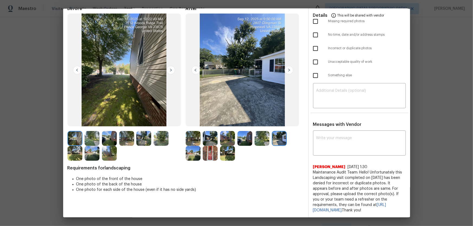
click at [192, 152] on img at bounding box center [193, 153] width 15 height 15
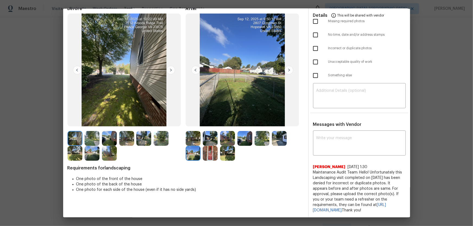
click at [213, 151] on img at bounding box center [210, 153] width 15 height 15
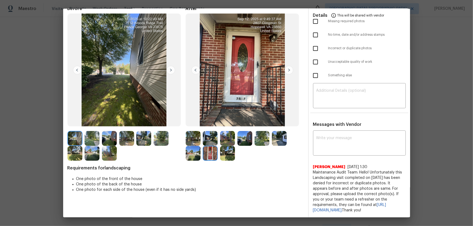
click at [230, 150] on img at bounding box center [227, 153] width 15 height 15
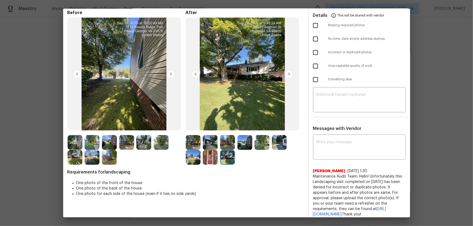
scroll to position [24, 0]
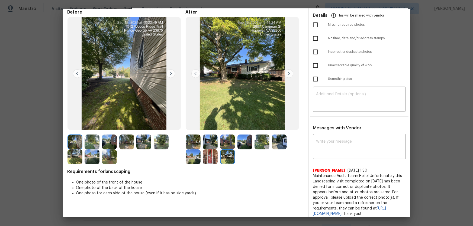
click at [196, 137] on img at bounding box center [193, 142] width 15 height 15
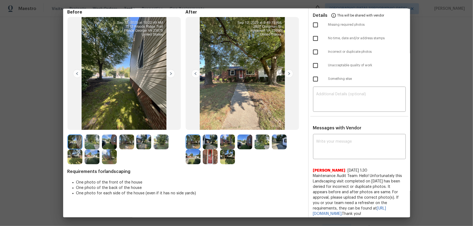
click at [204, 142] on img at bounding box center [210, 142] width 15 height 15
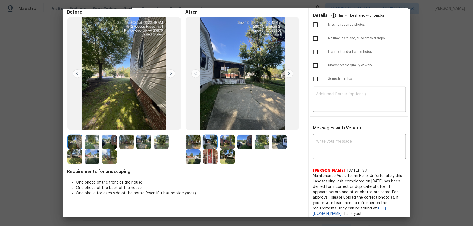
click at [233, 145] on img at bounding box center [227, 142] width 15 height 15
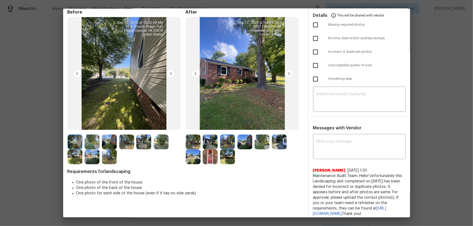
click at [242, 144] on img at bounding box center [244, 142] width 15 height 15
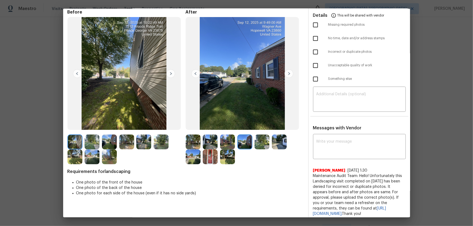
click at [259, 144] on img at bounding box center [261, 142] width 15 height 15
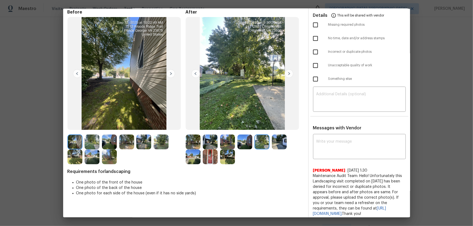
click at [275, 143] on img at bounding box center [279, 142] width 15 height 15
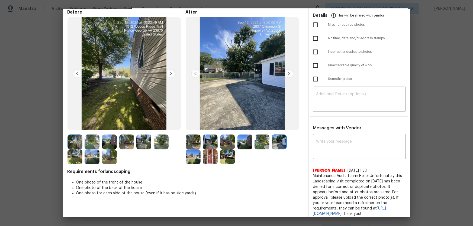
click at [193, 157] on img at bounding box center [193, 156] width 15 height 15
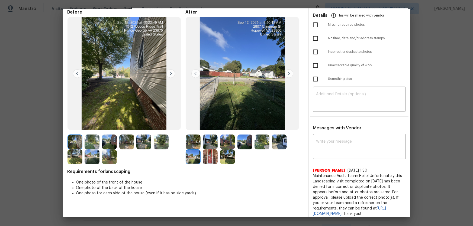
click at [211, 160] on img at bounding box center [210, 156] width 15 height 15
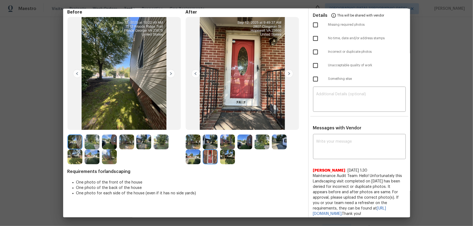
click at [229, 160] on img at bounding box center [227, 156] width 15 height 15
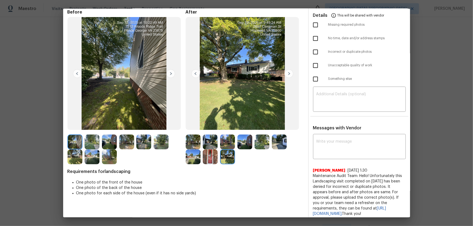
scroll to position [0, 0]
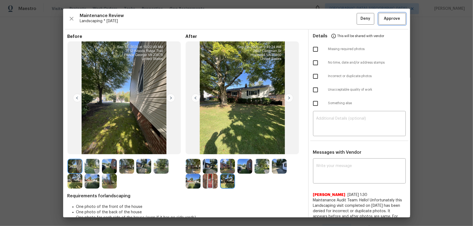
click at [387, 21] on span "Approve" at bounding box center [392, 18] width 16 height 7
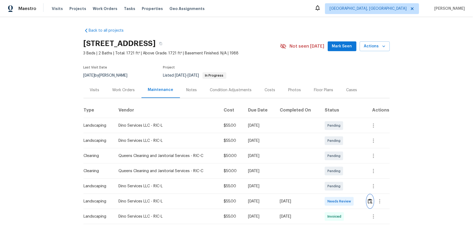
click at [370, 200] on img "button" at bounding box center [369, 201] width 5 height 5
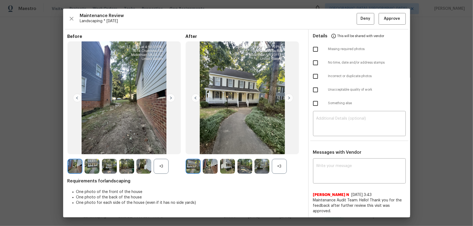
click at [277, 165] on div "+3" at bounding box center [279, 166] width 15 height 15
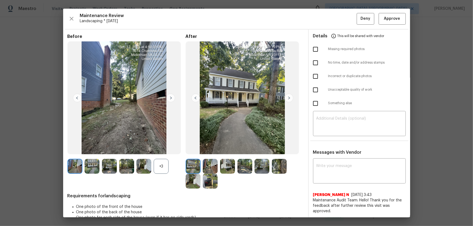
click at [152, 167] on div at bounding box center [144, 166] width 17 height 15
click at [157, 165] on div "+3" at bounding box center [161, 166] width 15 height 15
click at [211, 165] on img at bounding box center [210, 166] width 15 height 15
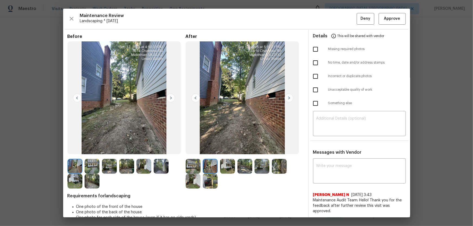
click at [223, 168] on img at bounding box center [227, 166] width 15 height 15
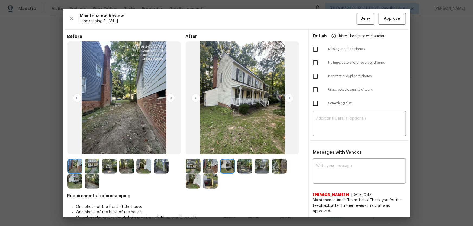
click at [244, 168] on img at bounding box center [244, 166] width 15 height 15
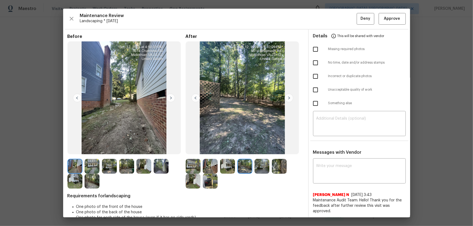
click at [258, 169] on img at bounding box center [261, 166] width 15 height 15
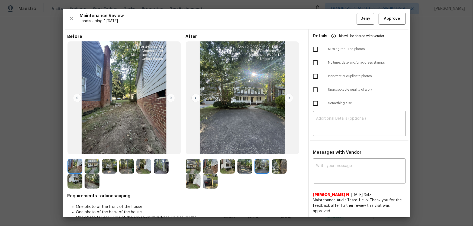
click at [275, 168] on img at bounding box center [279, 166] width 15 height 15
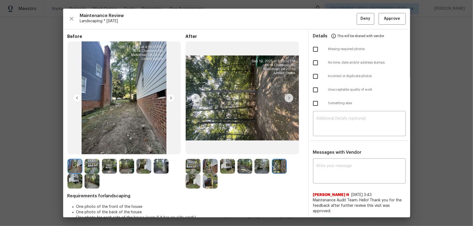
click at [192, 183] on img at bounding box center [193, 181] width 15 height 15
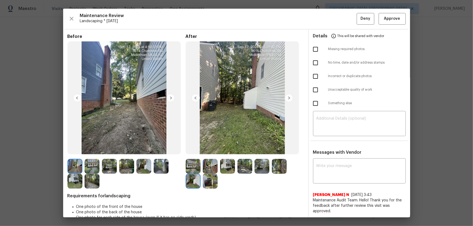
click at [208, 183] on img at bounding box center [210, 181] width 15 height 15
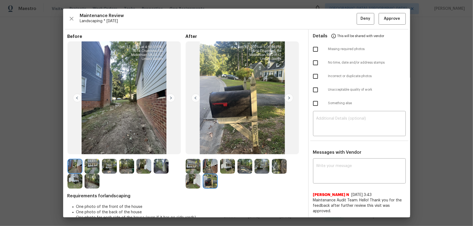
click at [210, 176] on img at bounding box center [210, 181] width 15 height 15
click at [190, 168] on img at bounding box center [193, 166] width 15 height 15
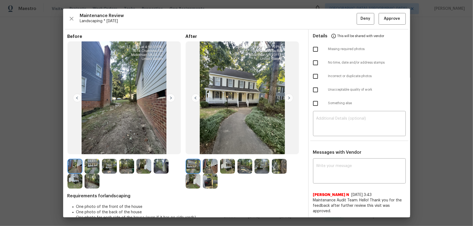
click at [209, 168] on img at bounding box center [210, 166] width 15 height 15
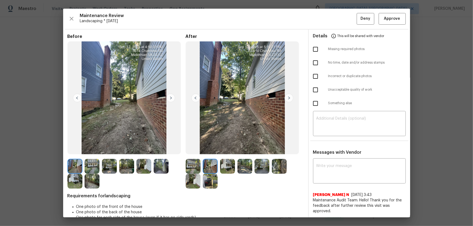
click at [237, 164] on img at bounding box center [244, 166] width 15 height 15
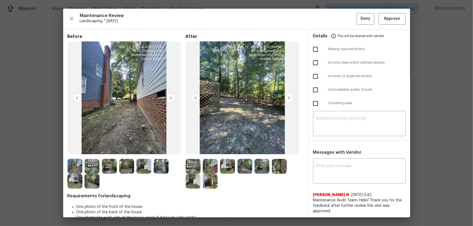
click at [222, 165] on img at bounding box center [227, 166] width 15 height 15
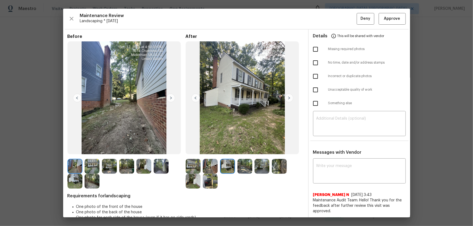
click at [243, 169] on img at bounding box center [244, 166] width 15 height 15
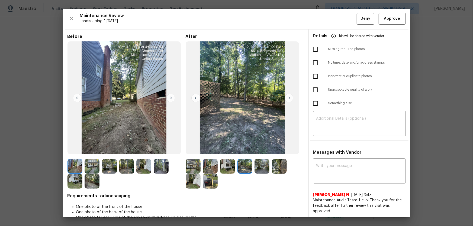
click at [268, 171] on img at bounding box center [261, 166] width 15 height 15
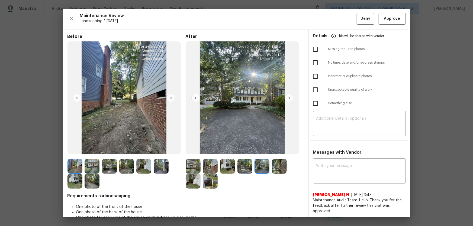
click at [276, 168] on img at bounding box center [279, 166] width 15 height 15
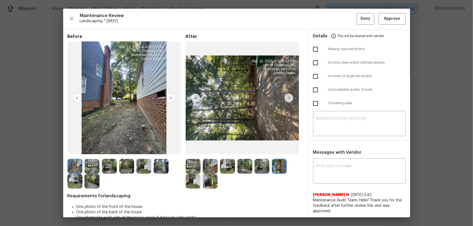
click at [195, 184] on img at bounding box center [193, 181] width 15 height 15
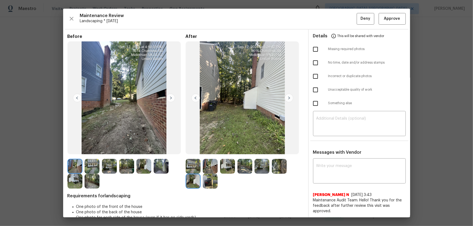
click at [208, 184] on img at bounding box center [210, 181] width 15 height 15
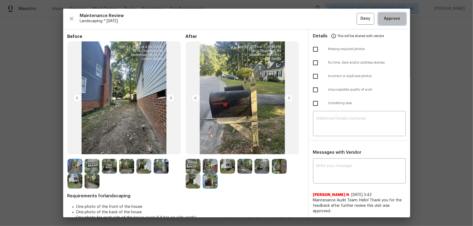
click at [384, 20] on span "Approve" at bounding box center [392, 18] width 16 height 7
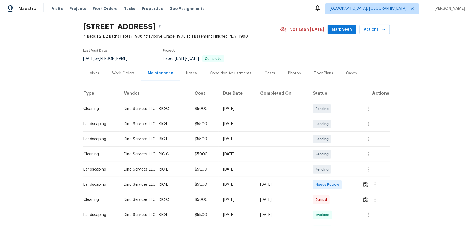
scroll to position [24, 0]
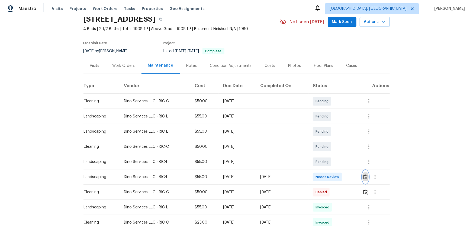
click at [336, 149] on img "button" at bounding box center [365, 176] width 5 height 5
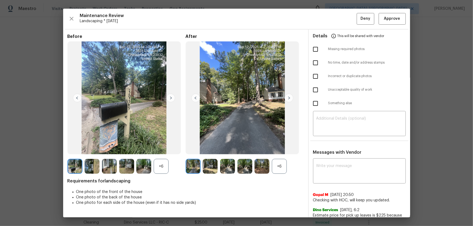
click at [279, 149] on div "+6" at bounding box center [279, 166] width 15 height 15
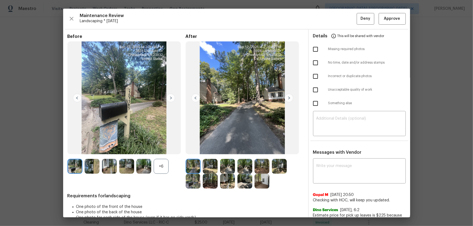
click at [166, 149] on div "+6" at bounding box center [161, 166] width 15 height 15
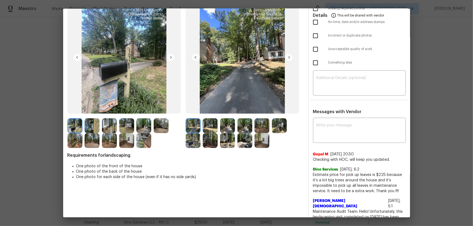
scroll to position [49, 0]
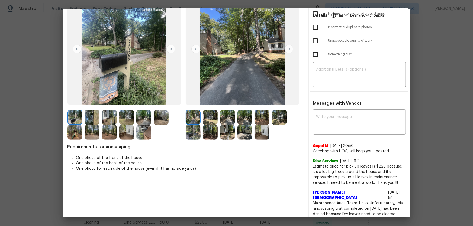
click at [209, 111] on img at bounding box center [210, 117] width 15 height 15
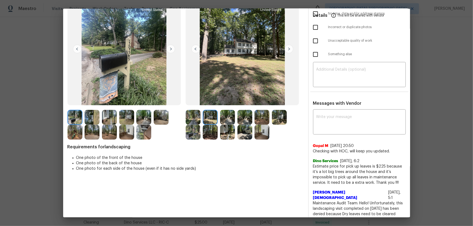
click at [223, 111] on img at bounding box center [227, 117] width 15 height 15
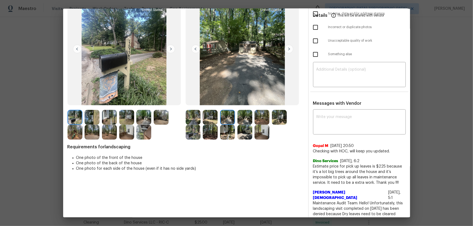
click at [237, 113] on img at bounding box center [244, 117] width 15 height 15
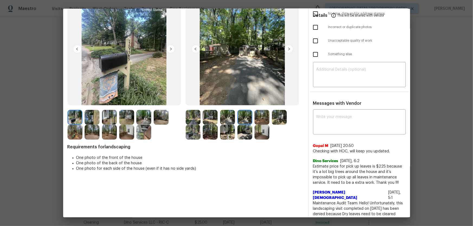
click at [264, 119] on img at bounding box center [261, 117] width 15 height 15
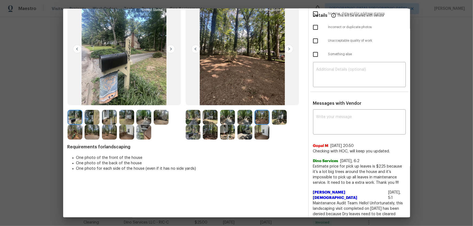
click at [278, 121] on img at bounding box center [279, 117] width 15 height 15
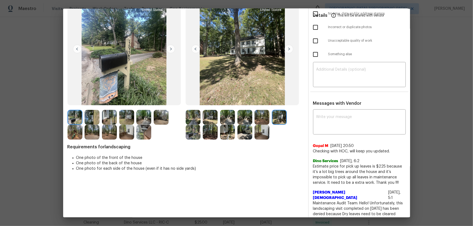
click at [195, 130] on img at bounding box center [193, 132] width 15 height 15
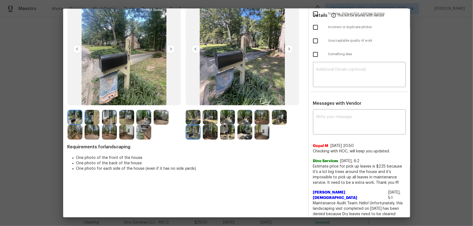
click at [207, 132] on img at bounding box center [210, 132] width 15 height 15
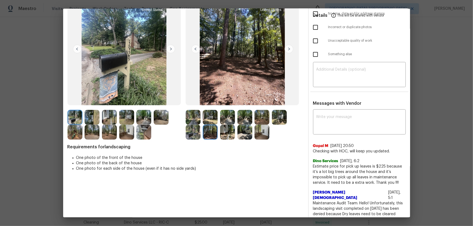
click at [224, 137] on img at bounding box center [227, 132] width 15 height 15
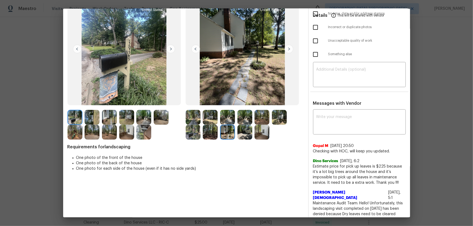
click at [242, 134] on img at bounding box center [244, 132] width 15 height 15
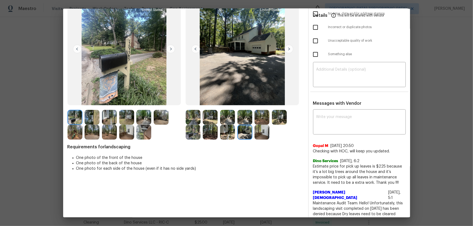
click at [265, 136] on img at bounding box center [261, 132] width 15 height 15
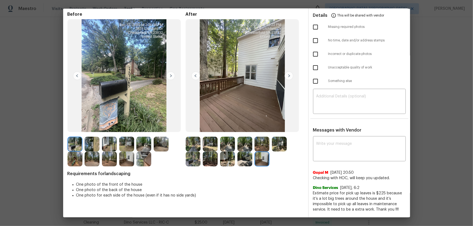
scroll to position [0, 0]
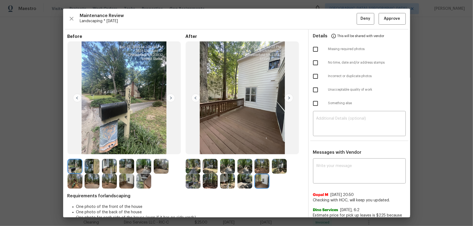
click at [192, 149] on img at bounding box center [193, 166] width 15 height 15
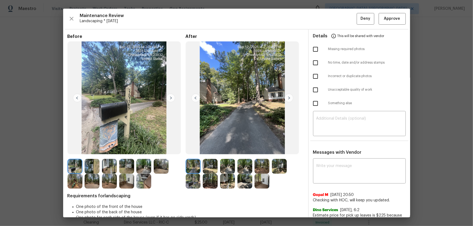
click at [207, 149] on img at bounding box center [210, 166] width 15 height 15
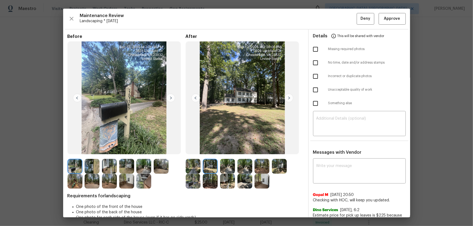
click at [223, 149] on img at bounding box center [227, 166] width 15 height 15
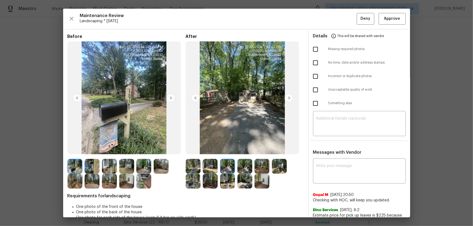
click at [239, 149] on img at bounding box center [244, 166] width 15 height 15
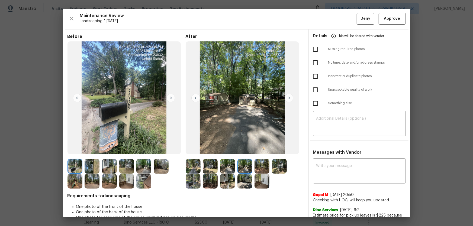
click at [264, 149] on img at bounding box center [261, 166] width 15 height 15
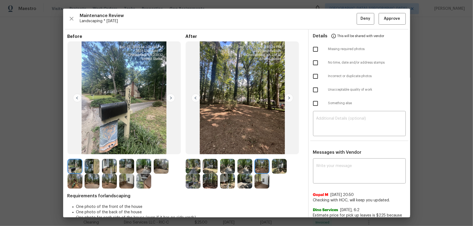
click at [277, 149] on img at bounding box center [279, 166] width 15 height 15
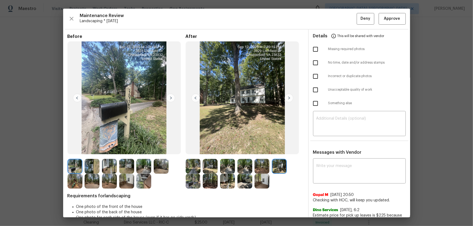
click at [197, 149] on img at bounding box center [193, 181] width 15 height 15
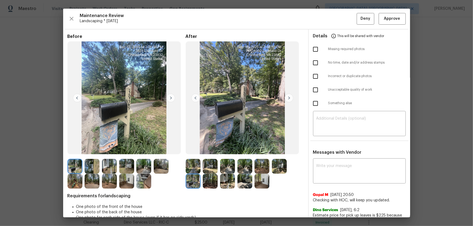
click at [205, 149] on img at bounding box center [210, 181] width 15 height 15
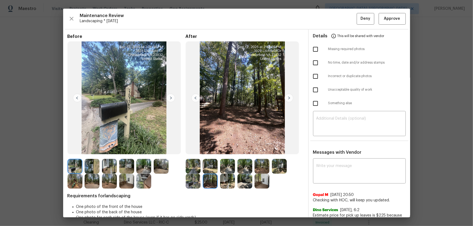
click at [232, 149] on img at bounding box center [227, 181] width 15 height 15
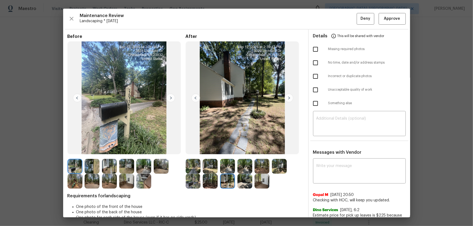
click at [238, 149] on img at bounding box center [244, 181] width 15 height 15
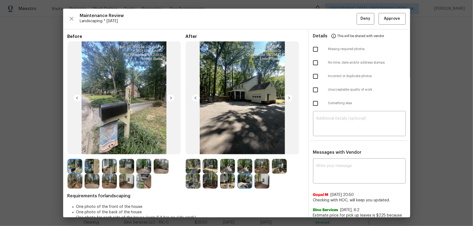
click at [263, 149] on img at bounding box center [261, 181] width 15 height 15
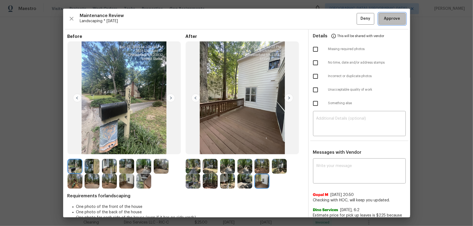
click at [336, 22] on button "Approve" at bounding box center [391, 19] width 27 height 12
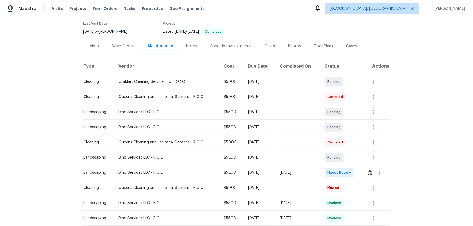
scroll to position [49, 0]
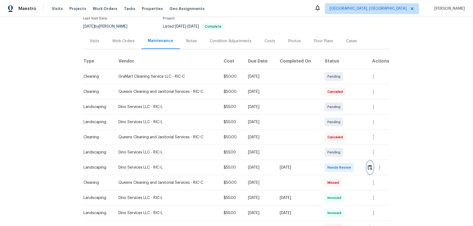
click at [336, 149] on img "button" at bounding box center [369, 167] width 5 height 5
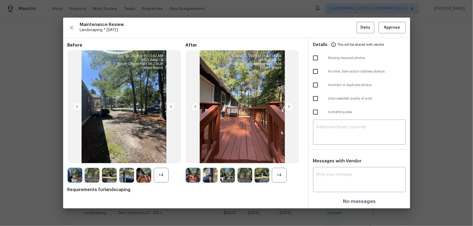
click at [279, 149] on div "+4" at bounding box center [279, 175] width 15 height 15
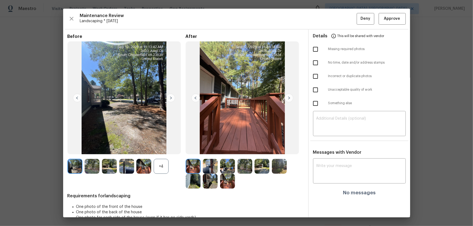
click at [160, 149] on div "+4" at bounding box center [161, 166] width 15 height 15
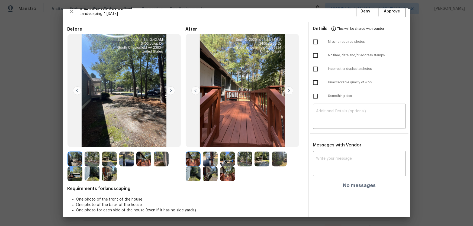
scroll to position [11, 0]
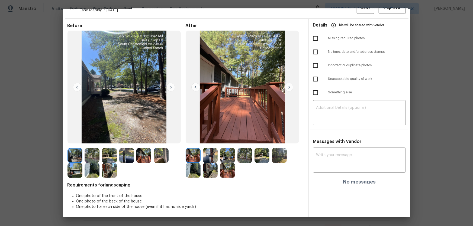
click at [206, 149] on img at bounding box center [210, 155] width 15 height 15
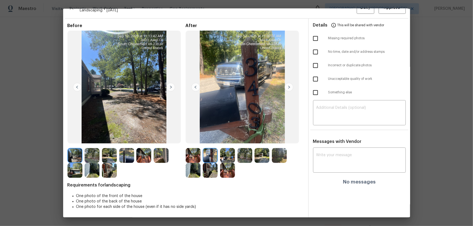
click at [223, 149] on img at bounding box center [227, 155] width 15 height 15
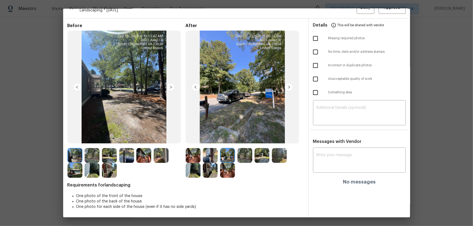
click at [245, 149] on img at bounding box center [244, 155] width 15 height 15
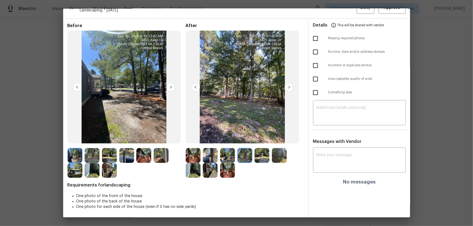
click at [257, 149] on img at bounding box center [261, 155] width 15 height 15
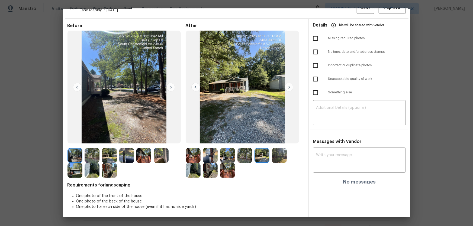
click at [280, 149] on img at bounding box center [279, 155] width 15 height 15
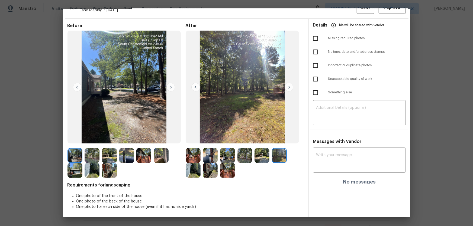
click at [190, 149] on img at bounding box center [193, 170] width 15 height 15
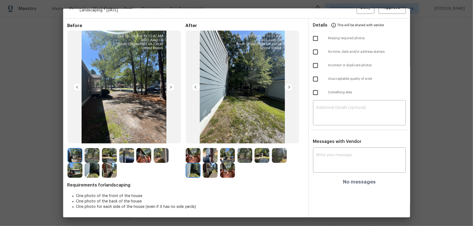
click at [203, 149] on img at bounding box center [210, 170] width 15 height 15
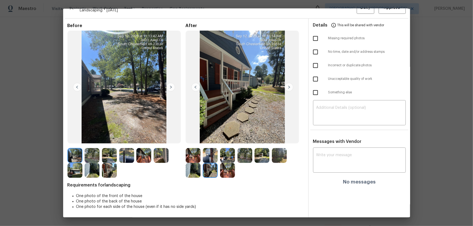
click at [225, 149] on img at bounding box center [227, 170] width 15 height 15
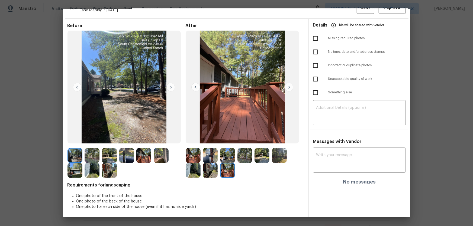
click at [196, 149] on img at bounding box center [193, 155] width 15 height 15
click at [207, 149] on img at bounding box center [210, 155] width 15 height 15
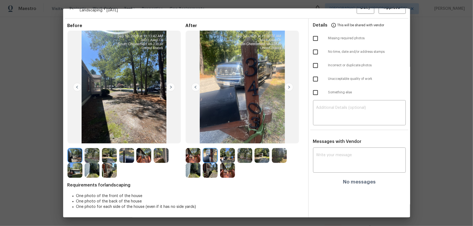
click at [186, 149] on img at bounding box center [193, 155] width 15 height 15
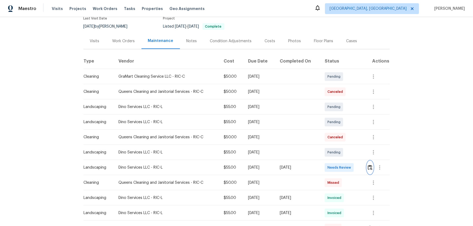
click at [336, 149] on button "button" at bounding box center [370, 167] width 6 height 13
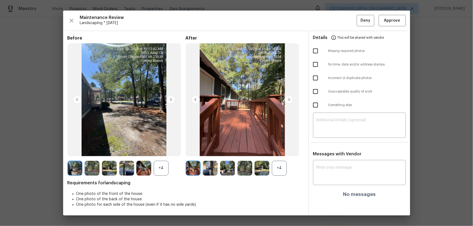
click at [282, 149] on div "+4" at bounding box center [279, 168] width 15 height 15
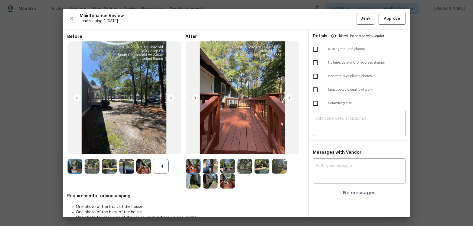
click at [154, 149] on div "+4" at bounding box center [161, 166] width 15 height 15
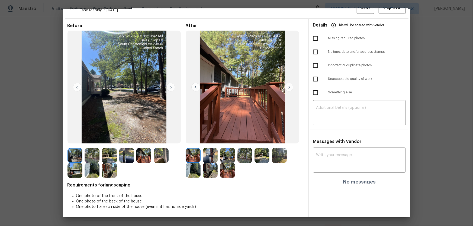
click at [211, 149] on img at bounding box center [210, 155] width 15 height 15
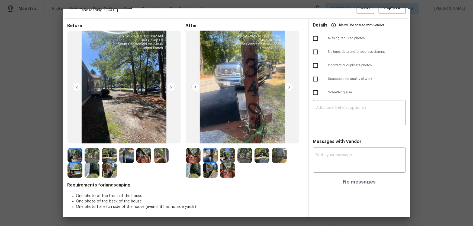
click at [225, 149] on img at bounding box center [227, 155] width 15 height 15
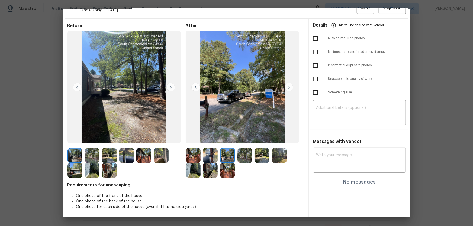
click at [240, 149] on img at bounding box center [244, 155] width 15 height 15
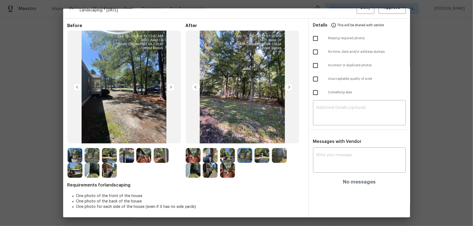
click at [261, 149] on img at bounding box center [261, 155] width 15 height 15
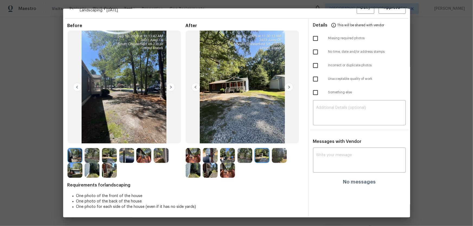
click at [274, 149] on img at bounding box center [279, 155] width 15 height 15
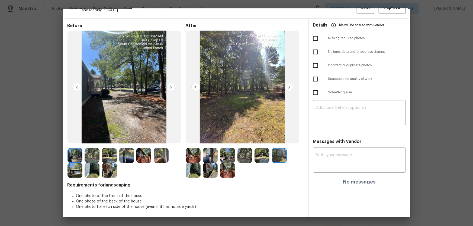
click at [196, 149] on img at bounding box center [193, 170] width 15 height 15
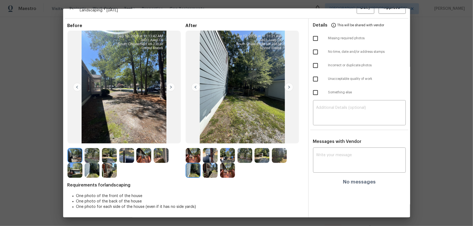
click at [207, 149] on img at bounding box center [210, 170] width 15 height 15
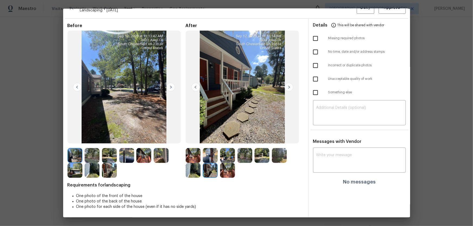
click at [220, 149] on img at bounding box center [227, 170] width 15 height 15
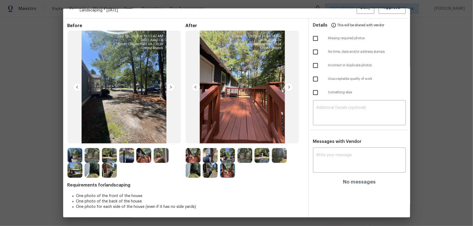
scroll to position [0, 0]
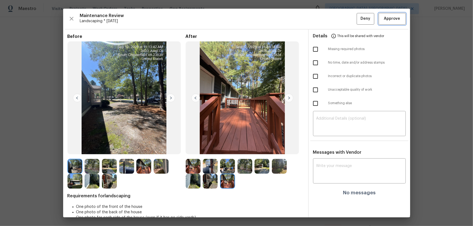
click at [336, 19] on span "Approve" at bounding box center [392, 18] width 16 height 7
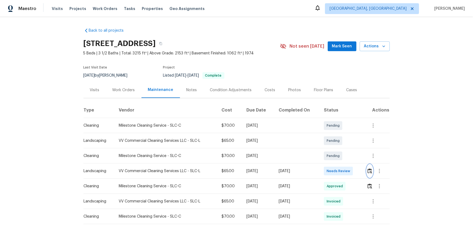
click at [368, 173] on img "button" at bounding box center [369, 170] width 5 height 5
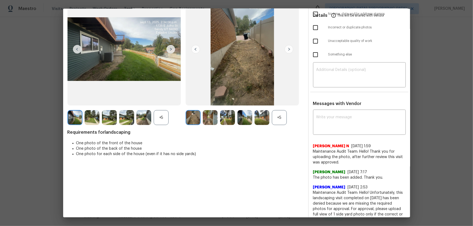
scroll to position [49, 0]
click at [276, 116] on div "+5" at bounding box center [279, 117] width 15 height 15
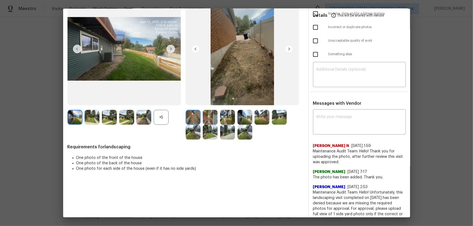
click at [158, 116] on div "+5" at bounding box center [161, 117] width 15 height 15
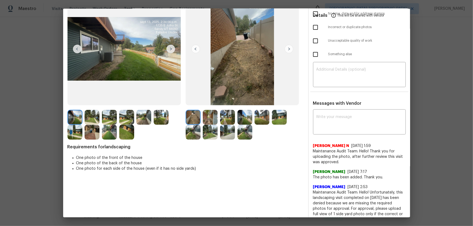
scroll to position [24, 0]
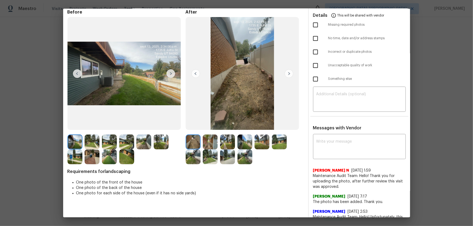
click at [206, 138] on img at bounding box center [210, 142] width 15 height 15
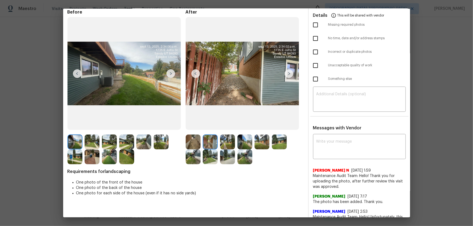
click at [224, 141] on img at bounding box center [227, 142] width 15 height 15
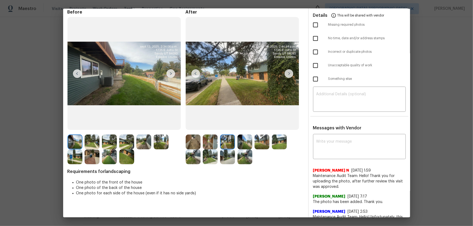
click at [238, 144] on img at bounding box center [244, 142] width 15 height 15
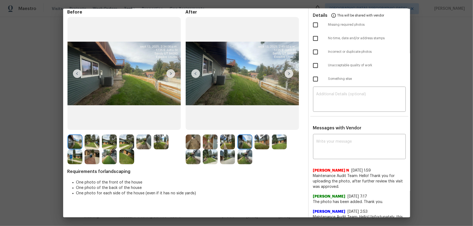
click at [260, 145] on img at bounding box center [261, 142] width 15 height 15
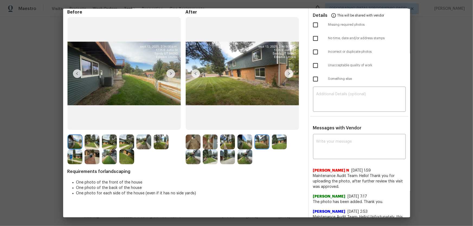
click at [276, 145] on img at bounding box center [279, 142] width 15 height 15
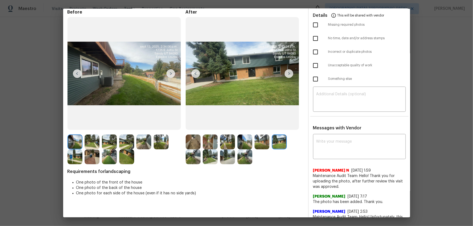
click at [197, 154] on img at bounding box center [193, 156] width 15 height 15
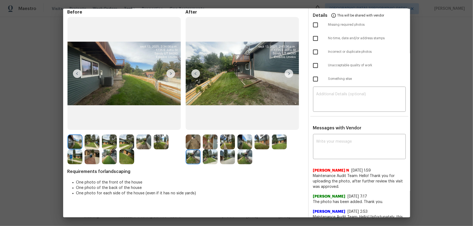
click at [210, 156] on img at bounding box center [210, 156] width 15 height 15
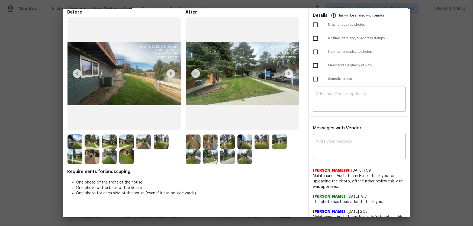
click at [225, 158] on img at bounding box center [227, 156] width 15 height 15
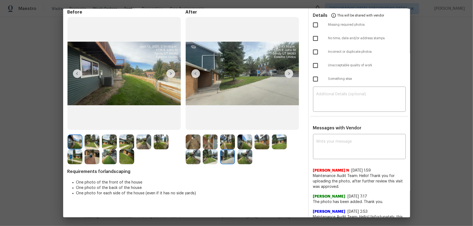
click at [243, 160] on img at bounding box center [244, 156] width 15 height 15
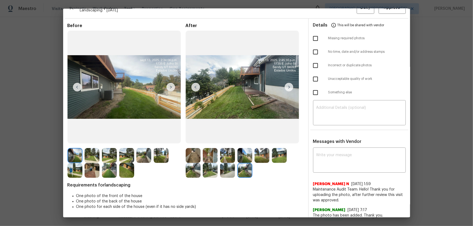
scroll to position [0, 0]
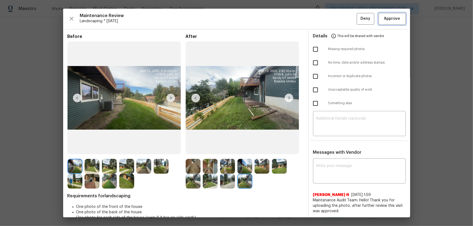
click at [383, 21] on span "Approve" at bounding box center [392, 18] width 18 height 7
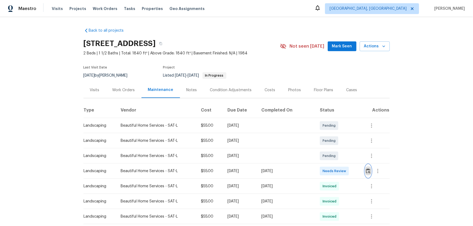
click at [366, 172] on img "button" at bounding box center [368, 170] width 5 height 5
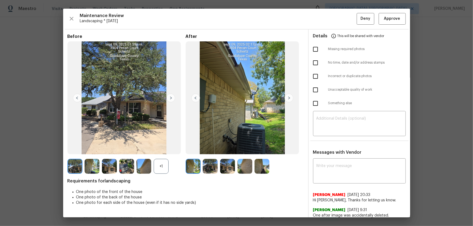
click at [165, 169] on div "+1" at bounding box center [161, 166] width 15 height 15
click at [208, 168] on img at bounding box center [210, 166] width 15 height 15
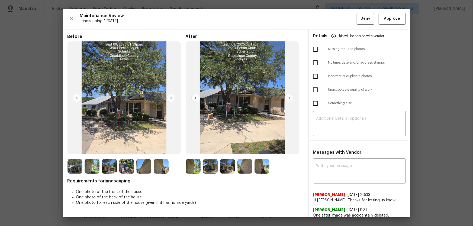
click at [222, 168] on img at bounding box center [227, 166] width 15 height 15
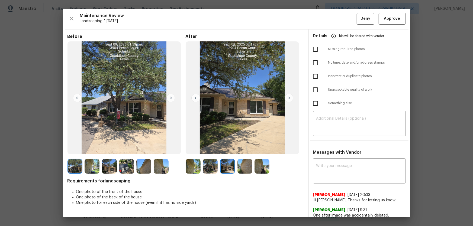
click at [240, 169] on img at bounding box center [244, 166] width 15 height 15
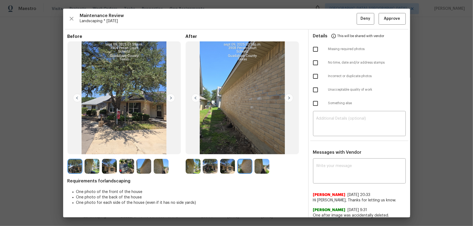
click at [258, 171] on img at bounding box center [261, 166] width 15 height 15
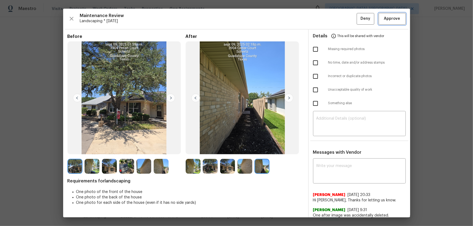
click at [386, 18] on span "Approve" at bounding box center [392, 18] width 16 height 7
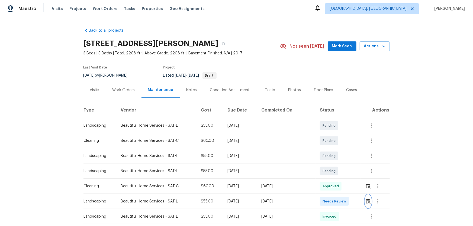
click at [367, 204] on img "button" at bounding box center [368, 201] width 5 height 5
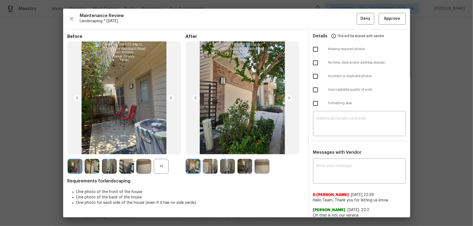
click at [154, 168] on div "+1" at bounding box center [161, 166] width 15 height 15
click at [214, 170] on img at bounding box center [210, 166] width 15 height 15
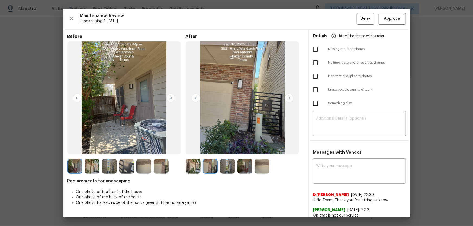
click at [224, 168] on img at bounding box center [227, 166] width 15 height 15
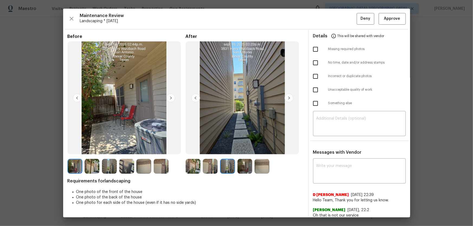
click at [246, 168] on img at bounding box center [244, 166] width 15 height 15
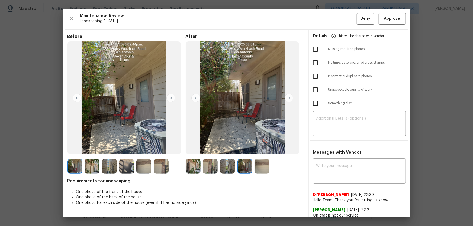
click at [259, 168] on img at bounding box center [261, 166] width 15 height 15
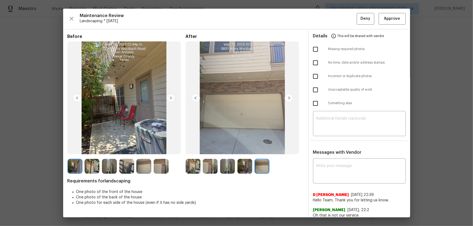
drag, startPoint x: 195, startPoint y: 166, endPoint x: 199, endPoint y: 167, distance: 3.8
click at [195, 166] on img at bounding box center [193, 166] width 15 height 15
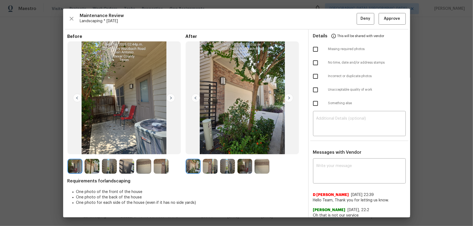
click at [207, 168] on img at bounding box center [210, 166] width 15 height 15
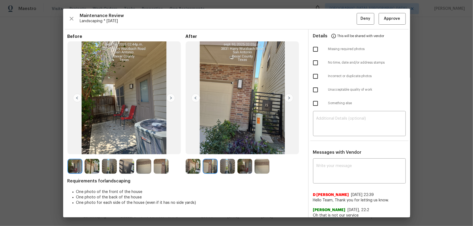
click at [223, 170] on img at bounding box center [227, 166] width 15 height 15
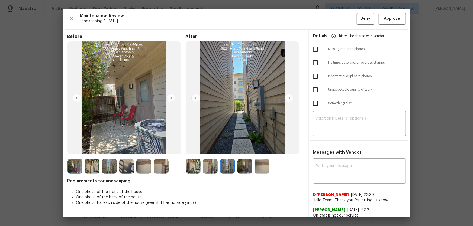
click at [243, 171] on img at bounding box center [244, 166] width 15 height 15
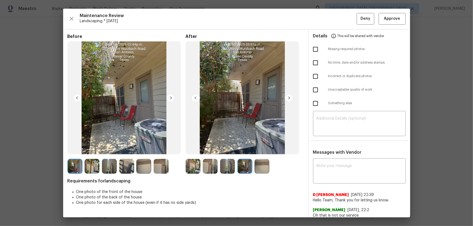
click at [259, 169] on img at bounding box center [261, 166] width 15 height 15
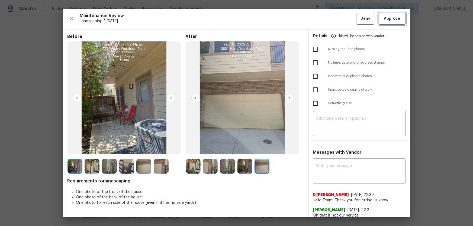
click at [388, 18] on span "Approve" at bounding box center [392, 18] width 16 height 7
